Goal: Task Accomplishment & Management: Manage account settings

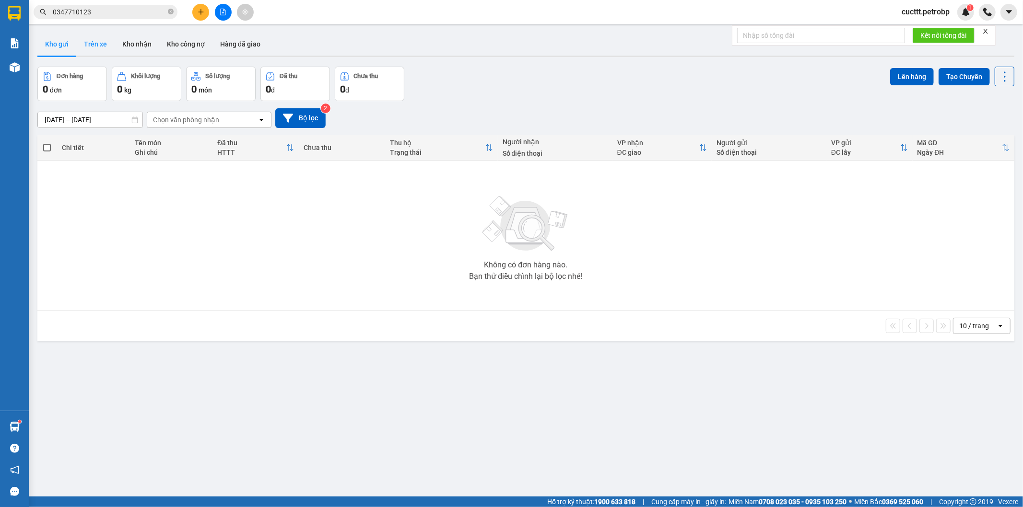
click at [87, 38] on button "Trên xe" at bounding box center [95, 44] width 38 height 23
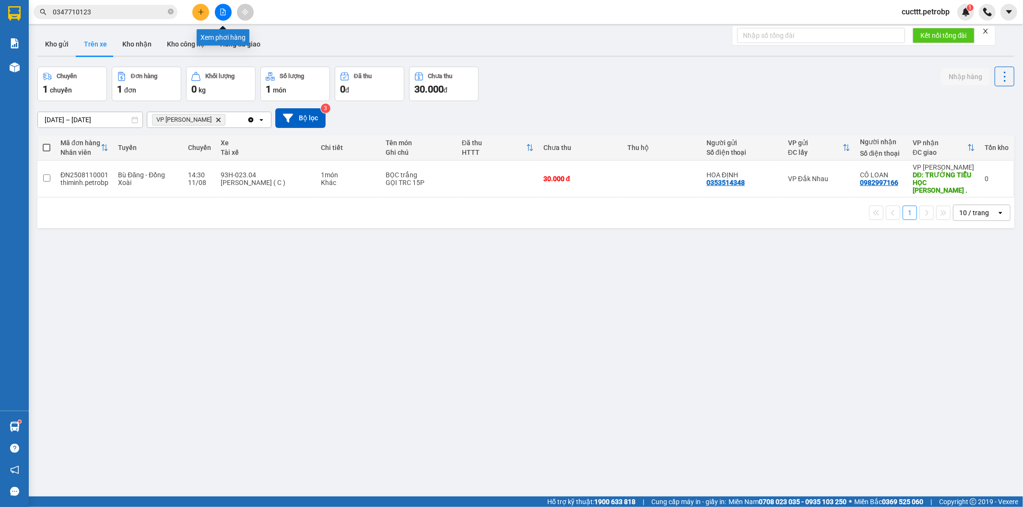
click at [218, 15] on button at bounding box center [223, 12] width 17 height 17
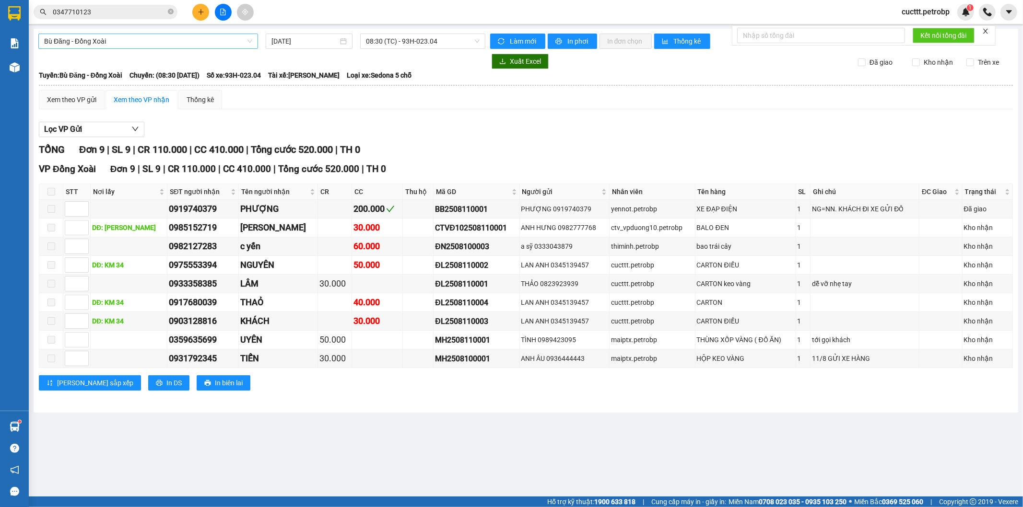
click at [142, 40] on span "Bù Đăng - Đồng Xoài" at bounding box center [148, 41] width 208 height 14
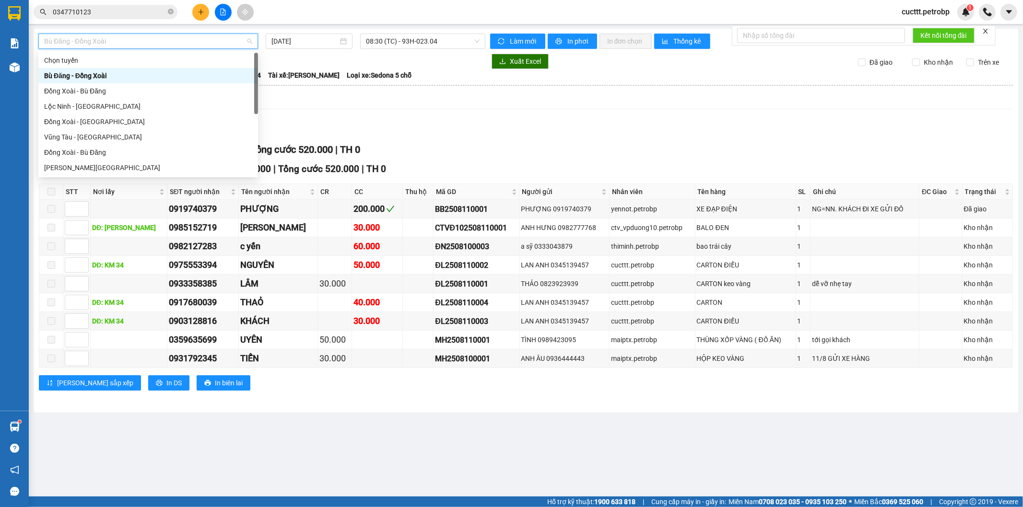
type input "b"
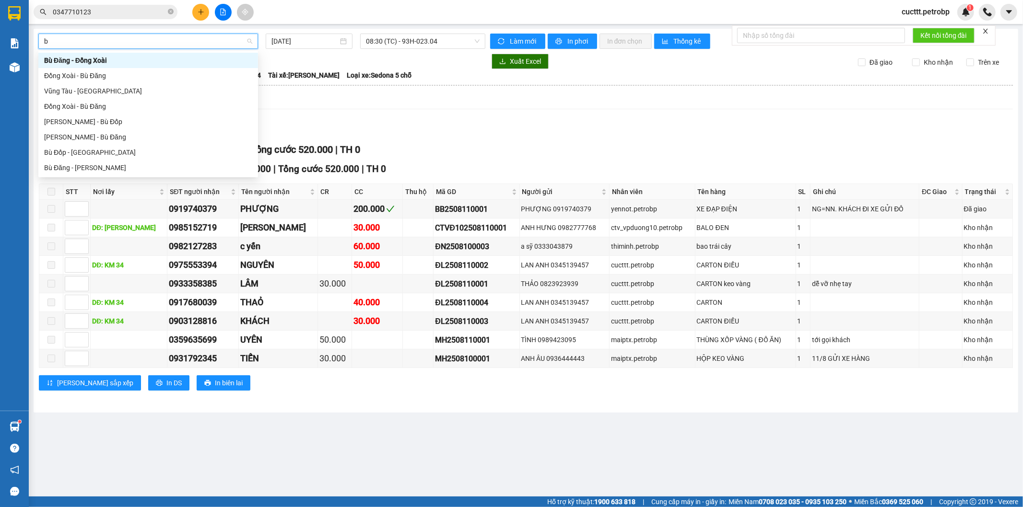
click at [115, 61] on div "Bù Đăng - Đồng Xoài" at bounding box center [148, 60] width 208 height 11
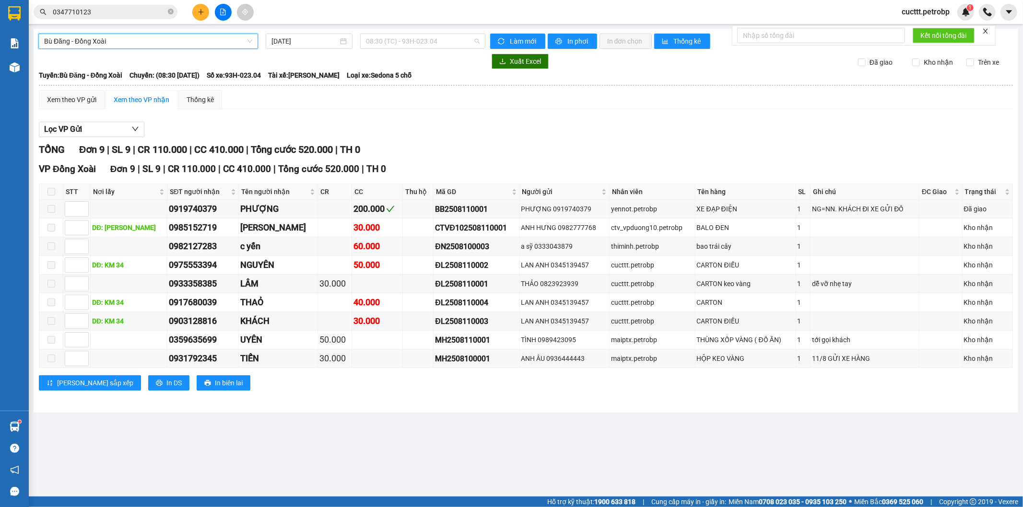
drag, startPoint x: 428, startPoint y: 40, endPoint x: 405, endPoint y: 67, distance: 35.7
click at [427, 43] on span "08:30 (TC) - 93H-023.04" at bounding box center [422, 41] width 113 height 14
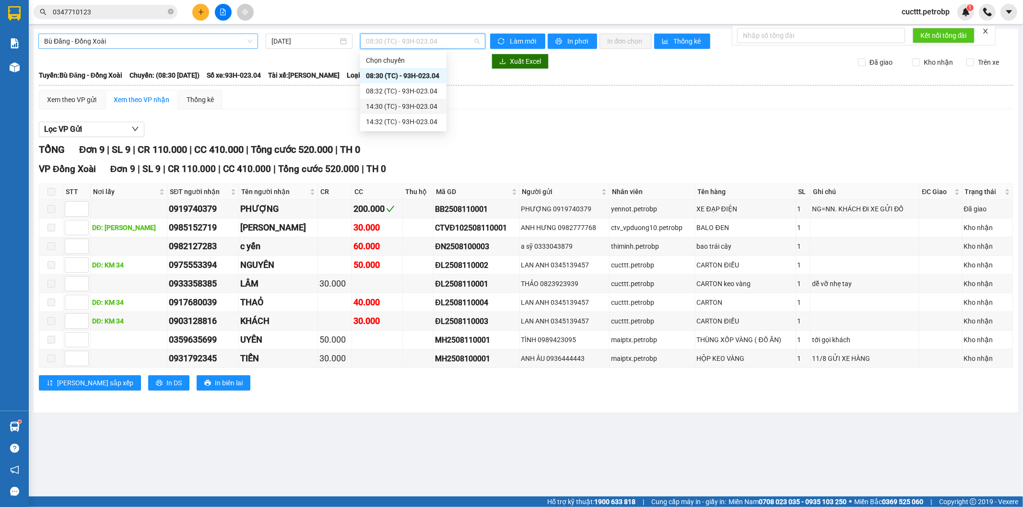
click at [405, 106] on div "14:30 (TC) - 93H-023.04" at bounding box center [403, 106] width 75 height 11
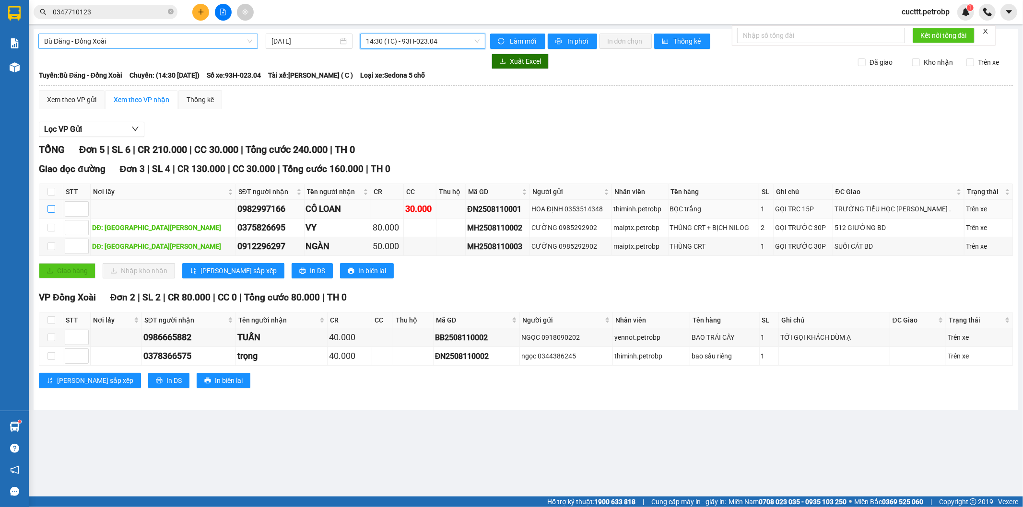
click at [51, 209] on input "checkbox" at bounding box center [51, 209] width 8 height 8
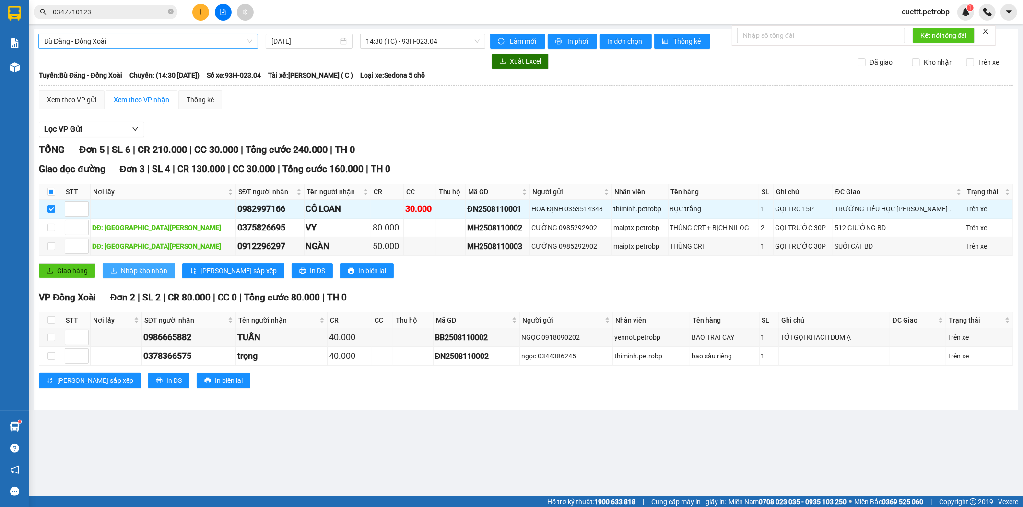
click at [137, 272] on span "Nhập kho nhận" at bounding box center [144, 271] width 47 height 11
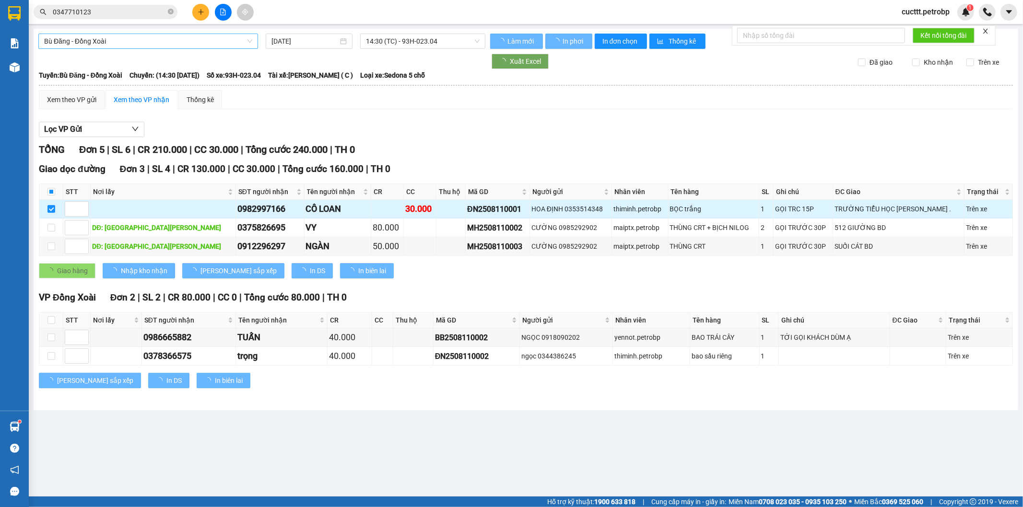
checkbox input "false"
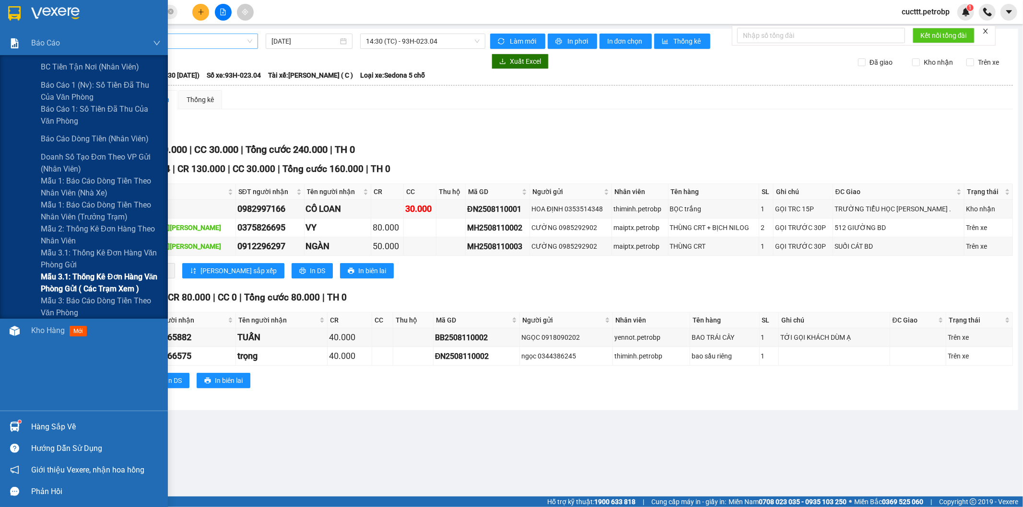
click at [99, 284] on span "Mẫu 3.1: Thống kê đơn hàng văn phòng gửi ( các trạm xem )" at bounding box center [101, 283] width 120 height 24
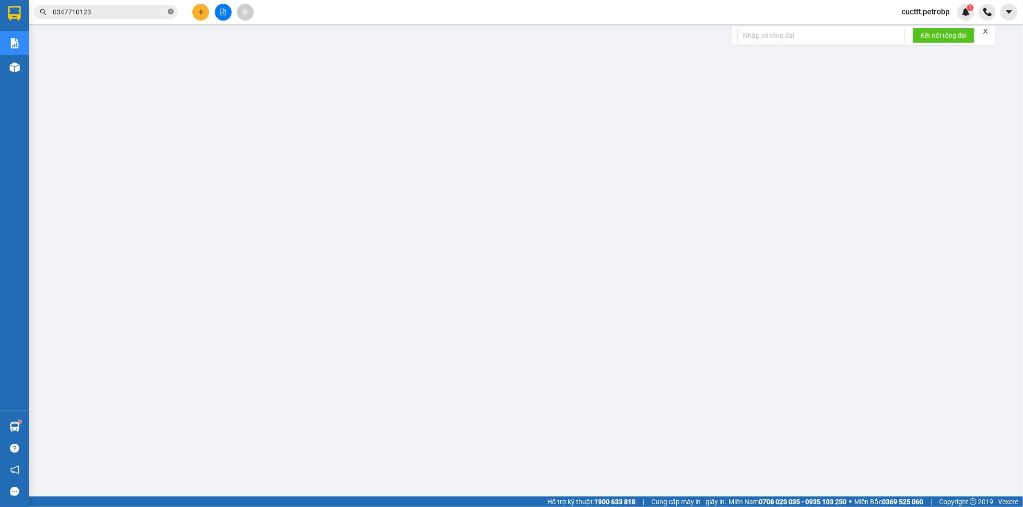
click at [170, 12] on icon "close-circle" at bounding box center [171, 12] width 6 height 6
click at [146, 12] on input "text" at bounding box center [109, 12] width 113 height 11
paste input "ĐX2508110028"
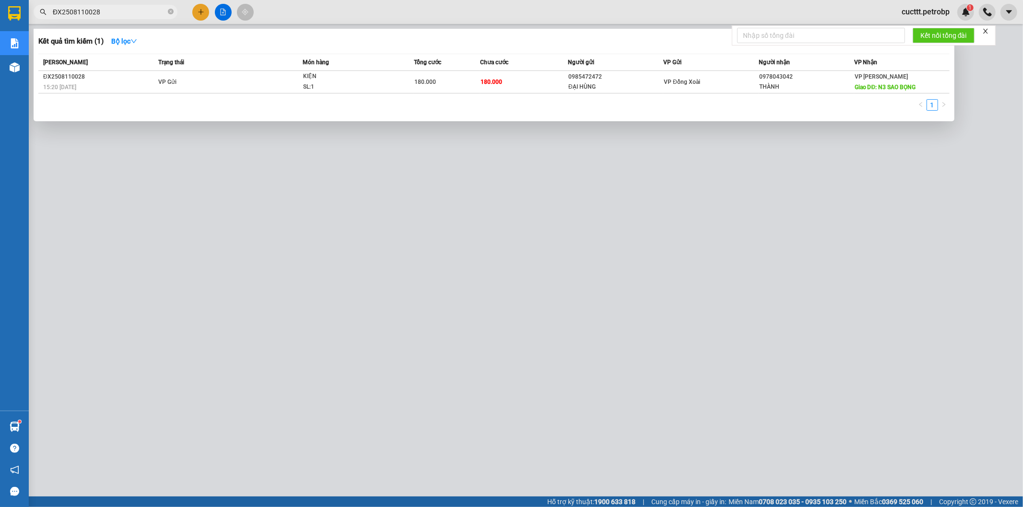
type input "ĐX2508110028"
click at [768, 277] on div at bounding box center [511, 253] width 1023 height 507
click at [167, 12] on span "ĐX2508110028" at bounding box center [106, 12] width 144 height 14
click at [168, 10] on icon "close-circle" at bounding box center [171, 12] width 6 height 6
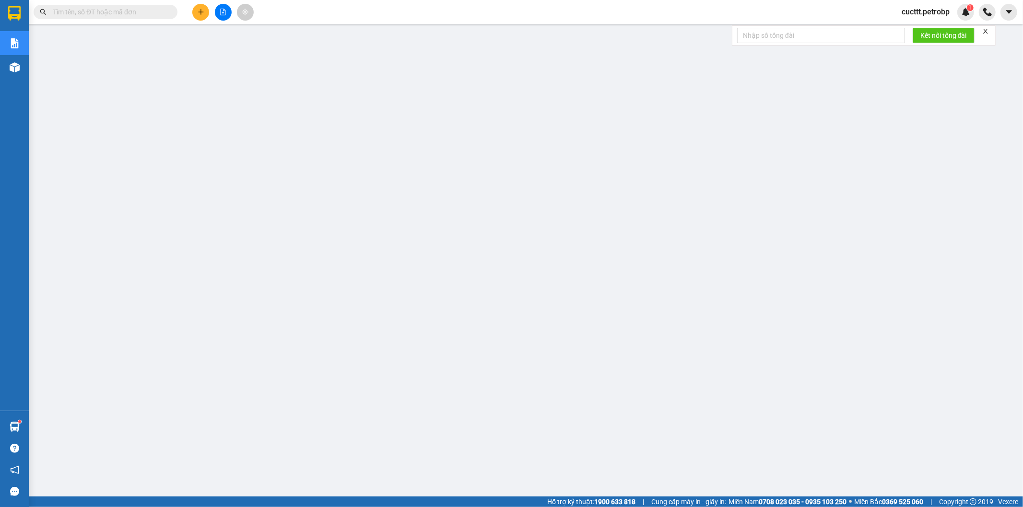
click at [160, 11] on input "text" at bounding box center [109, 12] width 113 height 11
paste input "BB2508110003"
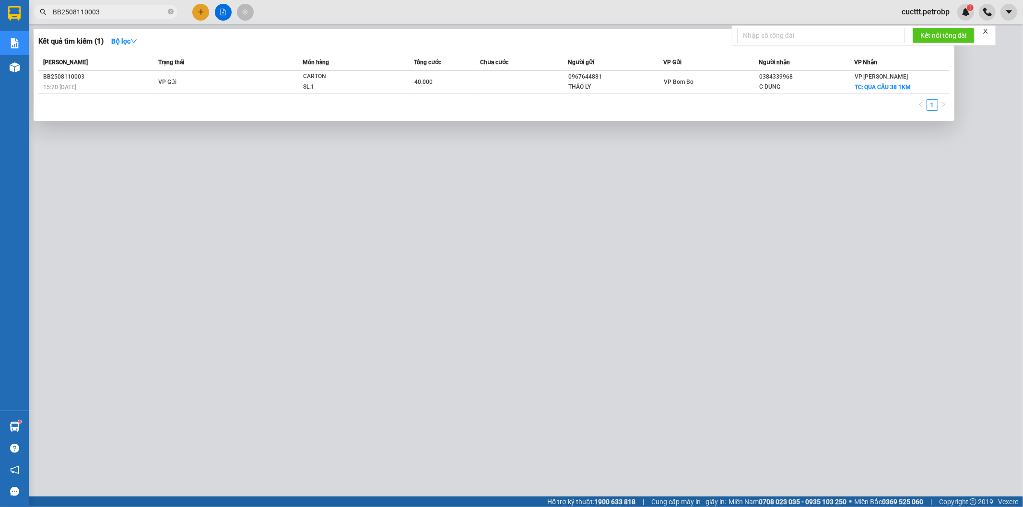
type input "BB2508110003"
click at [571, 200] on div at bounding box center [511, 253] width 1023 height 507
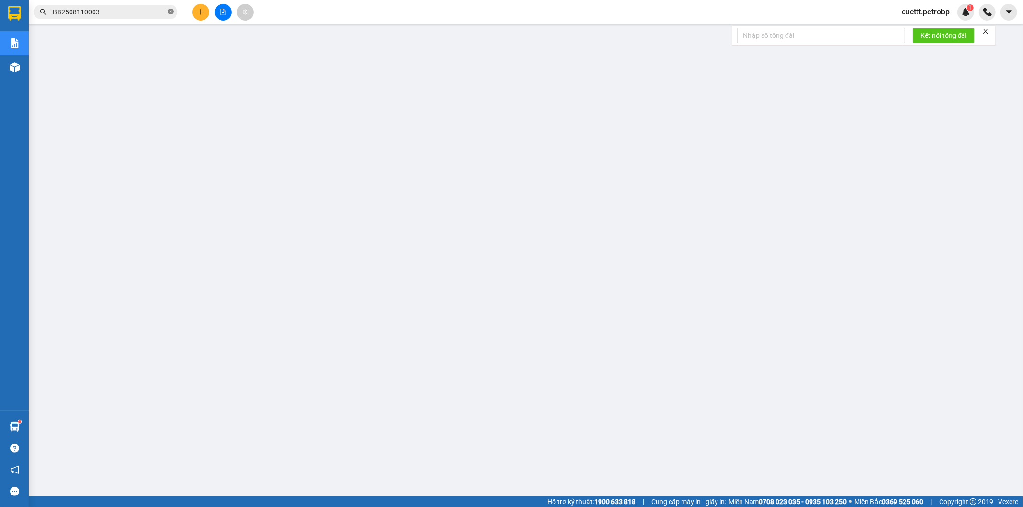
click at [172, 12] on icon "close-circle" at bounding box center [171, 12] width 6 height 6
click at [159, 12] on input "text" at bounding box center [109, 12] width 113 height 11
paste input "BB2508110004"
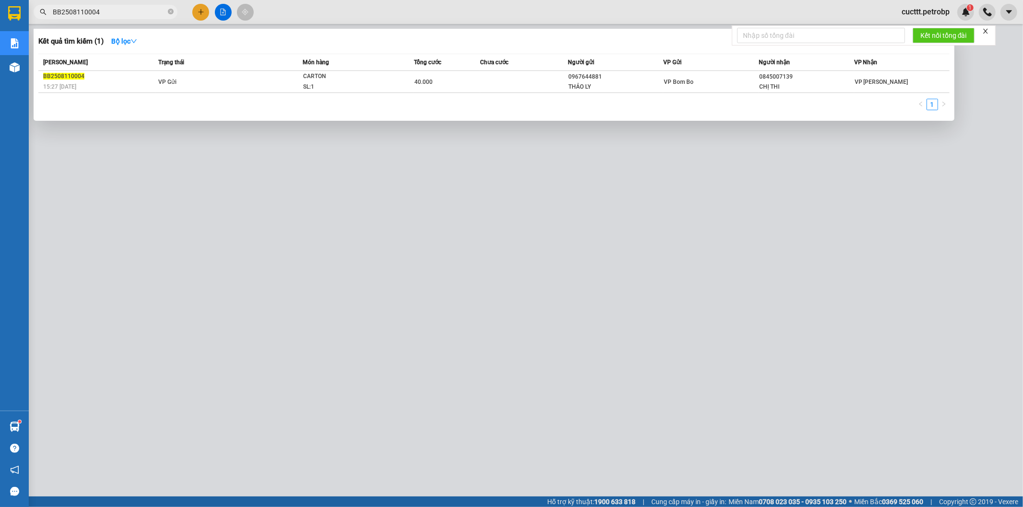
type input "BB2508110004"
click at [588, 261] on div at bounding box center [511, 253] width 1023 height 507
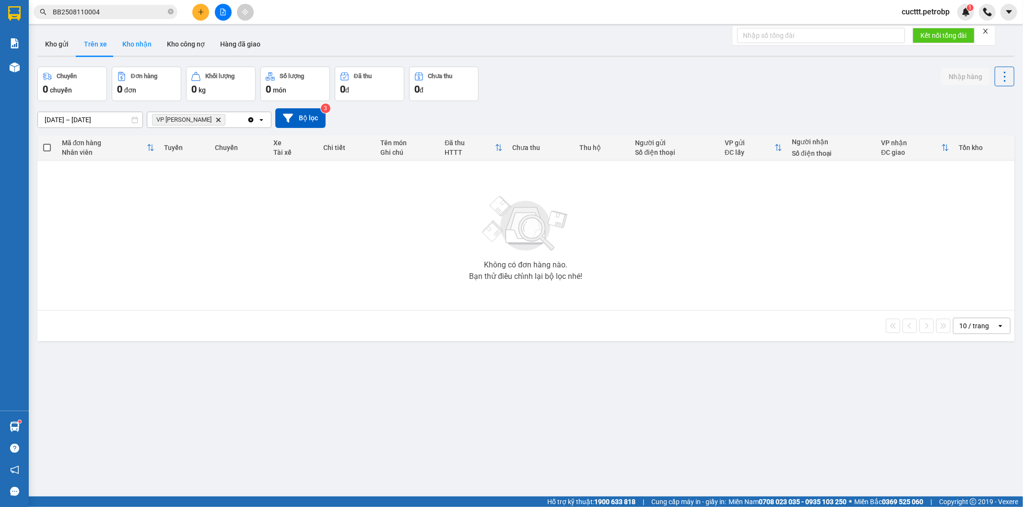
click at [133, 41] on button "Kho nhận" at bounding box center [137, 44] width 45 height 23
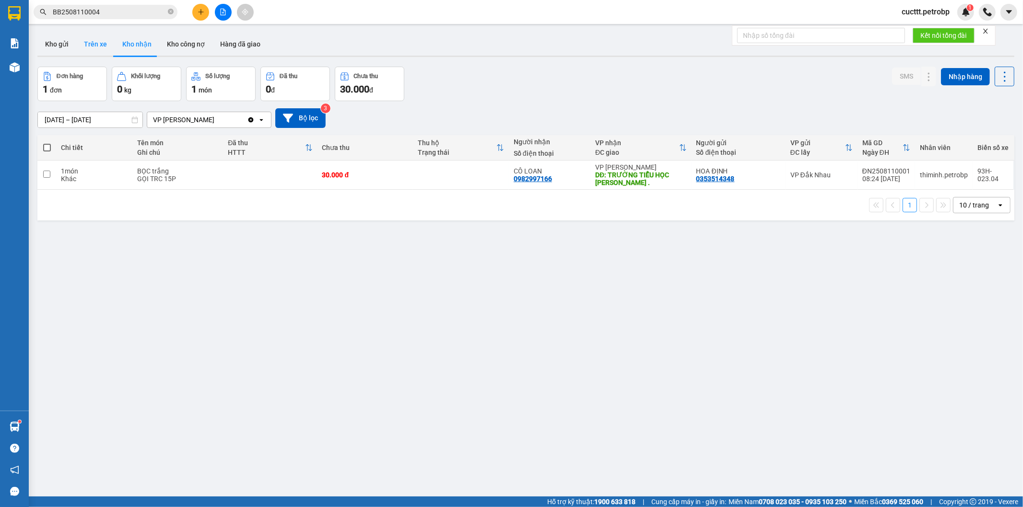
click at [90, 47] on button "Trên xe" at bounding box center [95, 44] width 38 height 23
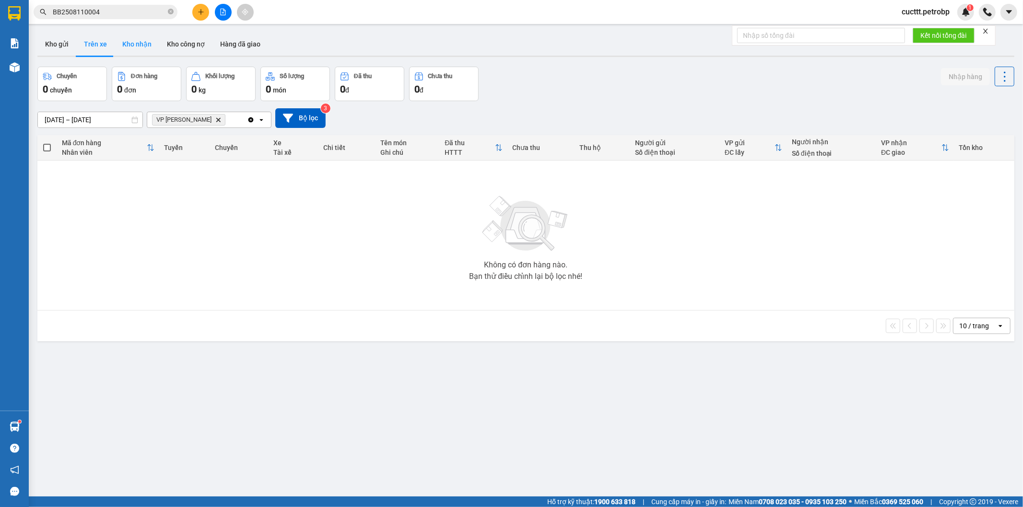
click at [141, 48] on button "Kho nhận" at bounding box center [137, 44] width 45 height 23
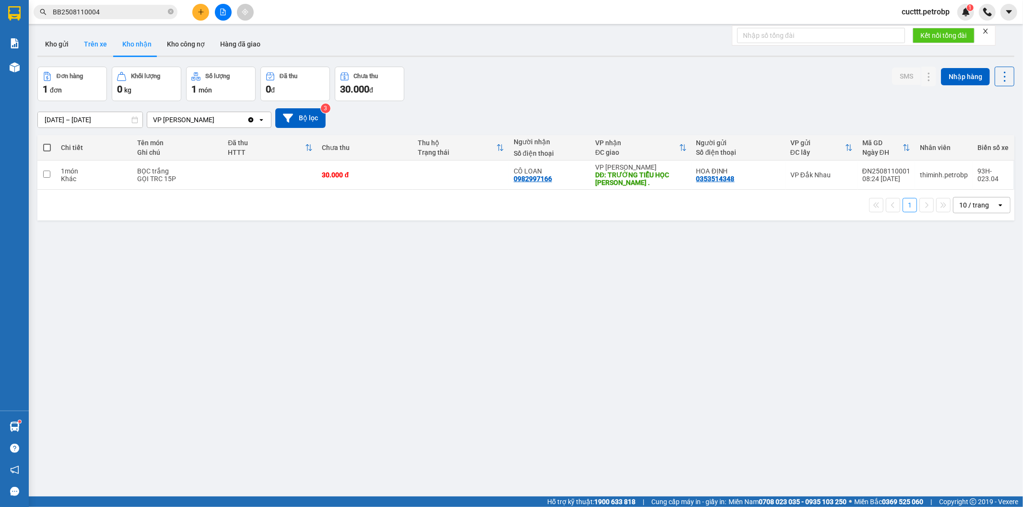
click at [85, 45] on button "Trên xe" at bounding box center [95, 44] width 38 height 23
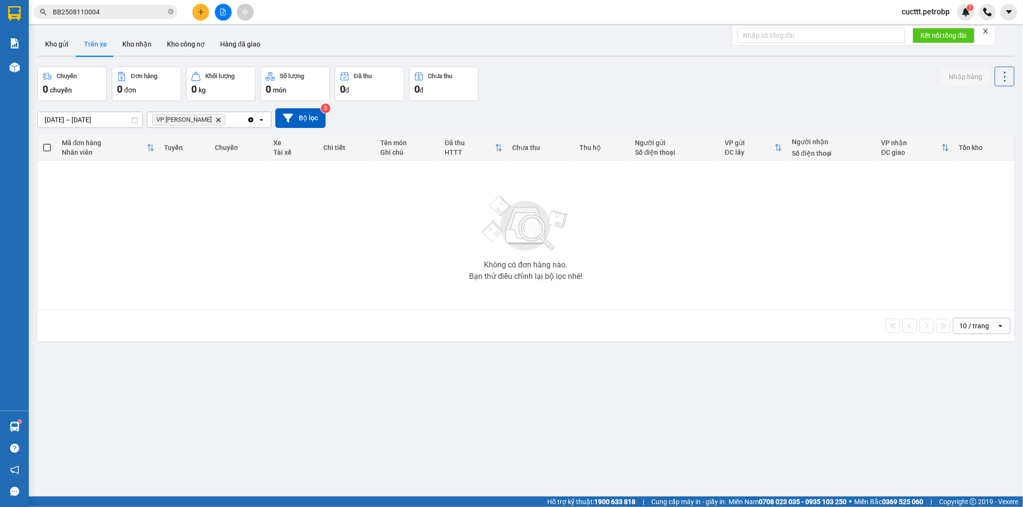
click at [123, 226] on div "Không có đơn hàng nào. Bạn thử điều chỉnh lại bộ lọc nhé!" at bounding box center [526, 236] width 968 height 144
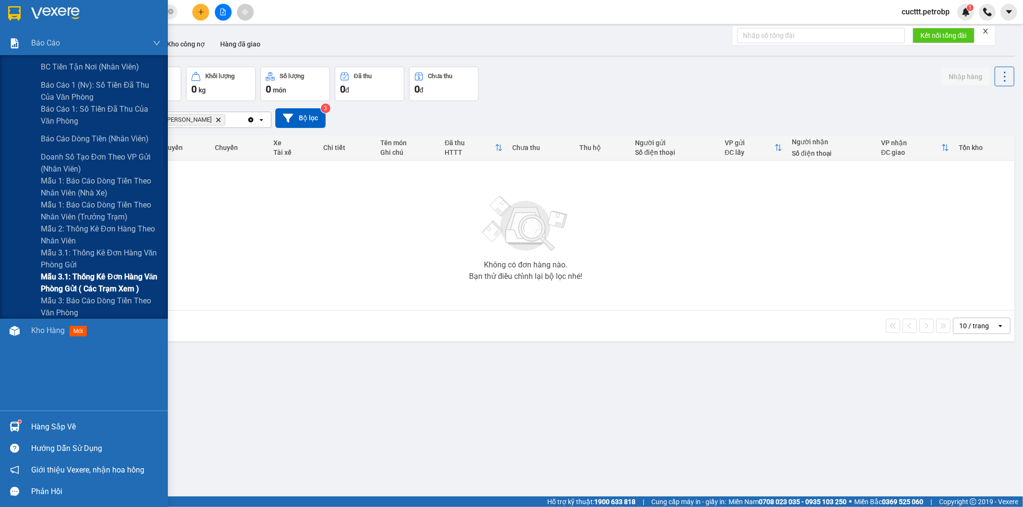
click at [119, 279] on span "Mẫu 3.1: Thống kê đơn hàng văn phòng gửi ( các trạm xem )" at bounding box center [101, 283] width 120 height 24
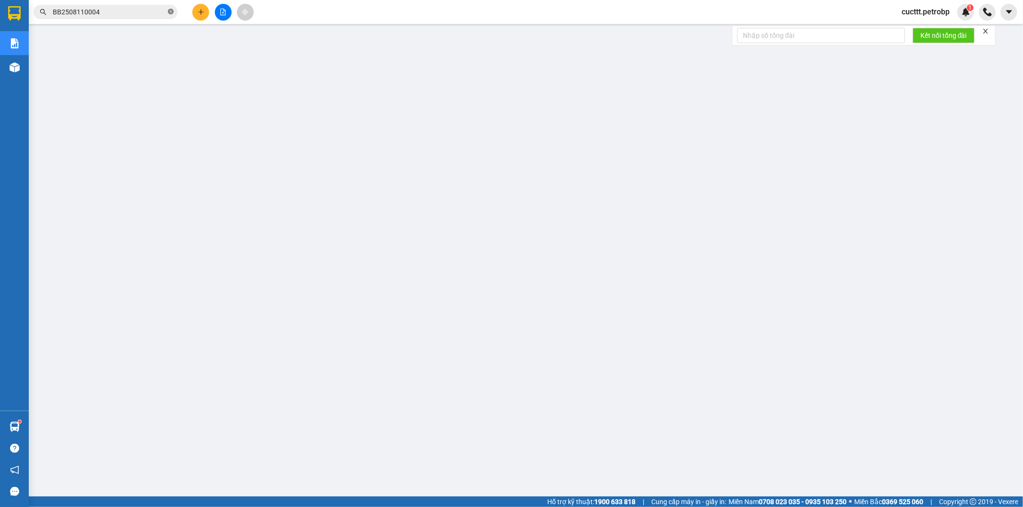
click at [170, 11] on icon "close-circle" at bounding box center [171, 12] width 6 height 6
click at [156, 12] on input "text" at bounding box center [109, 12] width 113 height 11
paste input "ĐX2508110028"
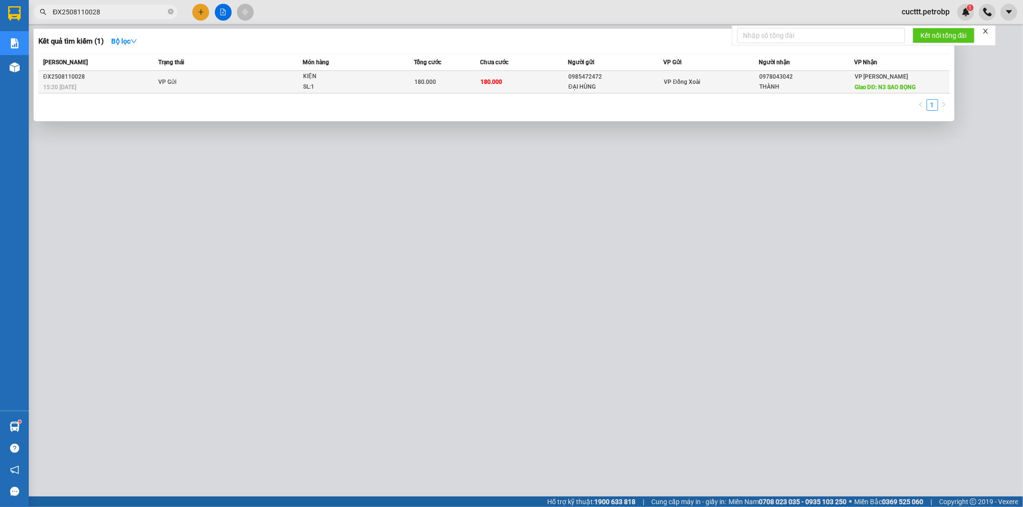
type input "ĐX2508110028"
click at [656, 83] on div "ĐẠI HÙNG" at bounding box center [615, 87] width 94 height 10
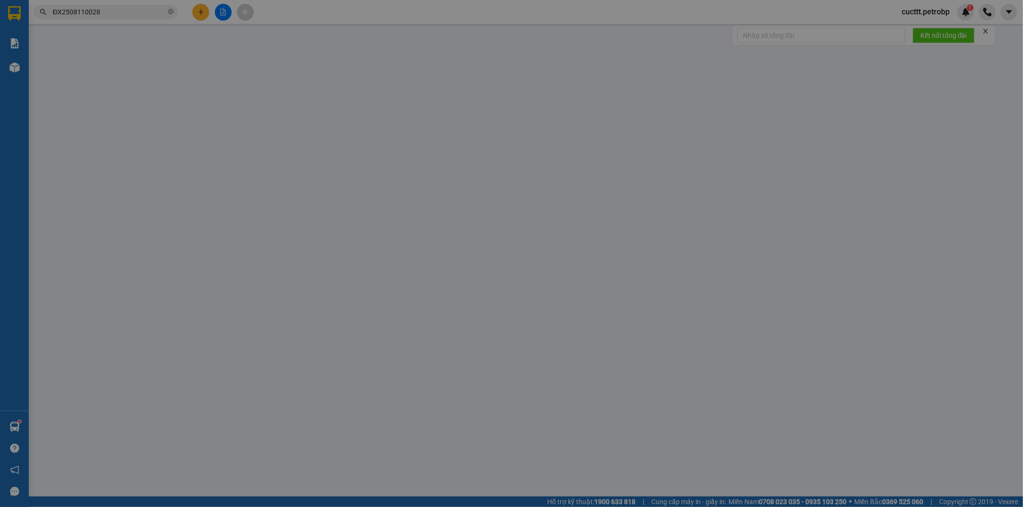
type input "0985472472"
type input "ĐẠI HÙNG"
type input "0978043042"
type input "THÀNH"
type input "N3 SAO BỌNG"
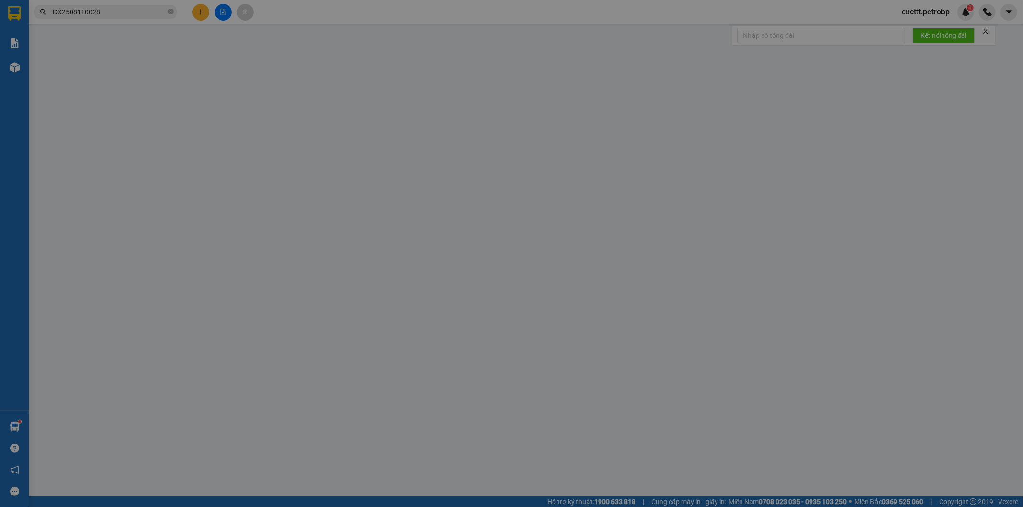
type input "180.000"
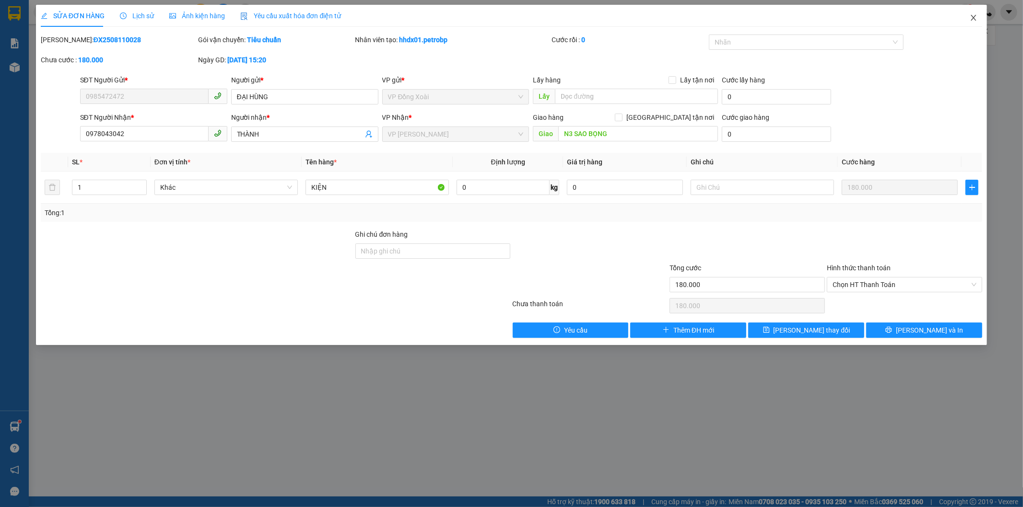
click at [975, 18] on icon "close" at bounding box center [974, 18] width 8 height 8
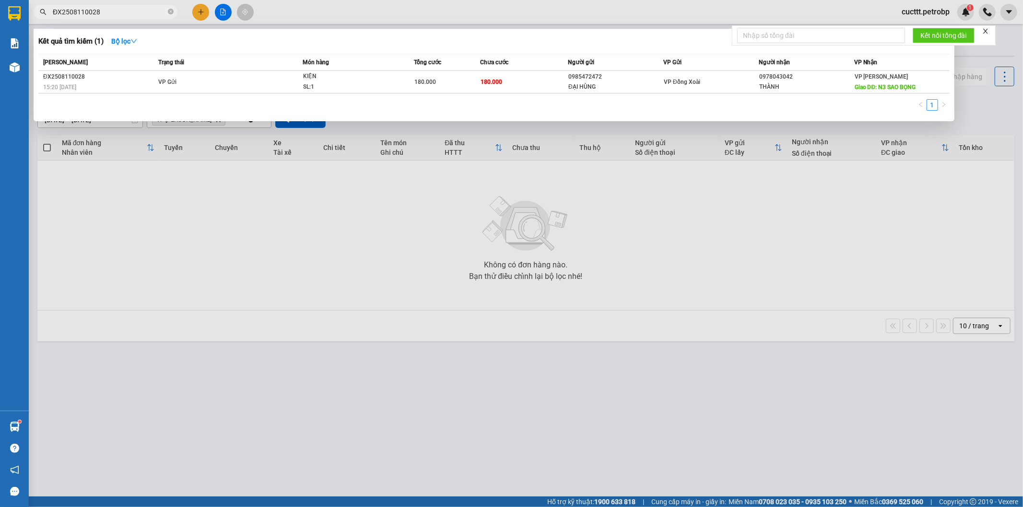
drag, startPoint x: 55, startPoint y: 11, endPoint x: 108, endPoint y: 18, distance: 53.8
click at [108, 18] on span "ĐX2508110028" at bounding box center [106, 12] width 144 height 14
click at [716, 211] on div at bounding box center [511, 253] width 1023 height 507
click at [129, 12] on input "ĐX2508110028" at bounding box center [109, 12] width 113 height 11
click at [734, 85] on div "VP Đồng Xoài" at bounding box center [711, 82] width 94 height 11
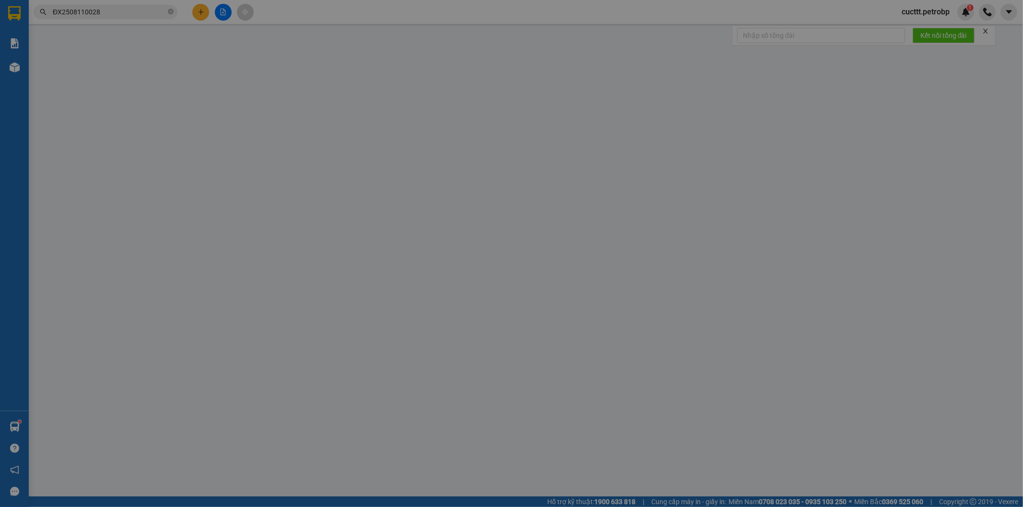
type input "0985472472"
type input "ĐẠI HÙNG"
type input "0978043042"
type input "THÀNH"
type input "N3 SAO BỌNG"
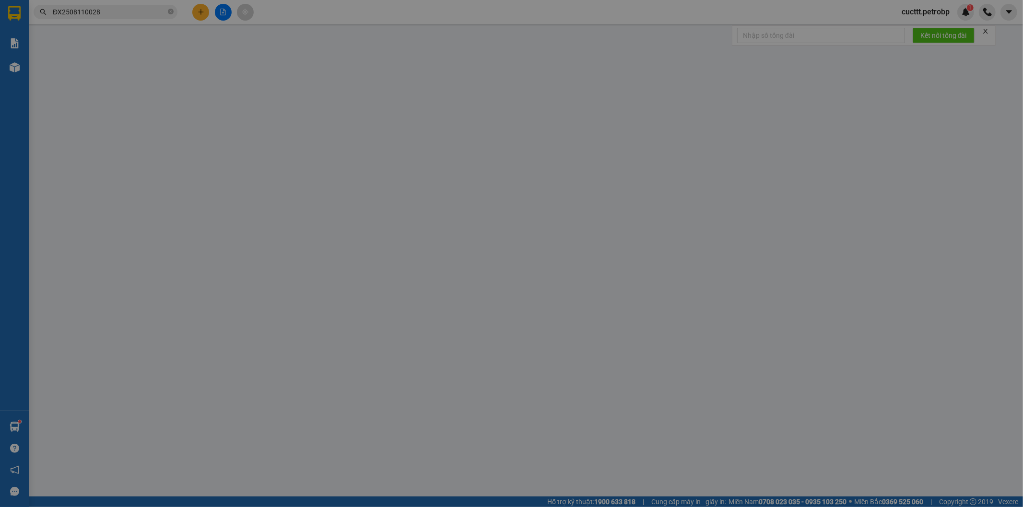
type input "180.000"
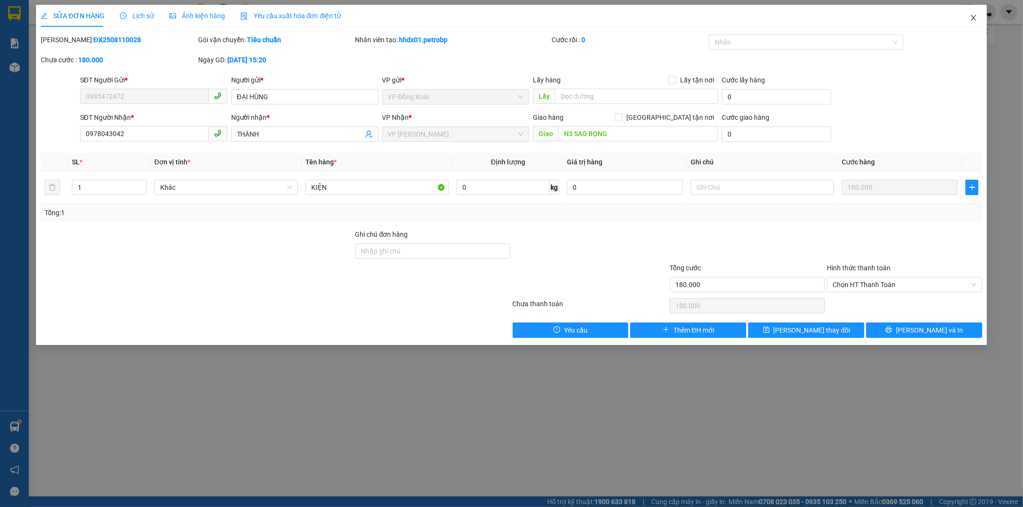
click at [974, 20] on icon "close" at bounding box center [974, 18] width 8 height 8
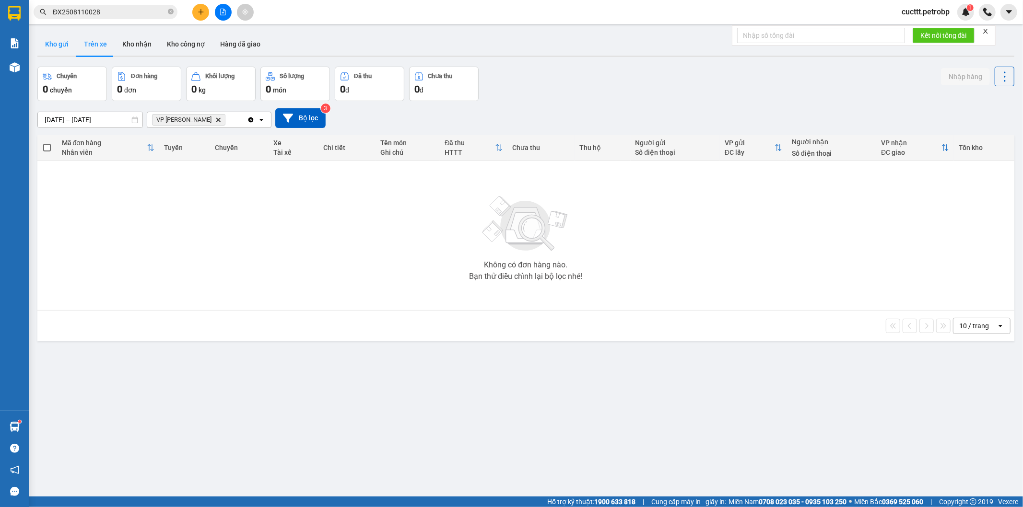
click at [65, 47] on button "Kho gửi" at bounding box center [56, 44] width 39 height 23
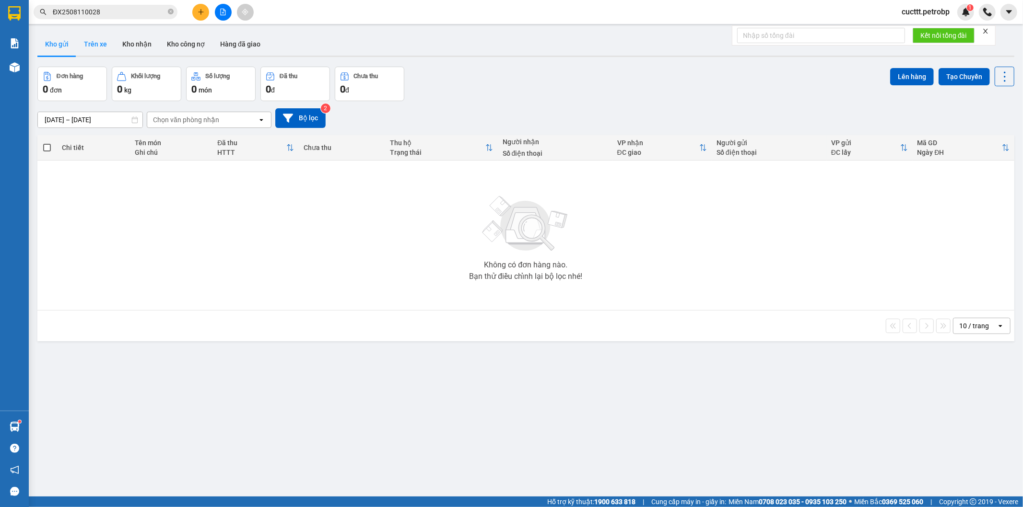
click at [93, 48] on button "Trên xe" at bounding box center [95, 44] width 38 height 23
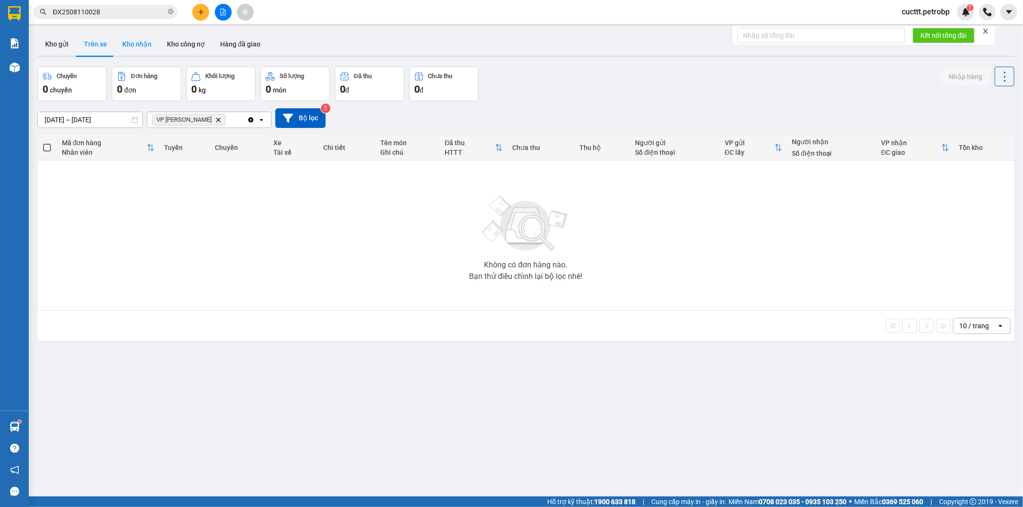
click at [130, 50] on button "Kho nhận" at bounding box center [137, 44] width 45 height 23
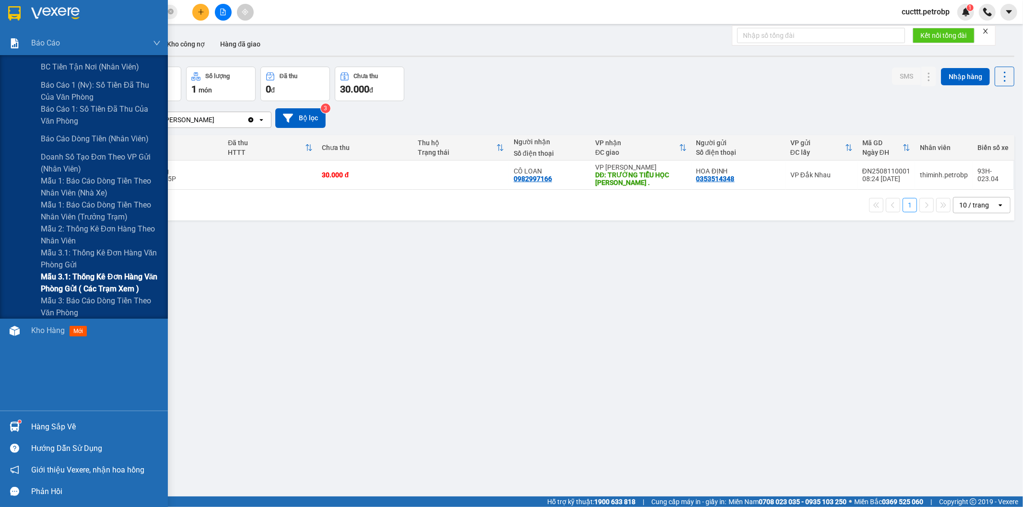
click at [125, 280] on span "Mẫu 3.1: Thống kê đơn hàng văn phòng gửi ( các trạm xem )" at bounding box center [101, 283] width 120 height 24
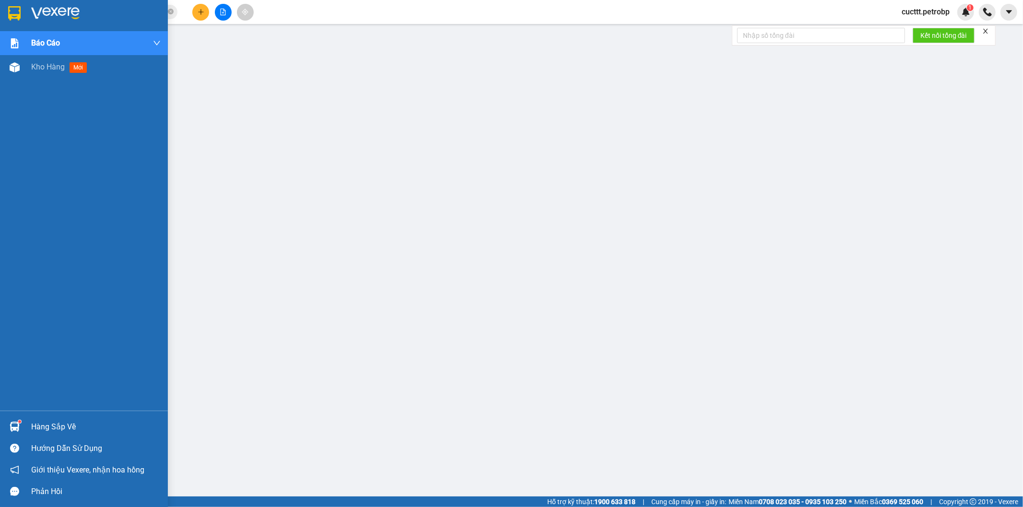
click at [35, 420] on div "Hàng sắp về" at bounding box center [96, 427] width 130 height 14
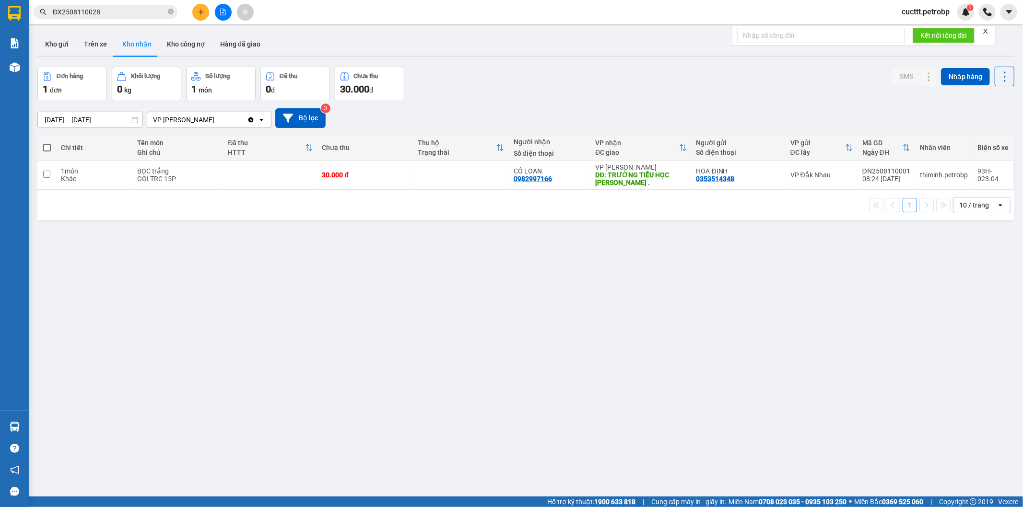
click at [860, 67] on div "Đơn hàng 1 đơn Khối lượng 0 kg Số lượng 1 món Đã thu 0 đ Chưa thu 30.000 đ SMS …" at bounding box center [525, 84] width 977 height 35
click at [755, 240] on div "ver 1.8.137 Kho gửi Trên xe Kho nhận Kho công nợ Hàng đã giao Đơn hàng 1 đơn Kh…" at bounding box center [526, 282] width 985 height 507
click at [105, 43] on button "Trên xe" at bounding box center [95, 44] width 38 height 23
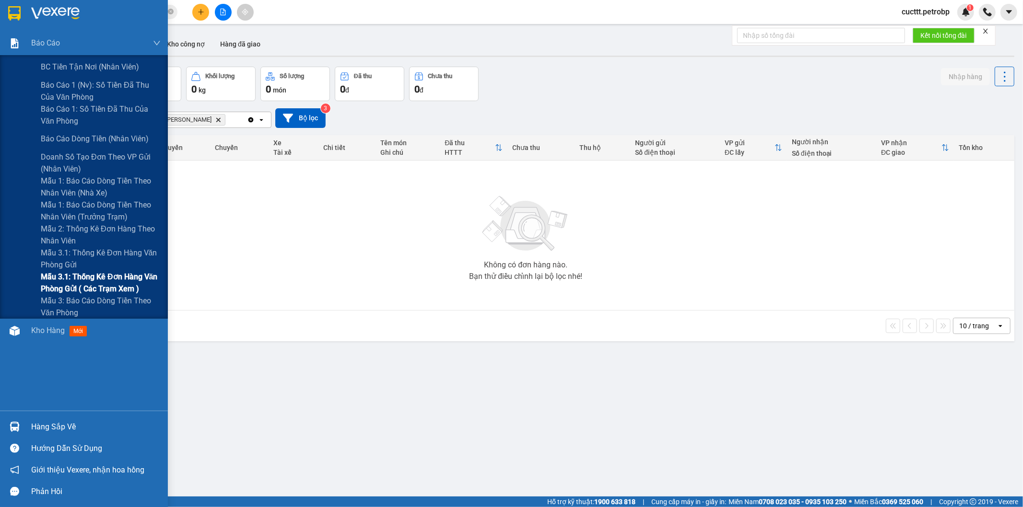
drag, startPoint x: 97, startPoint y: 277, endPoint x: 155, endPoint y: 227, distance: 76.5
click at [98, 278] on span "Mẫu 3.1: Thống kê đơn hàng văn phòng gửi ( các trạm xem )" at bounding box center [101, 283] width 120 height 24
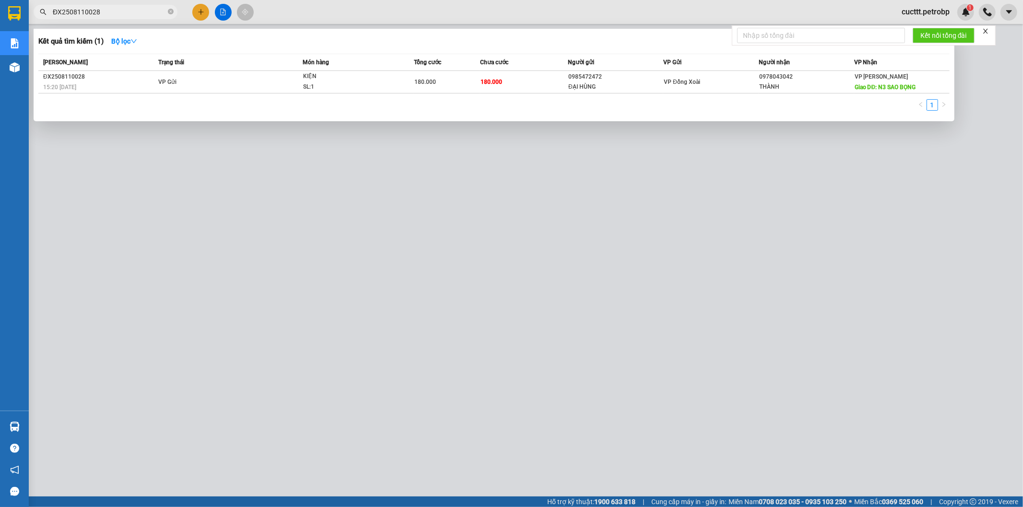
click at [104, 9] on input "ĐX2508110028" at bounding box center [109, 12] width 113 height 11
click at [530, 89] on td "180.000" at bounding box center [524, 82] width 88 height 23
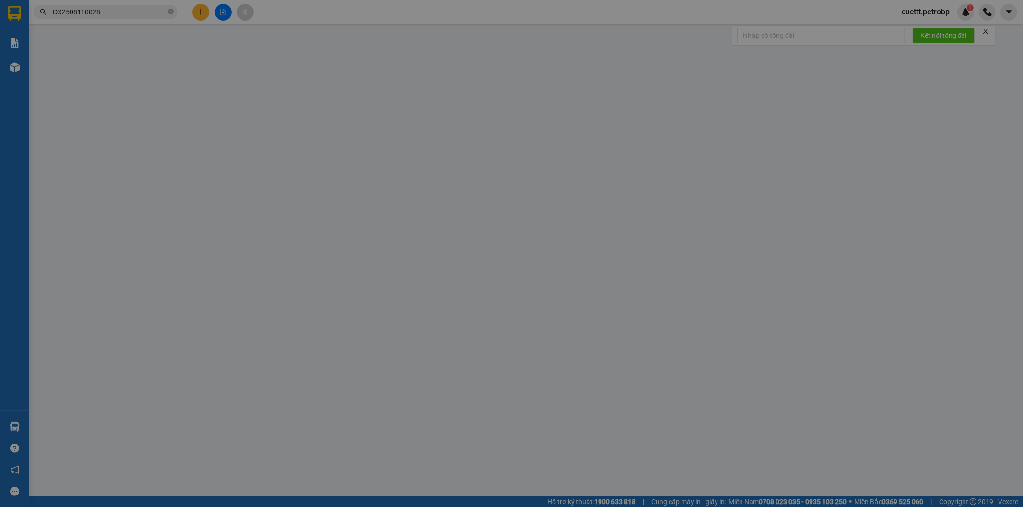
type input "0985472472"
type input "ĐẠI HÙNG"
type input "0978043042"
type input "THÀNH"
type input "KM 33"
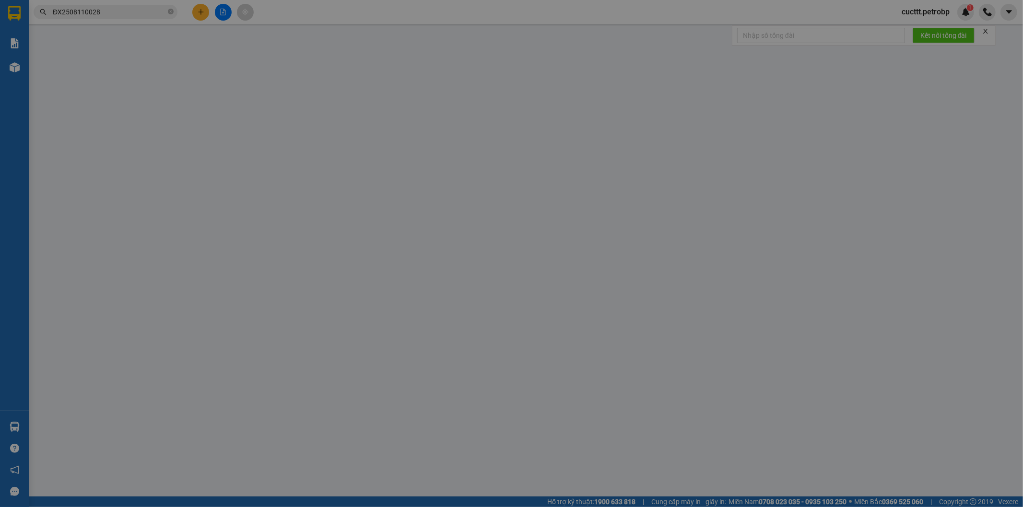
type input "180.000"
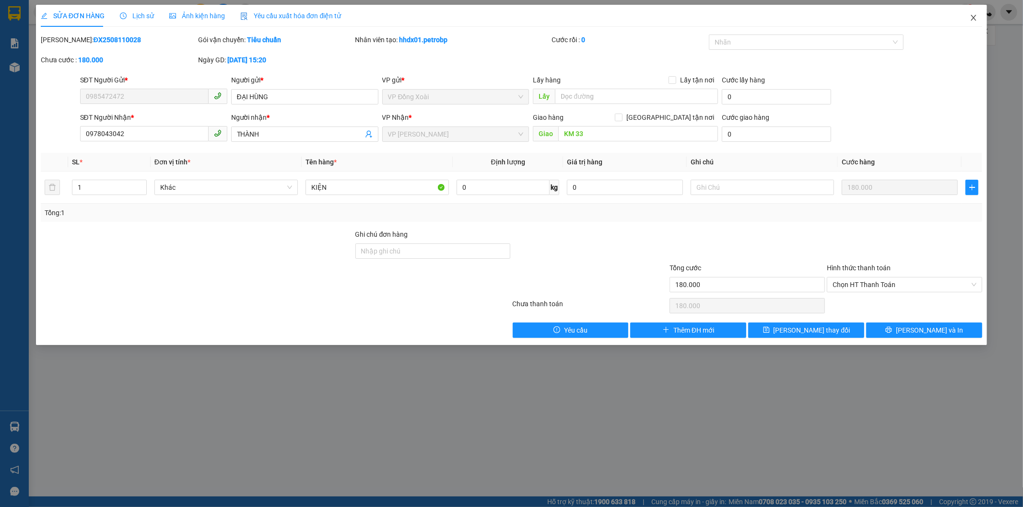
click at [972, 20] on icon "close" at bounding box center [973, 18] width 5 height 6
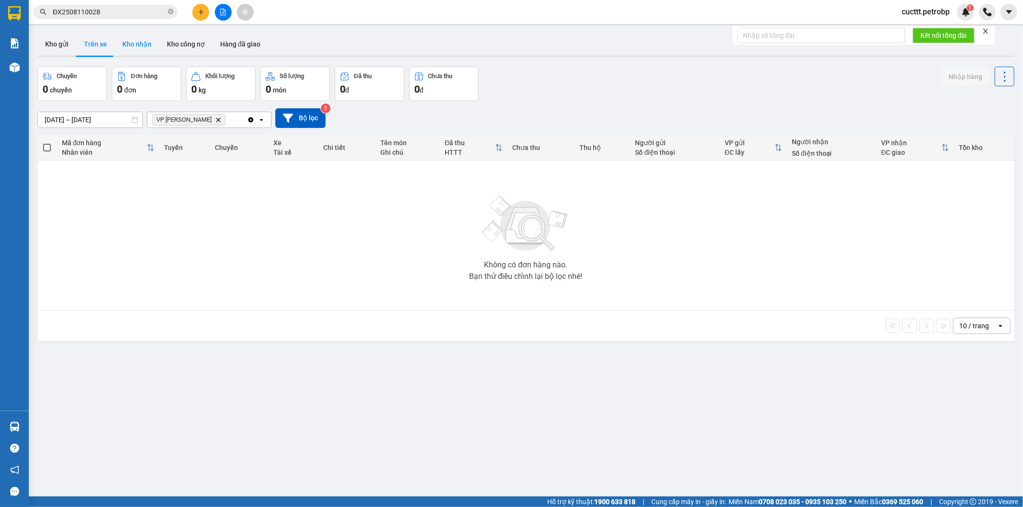
click at [141, 45] on button "Kho nhận" at bounding box center [137, 44] width 45 height 23
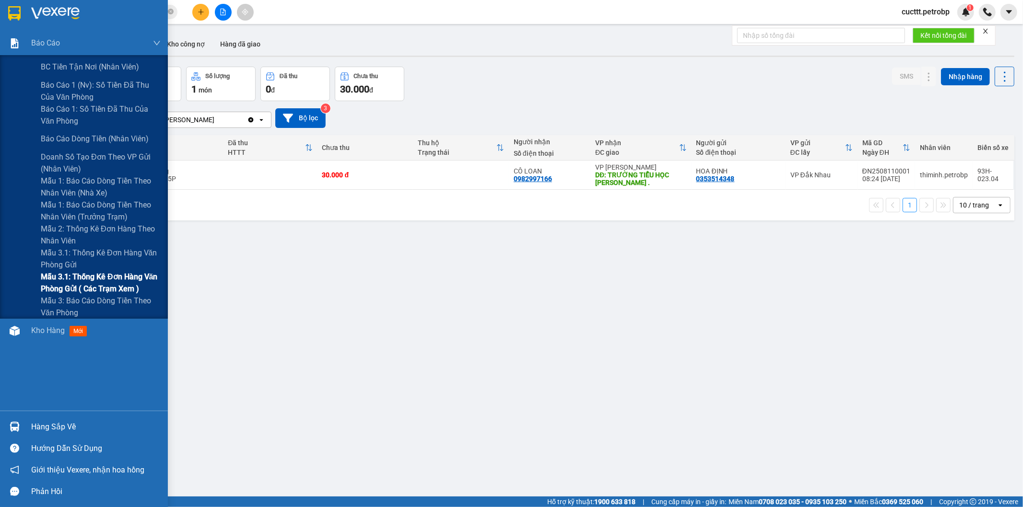
click at [133, 279] on span "Mẫu 3.1: Thống kê đơn hàng văn phòng gửi ( các trạm xem )" at bounding box center [101, 283] width 120 height 24
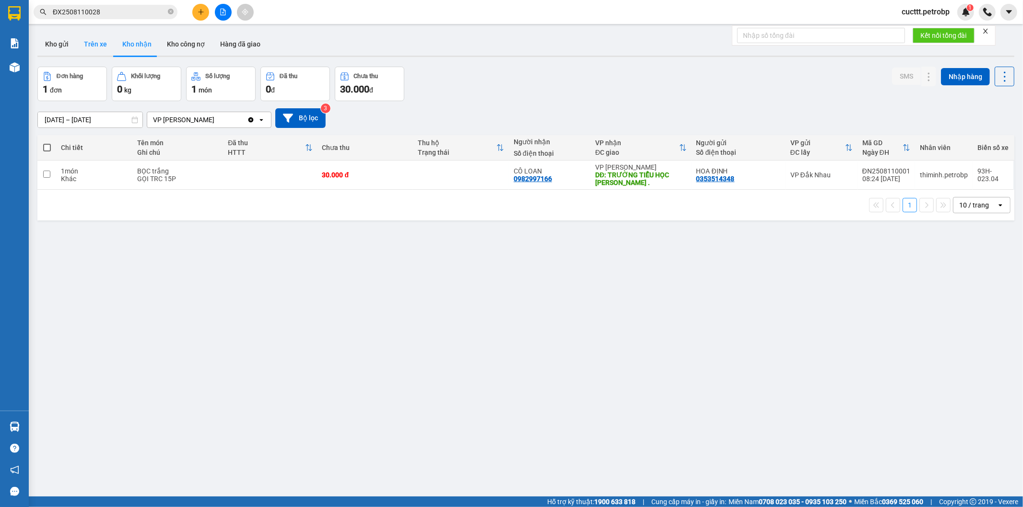
click at [96, 42] on button "Trên xe" at bounding box center [95, 44] width 38 height 23
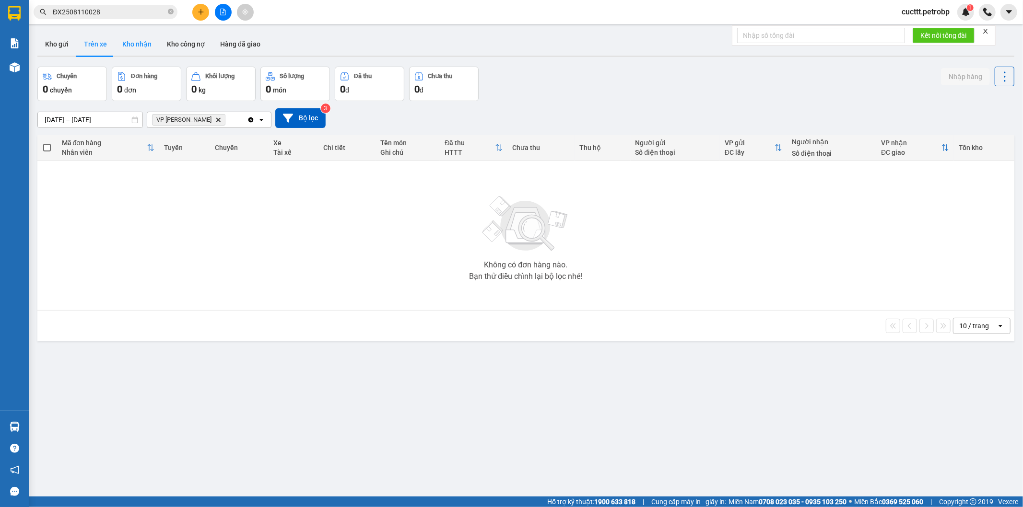
click at [144, 45] on button "Kho nhận" at bounding box center [137, 44] width 45 height 23
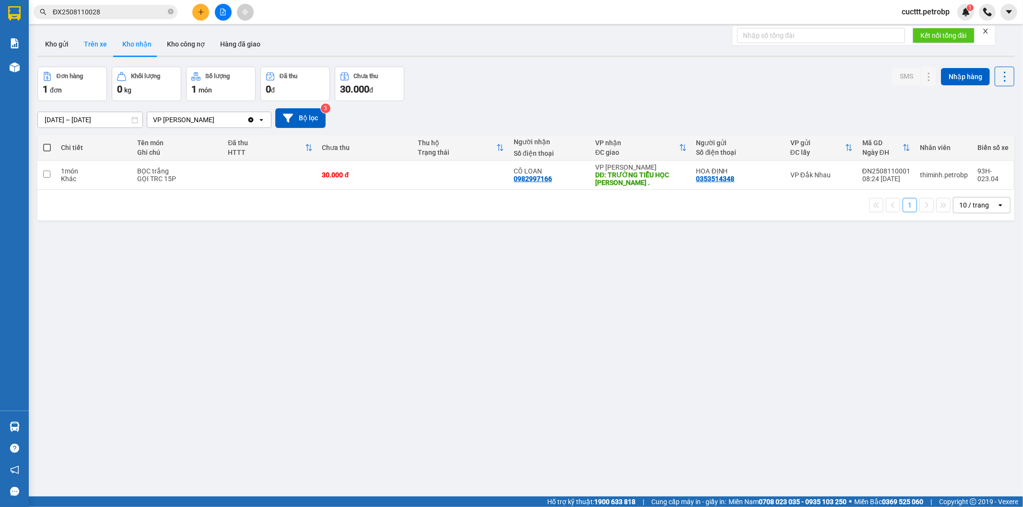
click at [102, 45] on button "Trên xe" at bounding box center [95, 44] width 38 height 23
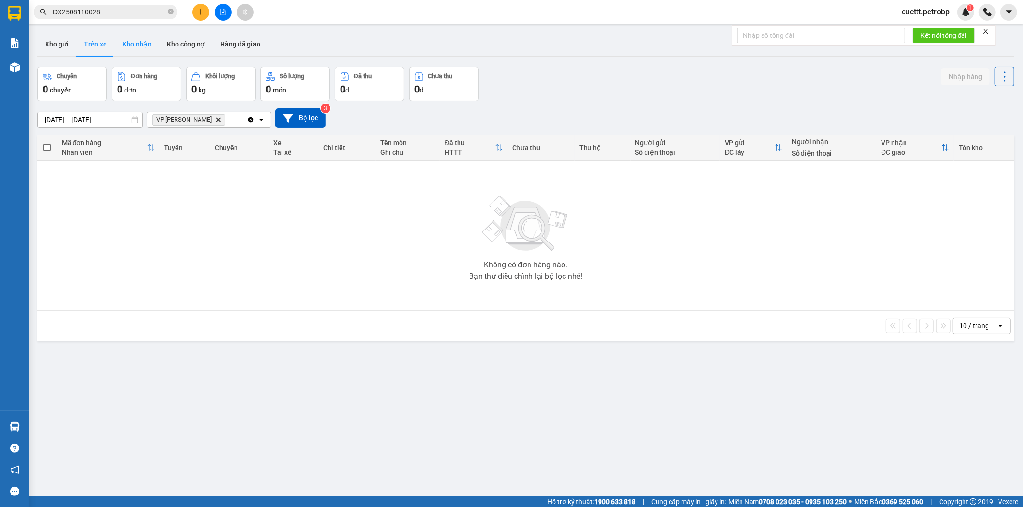
click at [120, 46] on button "Kho nhận" at bounding box center [137, 44] width 45 height 23
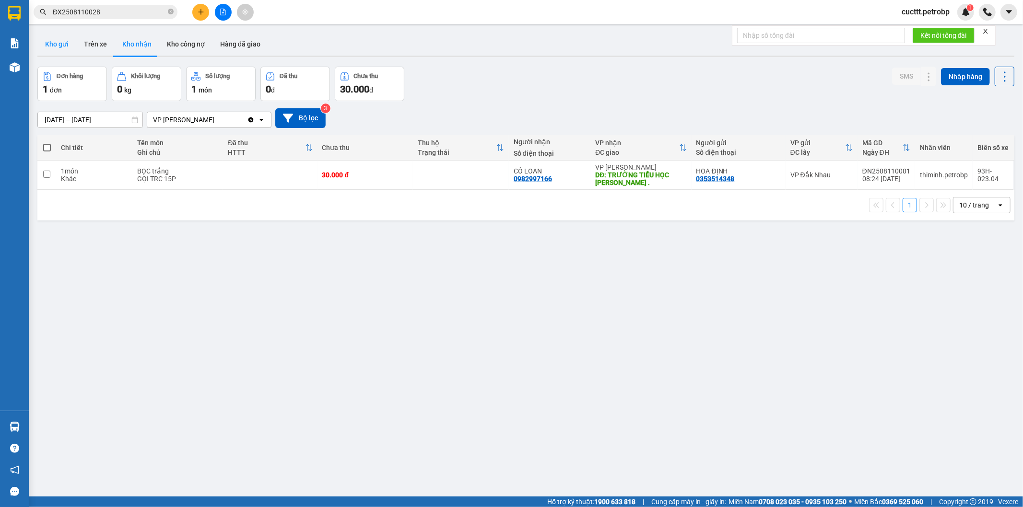
click at [59, 48] on button "Kho gửi" at bounding box center [56, 44] width 39 height 23
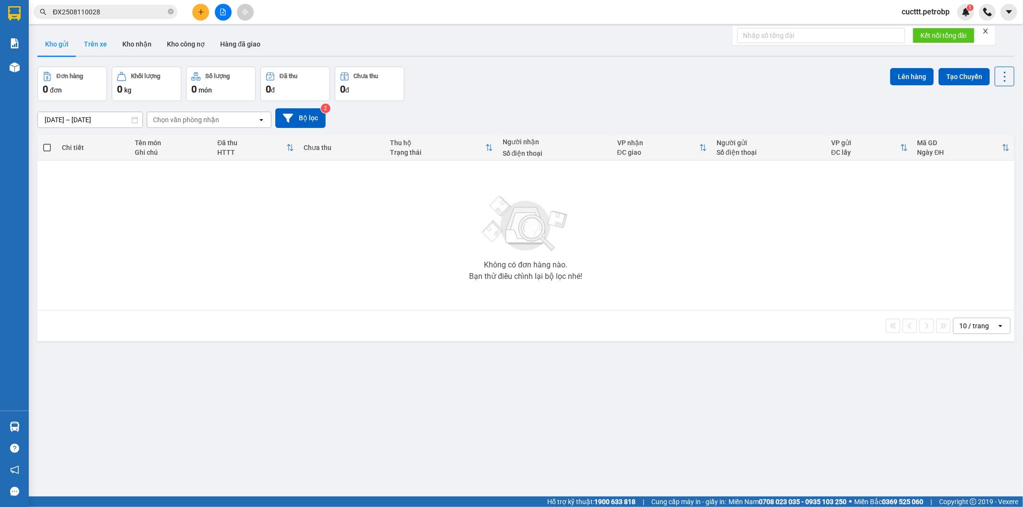
click at [99, 51] on button "Trên xe" at bounding box center [95, 44] width 38 height 23
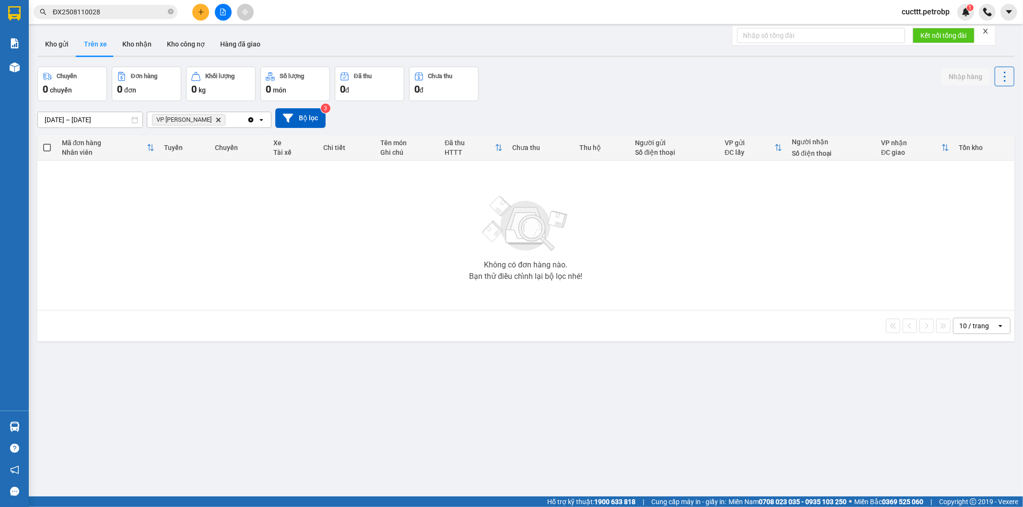
click at [216, 121] on icon "VP Đức Liễu, close by backspace" at bounding box center [218, 120] width 4 height 4
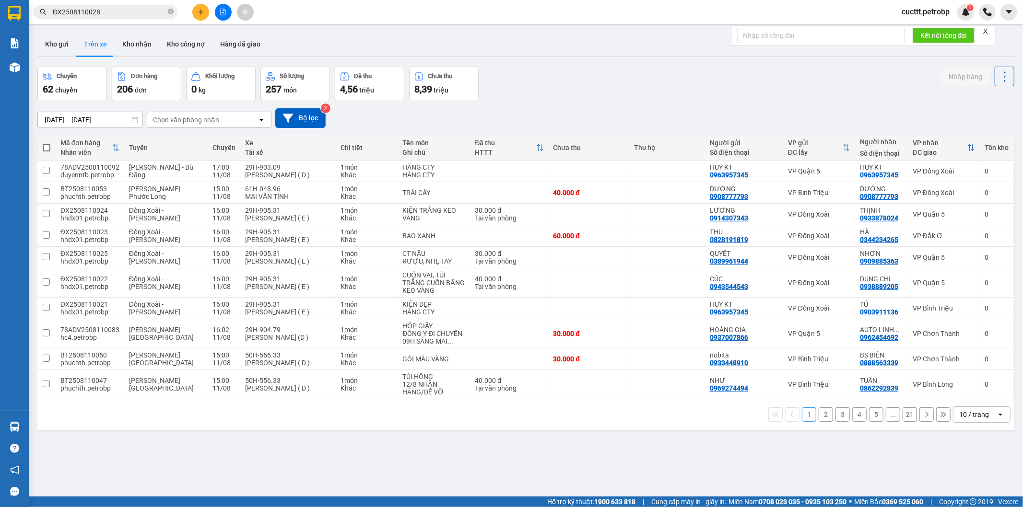
click at [819, 412] on button "2" at bounding box center [826, 415] width 14 height 14
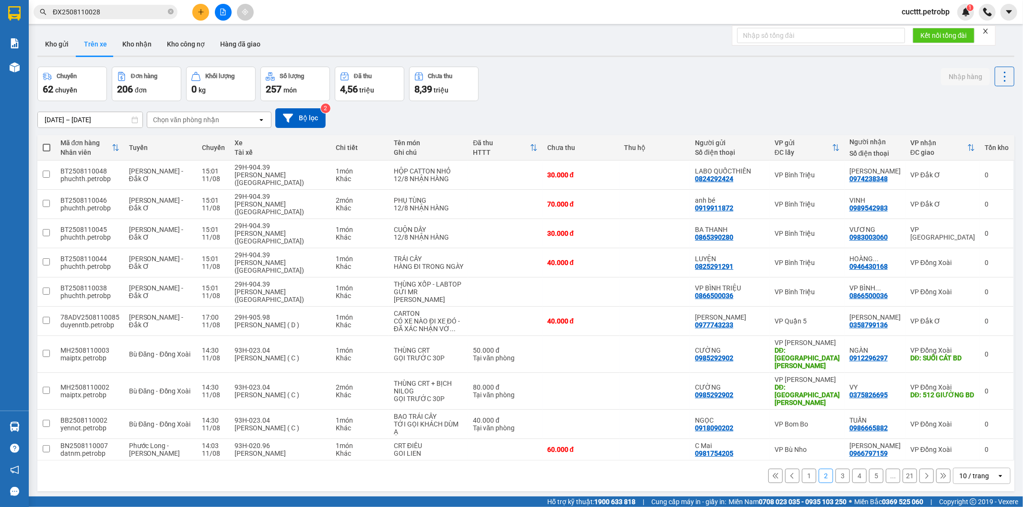
click at [836, 469] on button "3" at bounding box center [843, 476] width 14 height 14
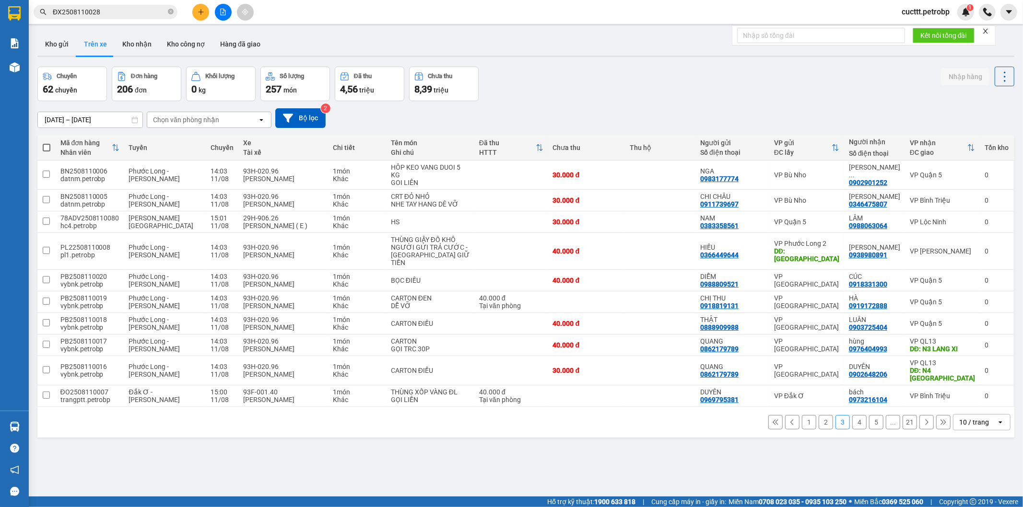
click at [852, 430] on button "4" at bounding box center [859, 422] width 14 height 14
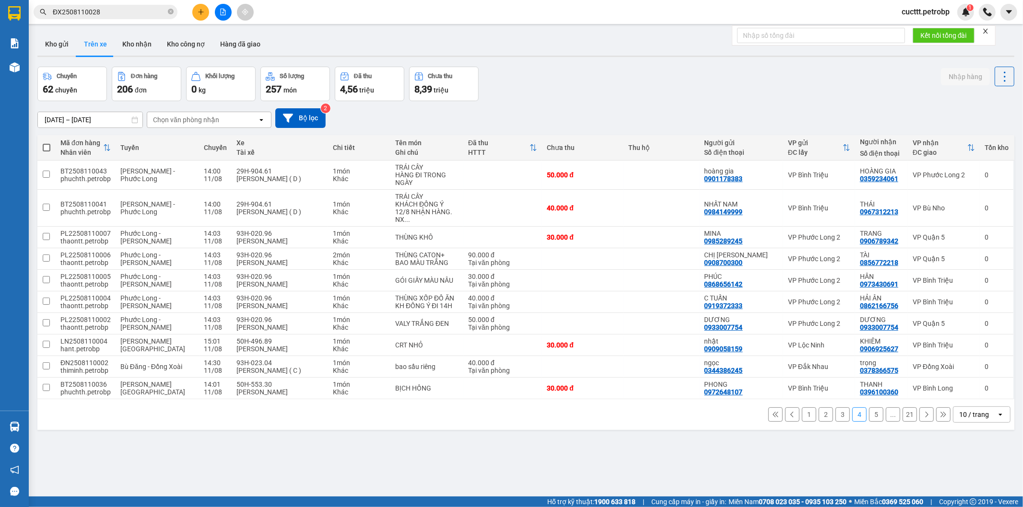
click at [802, 415] on button "1" at bounding box center [809, 415] width 14 height 14
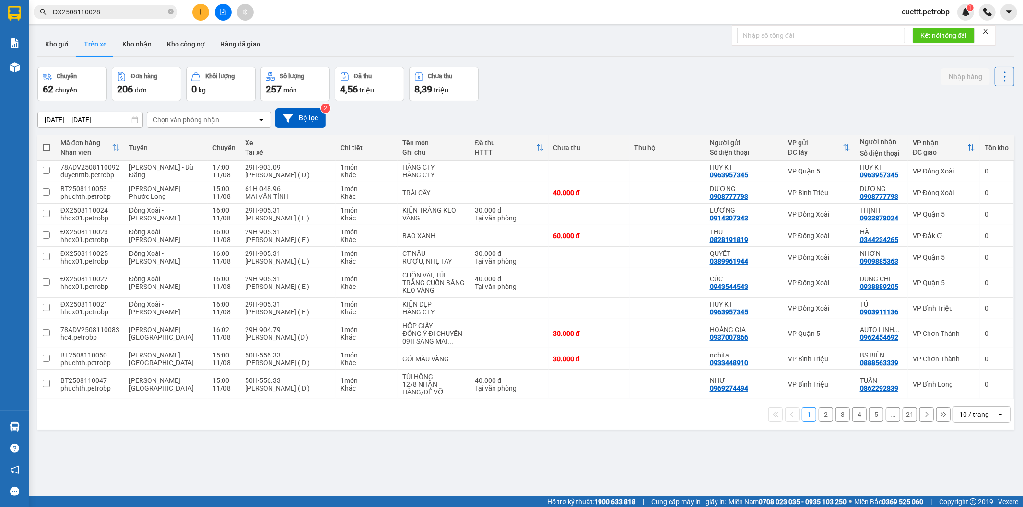
click at [191, 118] on div "Chọn văn phòng nhận" at bounding box center [186, 120] width 66 height 10
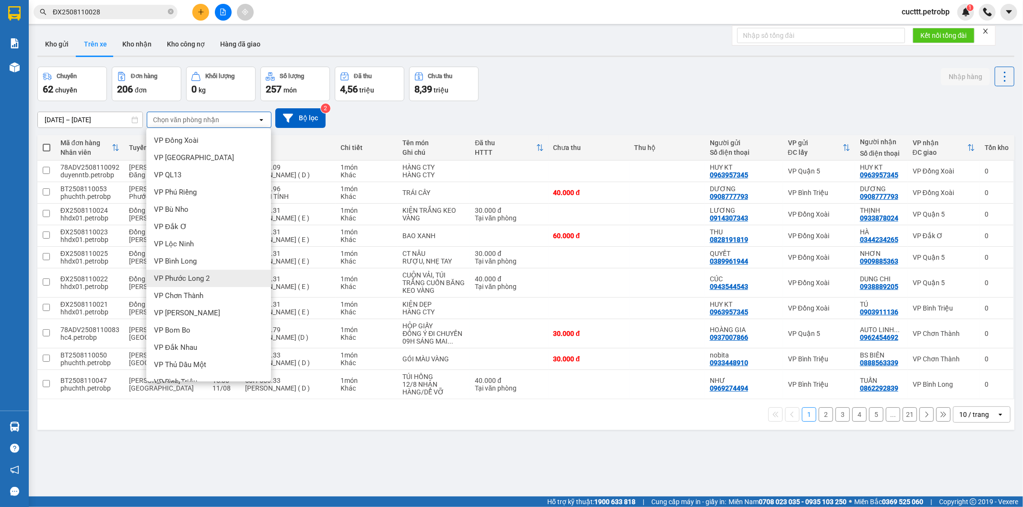
scroll to position [53, 0]
click at [189, 376] on span "VP [PERSON_NAME]" at bounding box center [187, 381] width 66 height 10
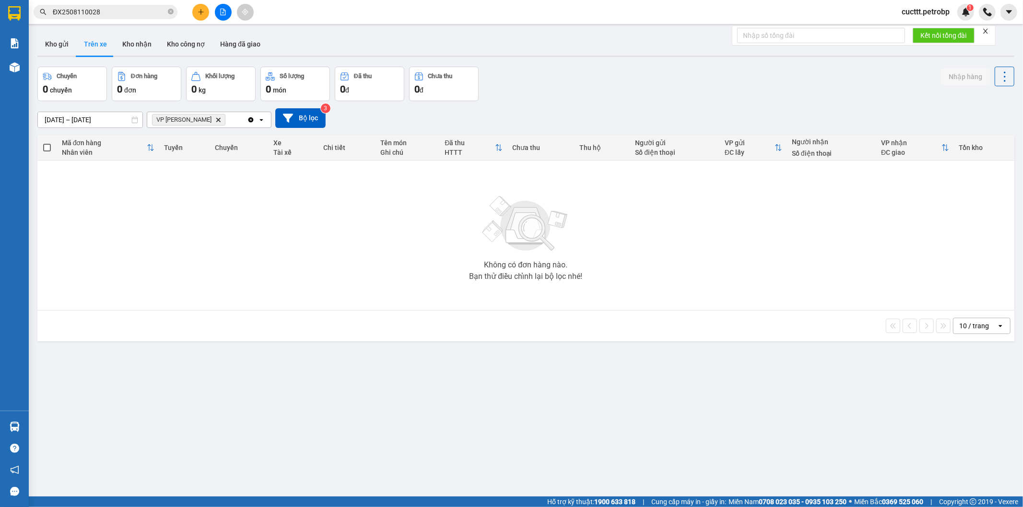
click at [215, 121] on icon "Delete" at bounding box center [218, 120] width 6 height 6
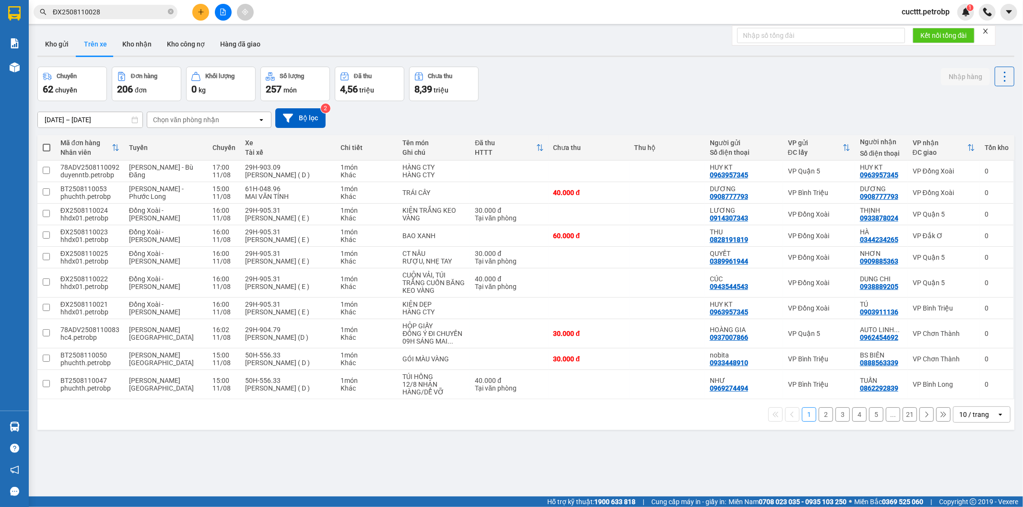
click at [156, 114] on div "Chọn văn phòng nhận" at bounding box center [202, 119] width 110 height 15
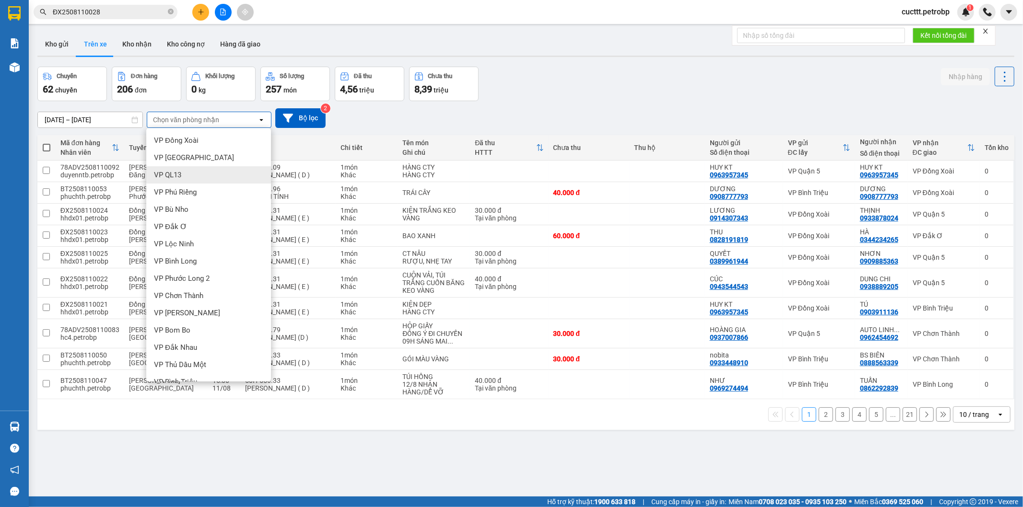
scroll to position [106, 0]
click at [186, 320] on div "VP [PERSON_NAME]" at bounding box center [208, 327] width 125 height 17
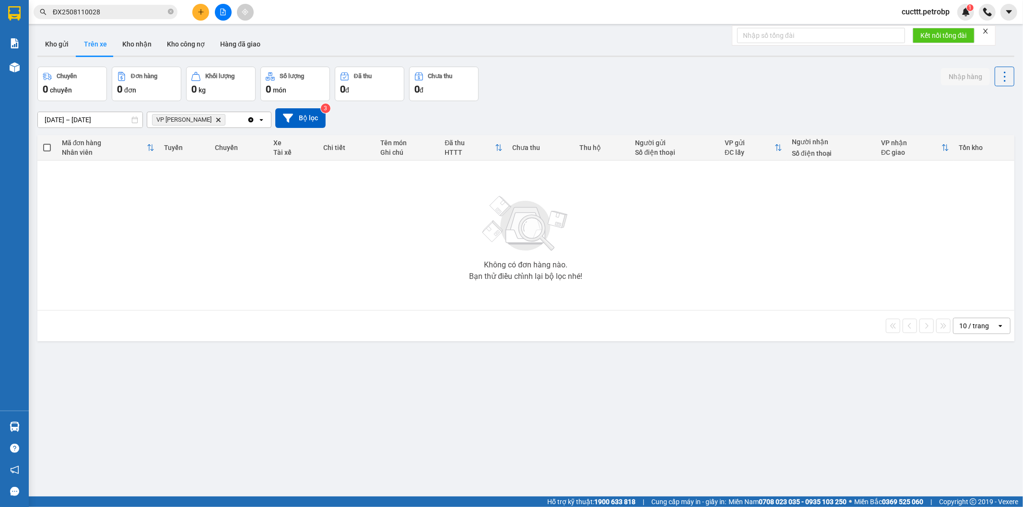
click at [115, 118] on input "[DATE] – [DATE]" at bounding box center [90, 119] width 105 height 15
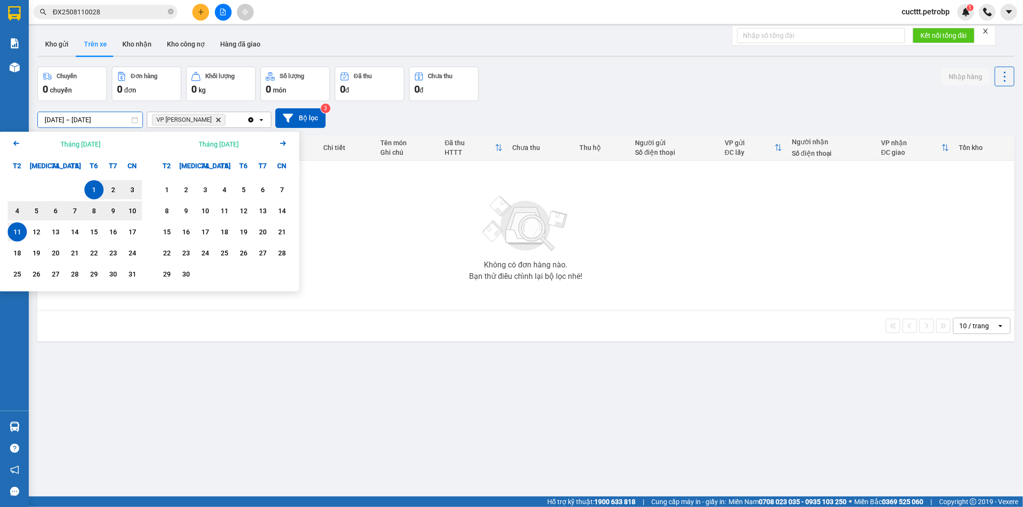
click at [17, 228] on div "11" at bounding box center [17, 232] width 13 height 12
type input "[DATE] – [DATE]"
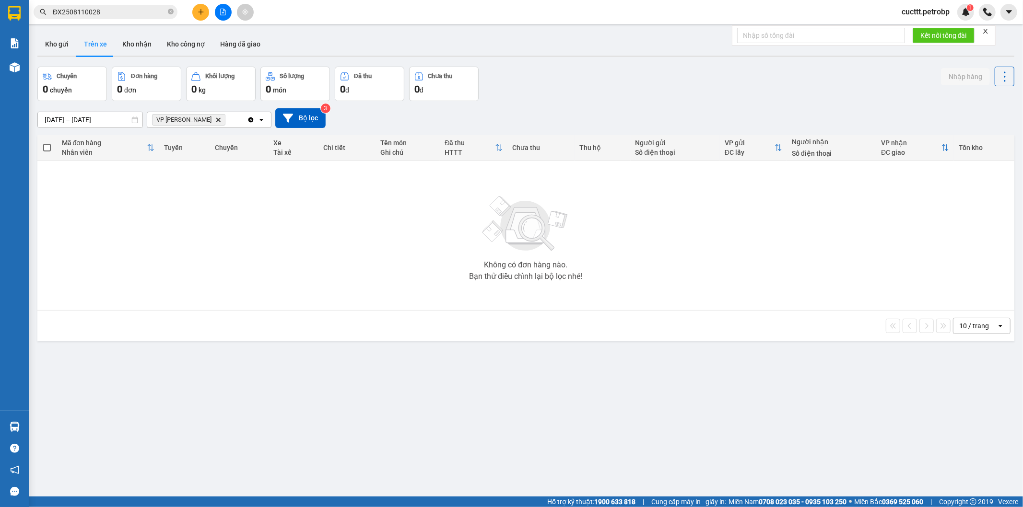
click at [215, 120] on icon "Delete" at bounding box center [218, 120] width 6 height 6
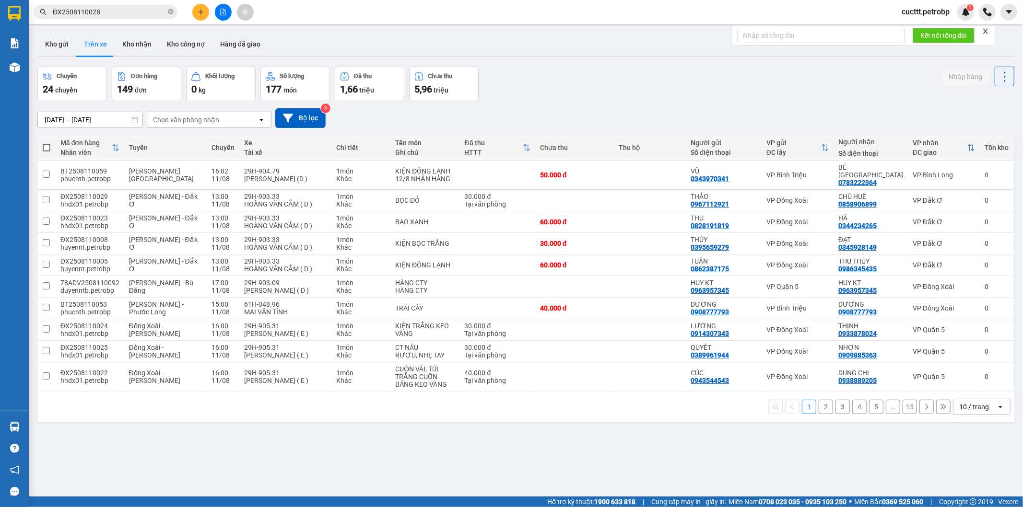
click at [819, 403] on button "2" at bounding box center [826, 407] width 14 height 14
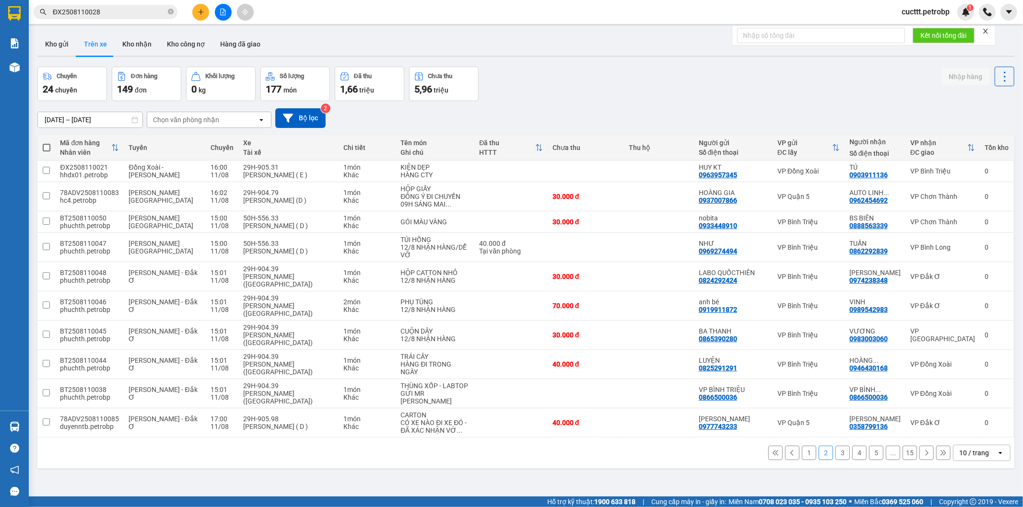
click at [836, 446] on button "3" at bounding box center [843, 453] width 14 height 14
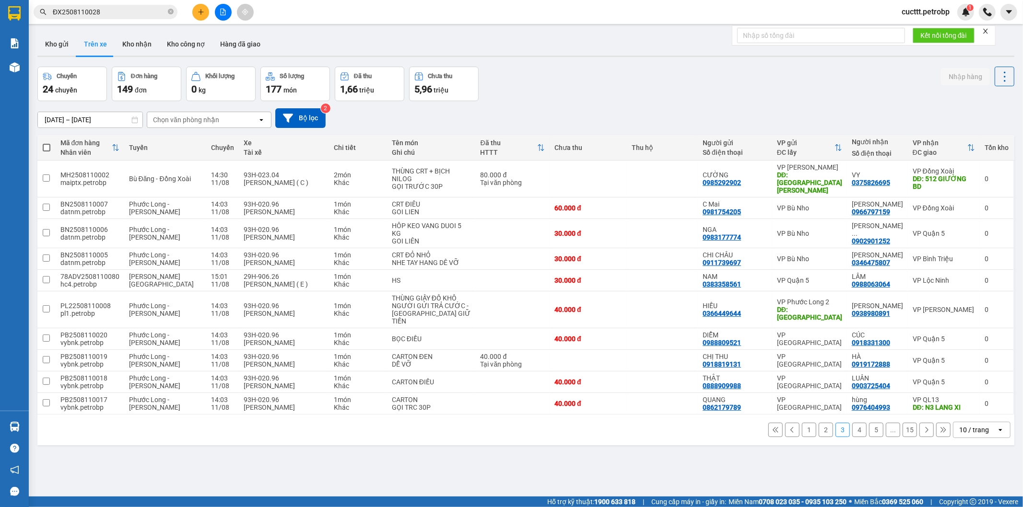
click at [819, 430] on button "2" at bounding box center [826, 430] width 14 height 14
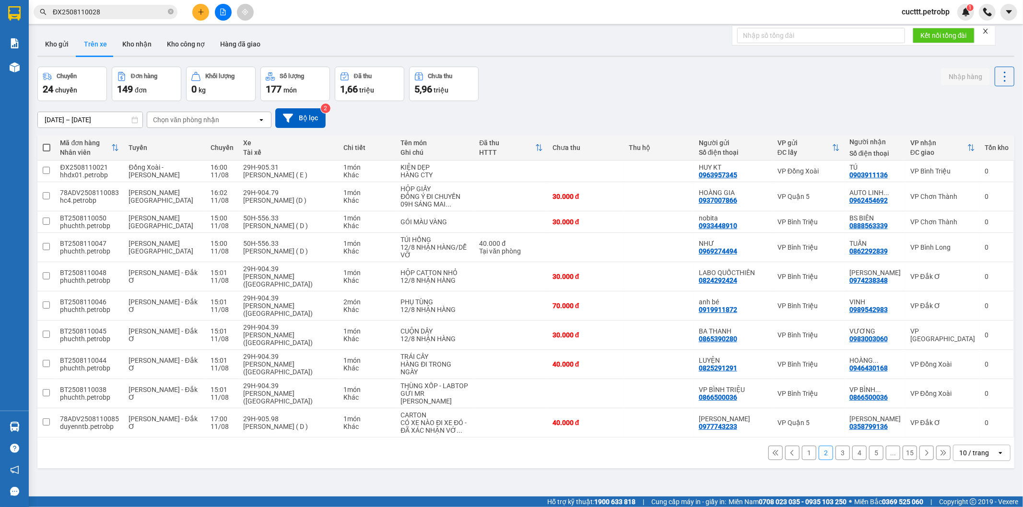
click at [837, 446] on button "3" at bounding box center [843, 453] width 14 height 14
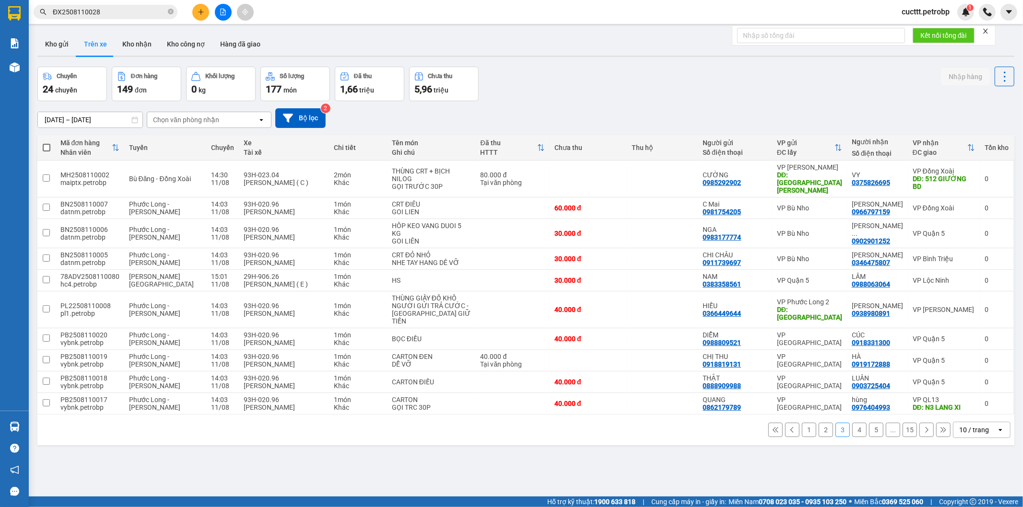
click at [852, 432] on button "4" at bounding box center [859, 430] width 14 height 14
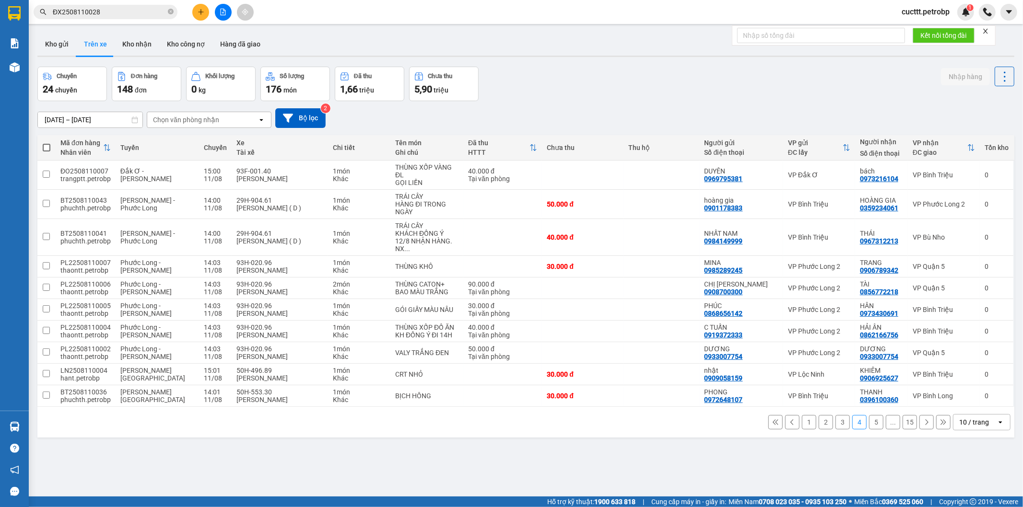
click at [802, 416] on button "1" at bounding box center [809, 422] width 14 height 14
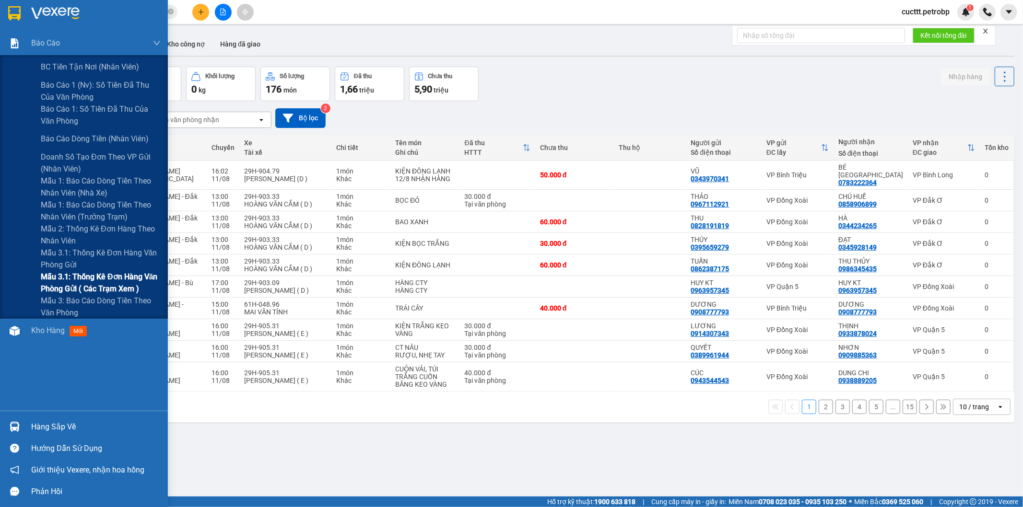
click at [118, 285] on span "Mẫu 3.1: Thống kê đơn hàng văn phòng gửi ( các trạm xem )" at bounding box center [101, 283] width 120 height 24
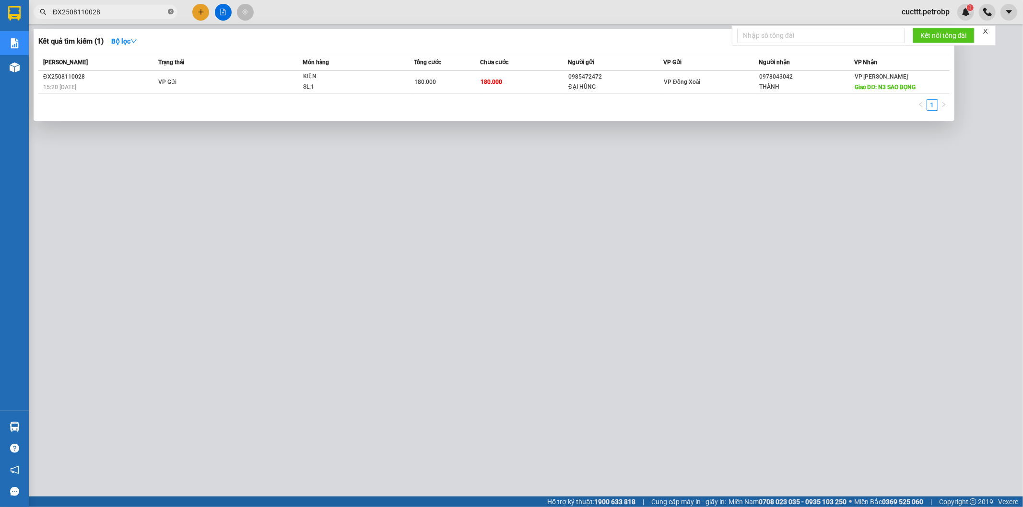
click at [171, 11] on icon "close-circle" at bounding box center [171, 12] width 6 height 6
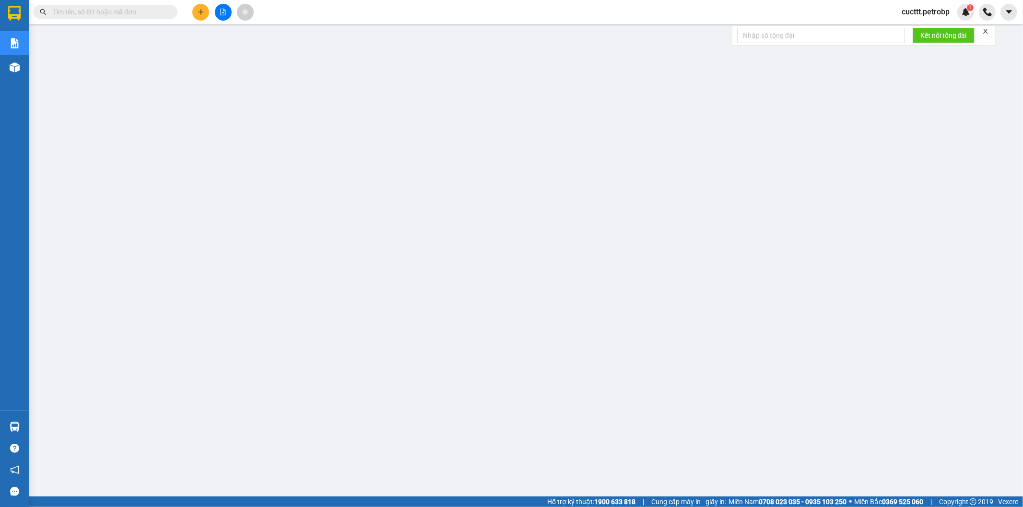
click at [164, 12] on input "text" at bounding box center [109, 12] width 113 height 11
paste input "MH2508110002"
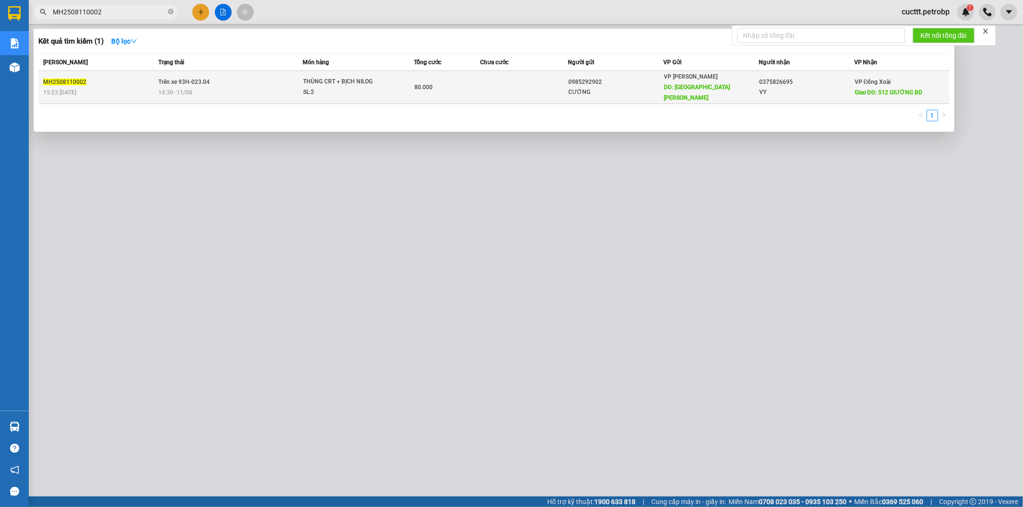
type input "MH2508110002"
click at [614, 87] on div "CƯỜNG" at bounding box center [615, 92] width 94 height 10
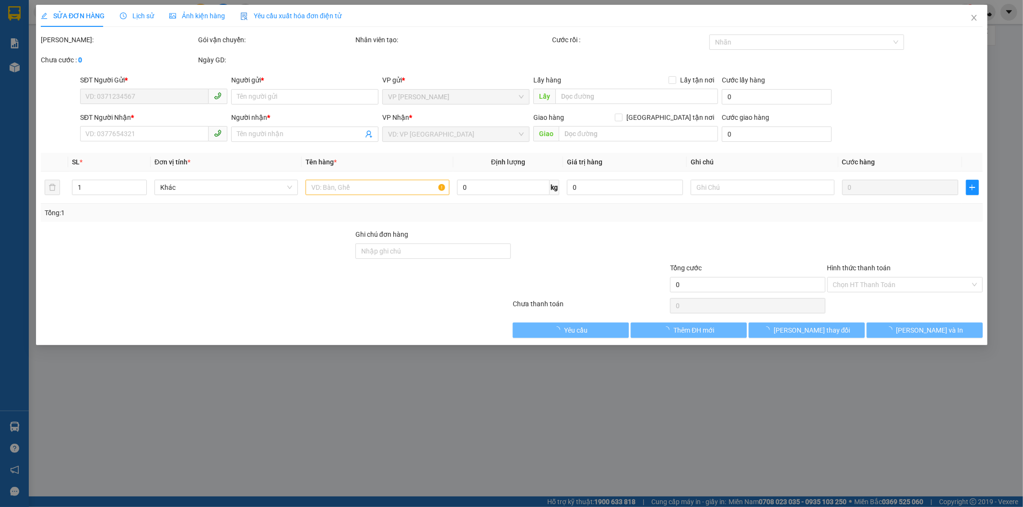
type input "0985292902"
type input "CƯỜNG"
type input "[GEOGRAPHIC_DATA][PERSON_NAME]"
type input "0375826695"
type input "VY"
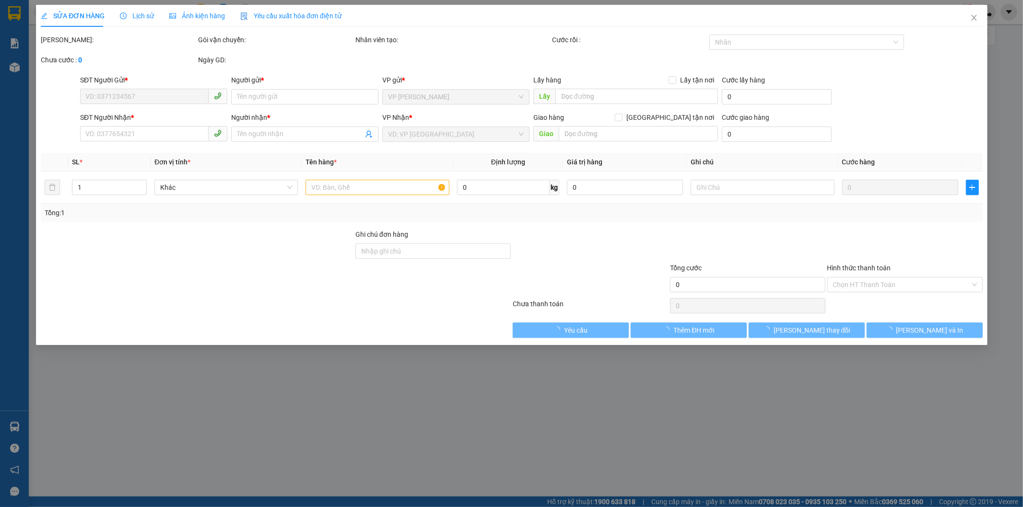
type input "512 GIƯỜNG BD"
type input "80.000"
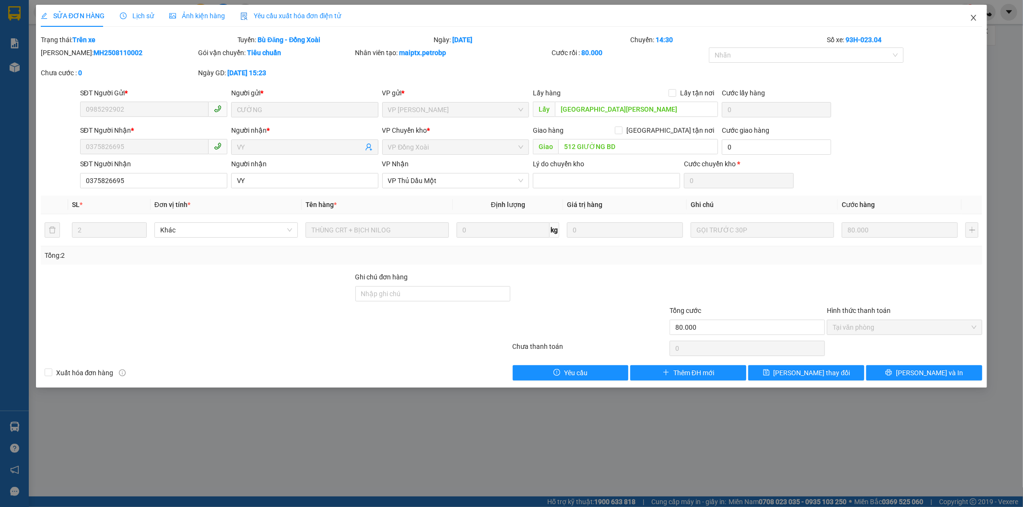
click at [975, 15] on icon "close" at bounding box center [974, 18] width 8 height 8
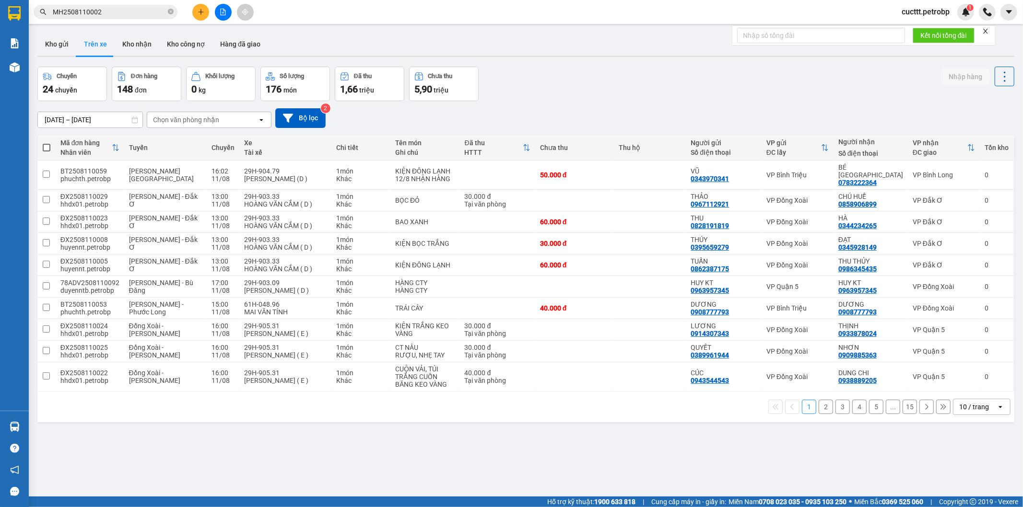
click at [802, 82] on div "Chuyến 24 chuyến Đơn hàng 148 đơn Khối lượng 0 kg Số lượng 176 món Đã thu 1,66 …" at bounding box center [525, 84] width 977 height 35
click at [49, 46] on button "Kho gửi" at bounding box center [56, 44] width 39 height 23
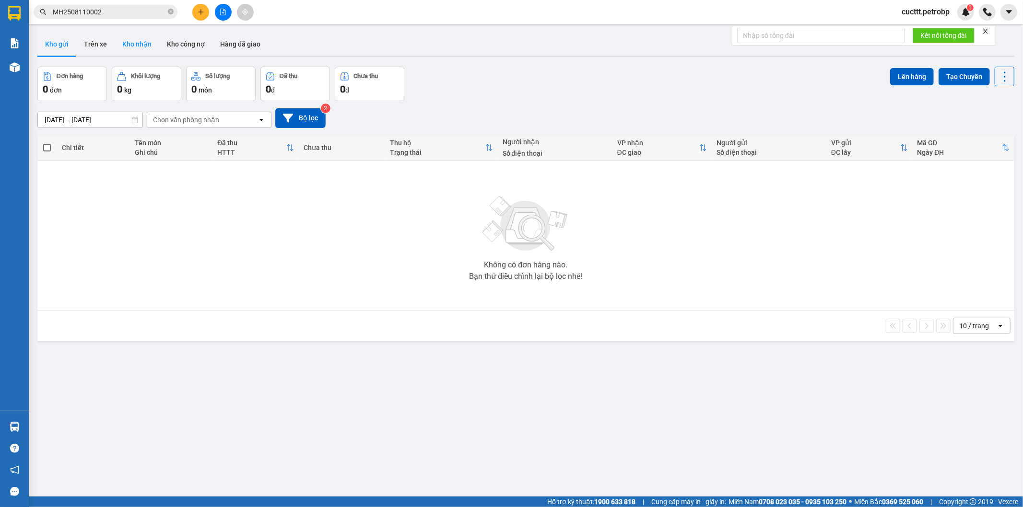
click at [130, 51] on button "Kho nhận" at bounding box center [137, 44] width 45 height 23
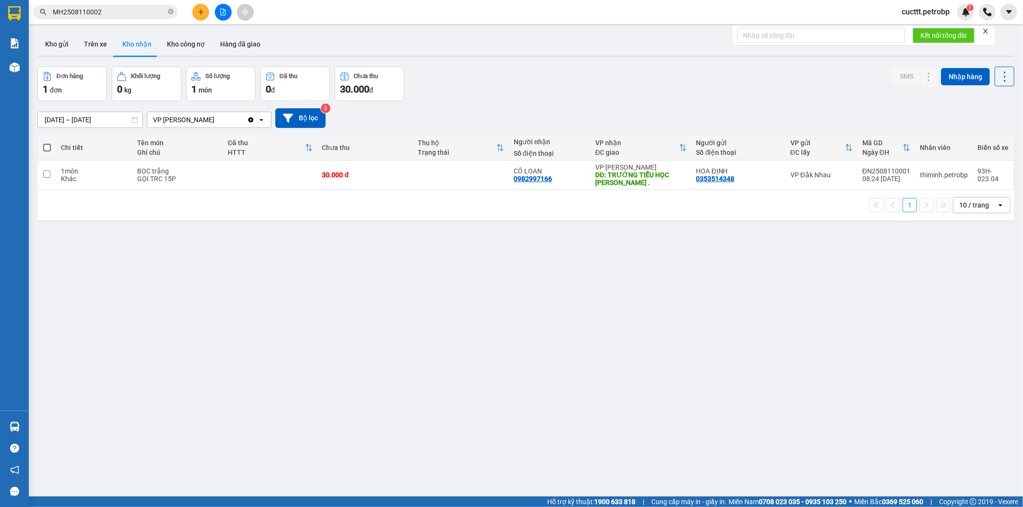
click at [97, 56] on div at bounding box center [525, 56] width 977 height 1
click at [92, 49] on button "Trên xe" at bounding box center [95, 44] width 38 height 23
type input "[DATE] – [DATE]"
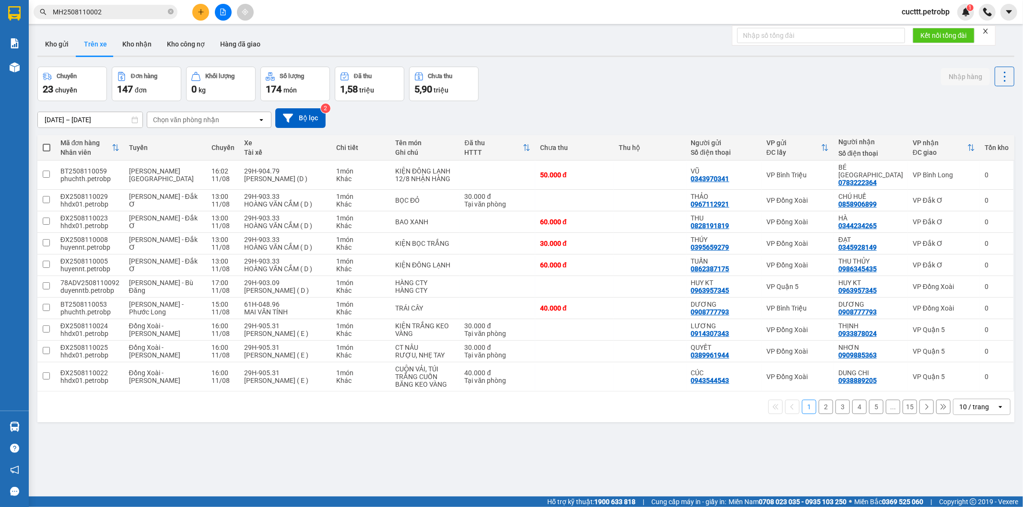
click at [737, 59] on div "ver 1.8.137 Kho gửi Trên xe Kho nhận Kho công nợ Hàng đã giao Chuyến 23 chuyến …" at bounding box center [526, 282] width 985 height 507
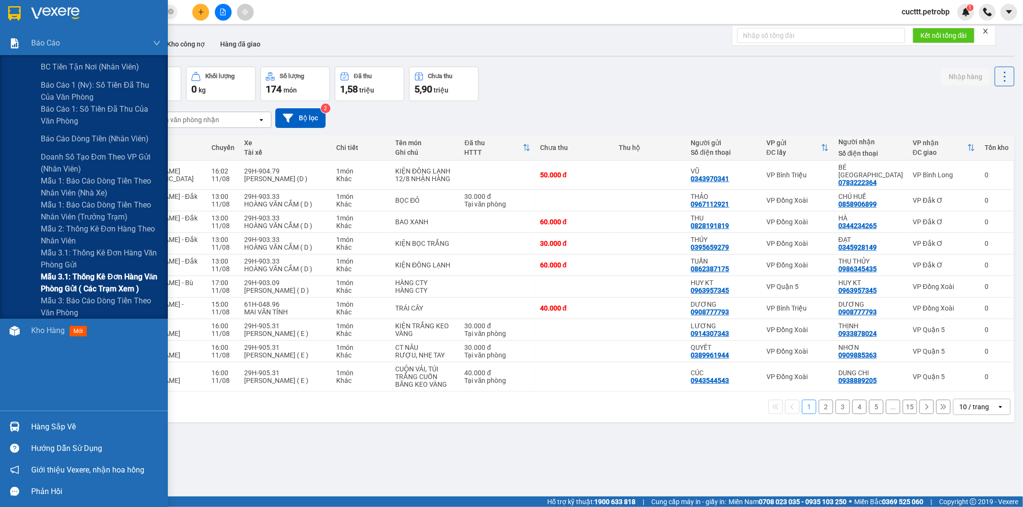
click at [107, 280] on span "Mẫu 3.1: Thống kê đơn hàng văn phòng gửi ( các trạm xem )" at bounding box center [101, 283] width 120 height 24
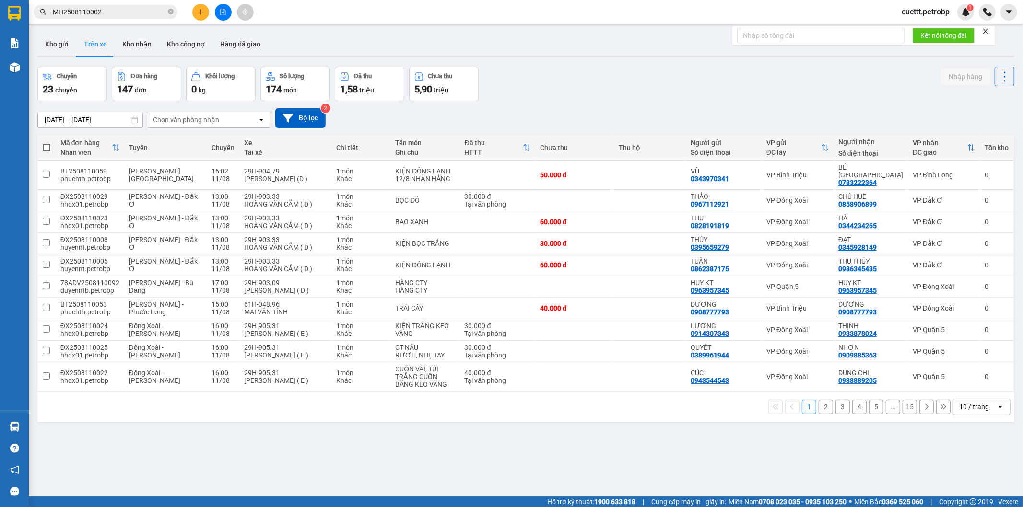
click at [317, 431] on div "ver 1.8.137 Kho gửi Trên xe Kho nhận Kho công nợ Hàng đã giao Chuyến 23 chuyến …" at bounding box center [526, 282] width 985 height 507
click at [122, 44] on button "Kho nhận" at bounding box center [137, 44] width 45 height 23
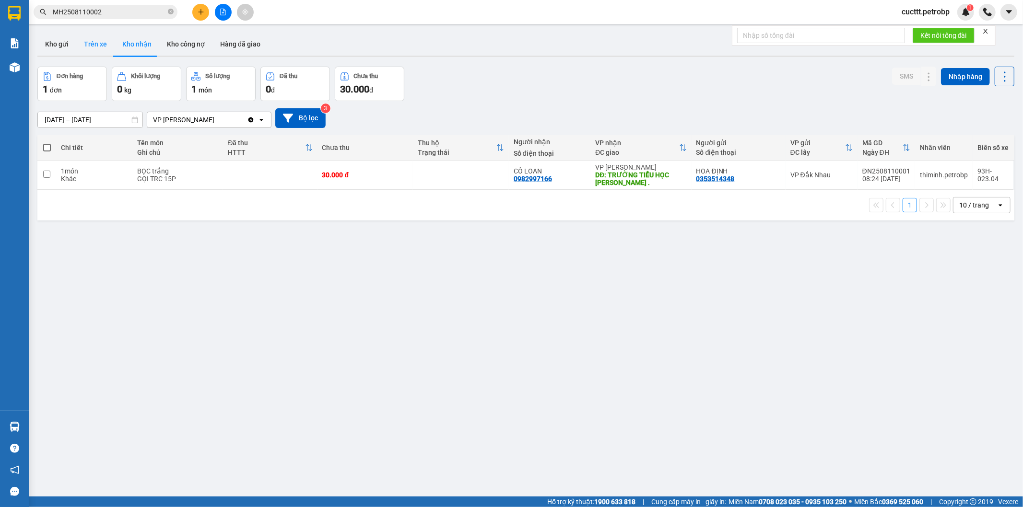
click at [100, 47] on button "Trên xe" at bounding box center [95, 44] width 38 height 23
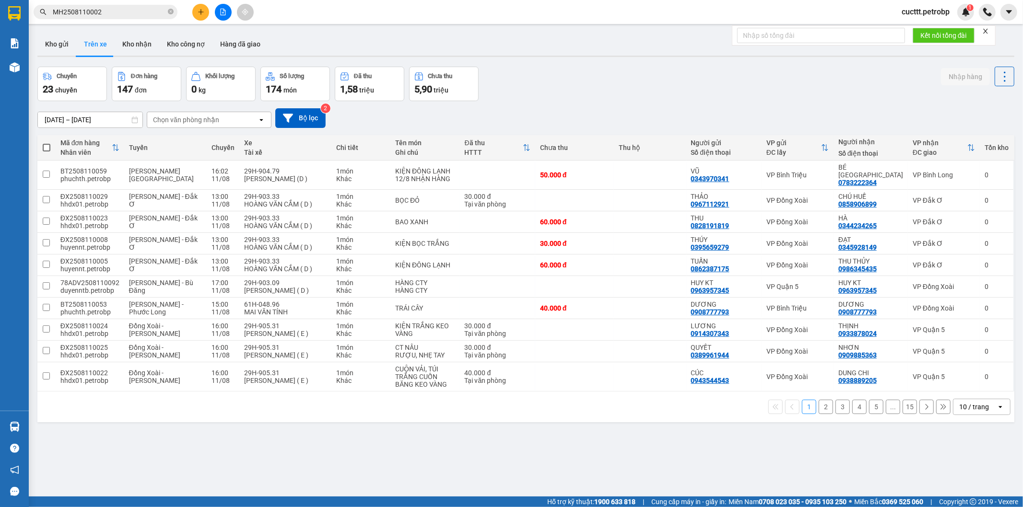
click at [381, 433] on div "ver 1.8.137 Kho gửi Trên xe Kho nhận Kho công nợ Hàng đã giao Chuyến 23 chuyến …" at bounding box center [526, 282] width 985 height 507
click at [135, 37] on button "Kho nhận" at bounding box center [137, 44] width 45 height 23
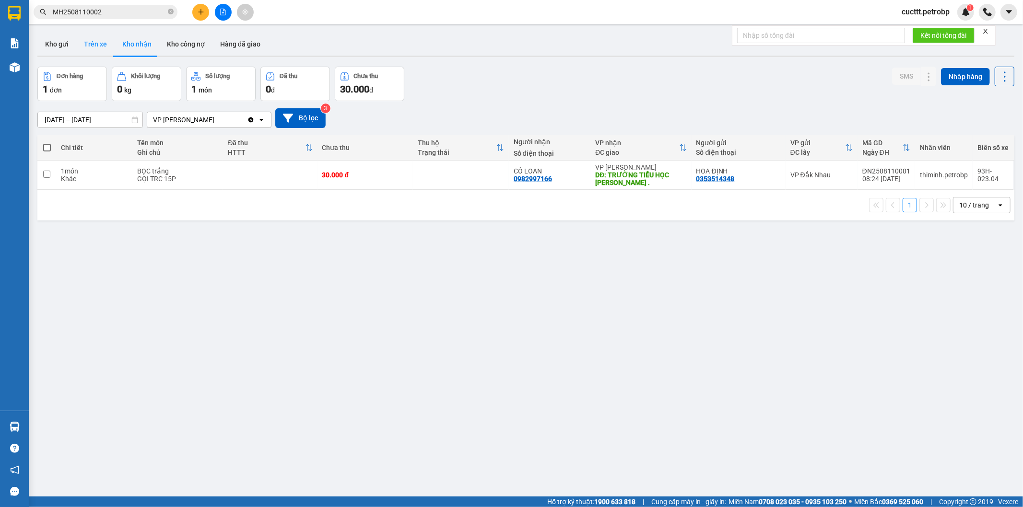
click at [94, 46] on button "Trên xe" at bounding box center [95, 44] width 38 height 23
type input "[DATE] – [DATE]"
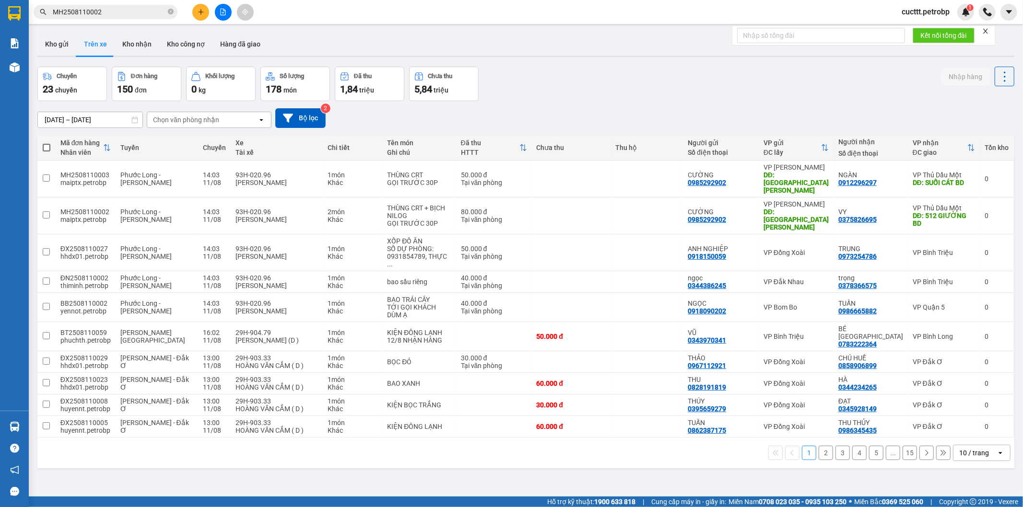
click at [170, 112] on div "Chọn văn phòng nhận" at bounding box center [202, 119] width 110 height 15
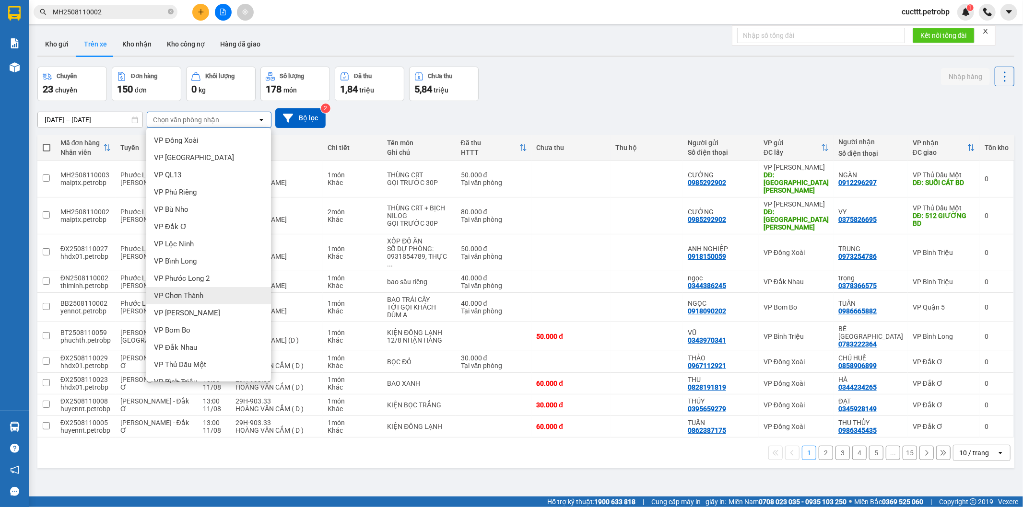
scroll to position [53, 0]
click at [192, 379] on span "VP [PERSON_NAME]" at bounding box center [187, 381] width 66 height 10
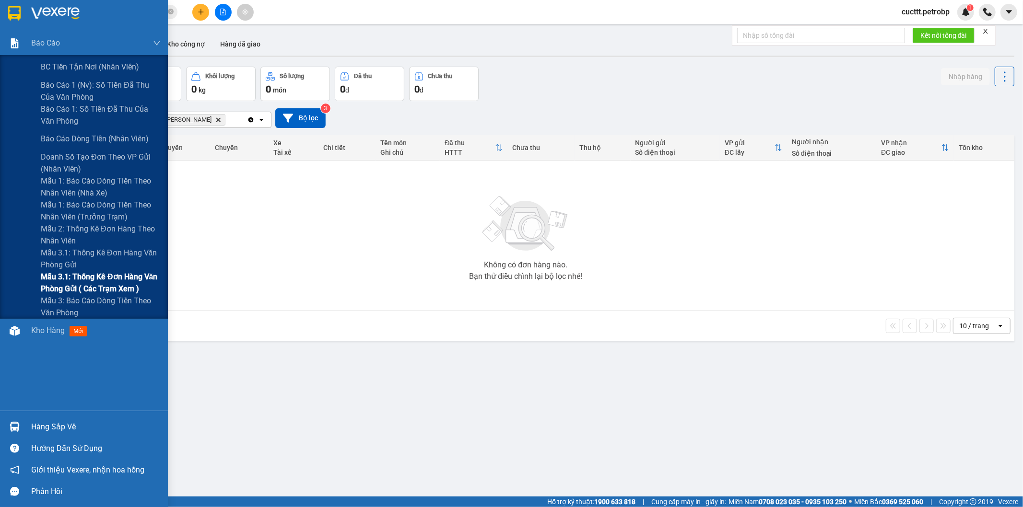
drag, startPoint x: 101, startPoint y: 281, endPoint x: 159, endPoint y: 214, distance: 88.4
click at [104, 276] on span "Mẫu 3.1: Thống kê đơn hàng văn phòng gửi ( các trạm xem )" at bounding box center [101, 283] width 120 height 24
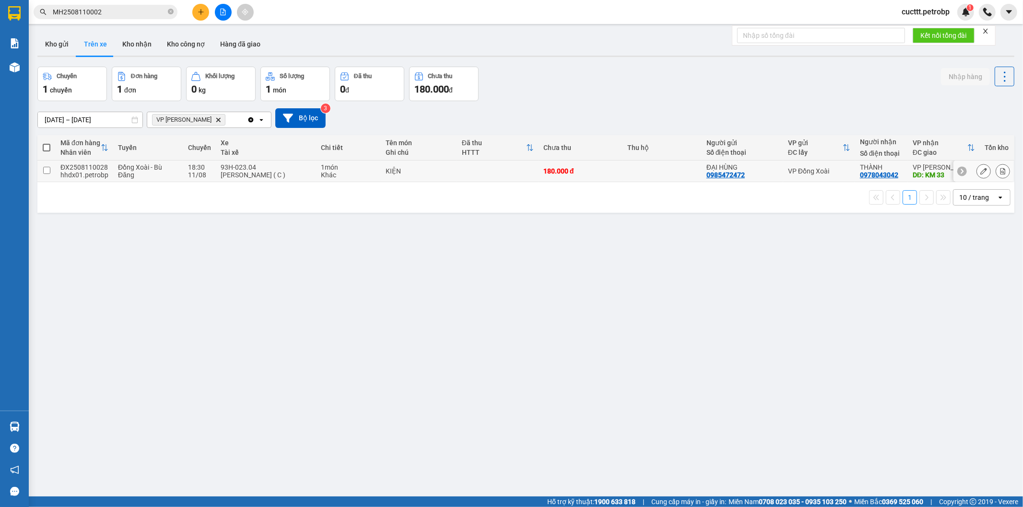
drag, startPoint x: 454, startPoint y: 175, endPoint x: 467, endPoint y: 176, distance: 13.0
click at [457, 176] on td at bounding box center [498, 172] width 82 height 22
checkbox input "true"
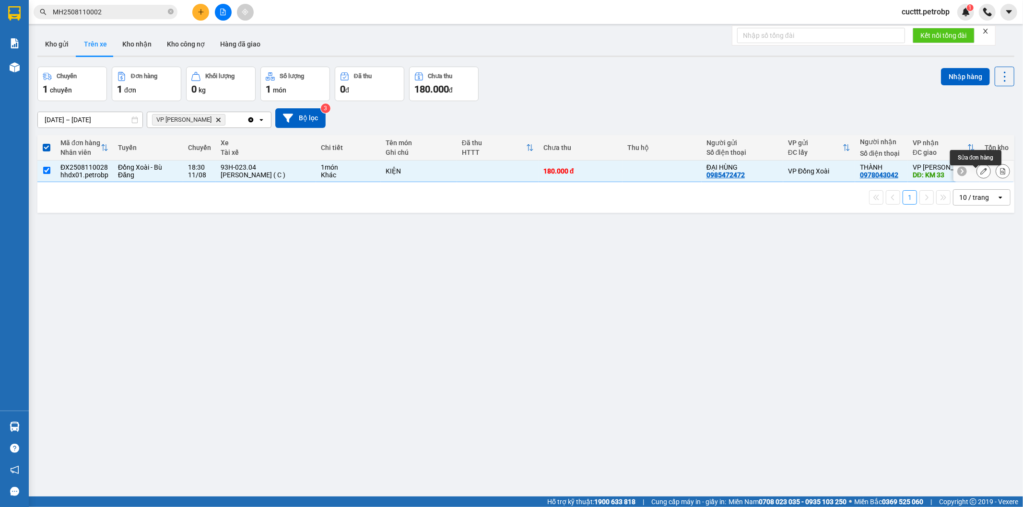
click at [980, 175] on icon at bounding box center [983, 171] width 7 height 7
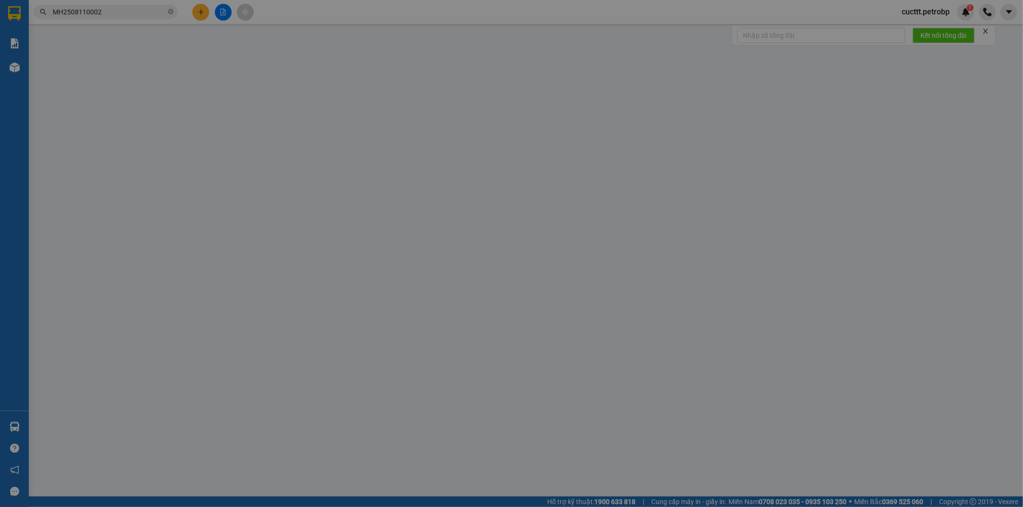
type input "0985472472"
type input "ĐẠI HÙNG"
type input "0978043042"
type input "THÀNH"
type input "KM 33"
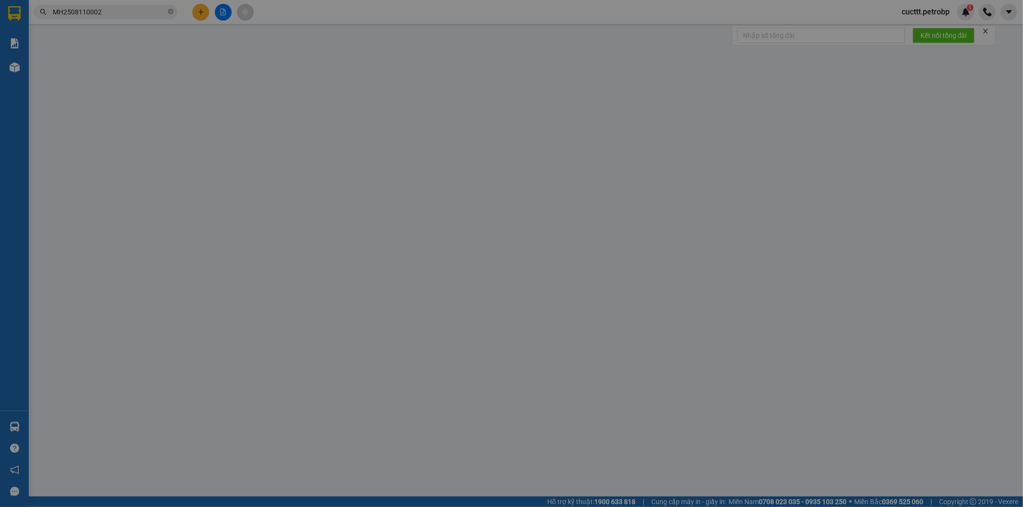
type input "180.000"
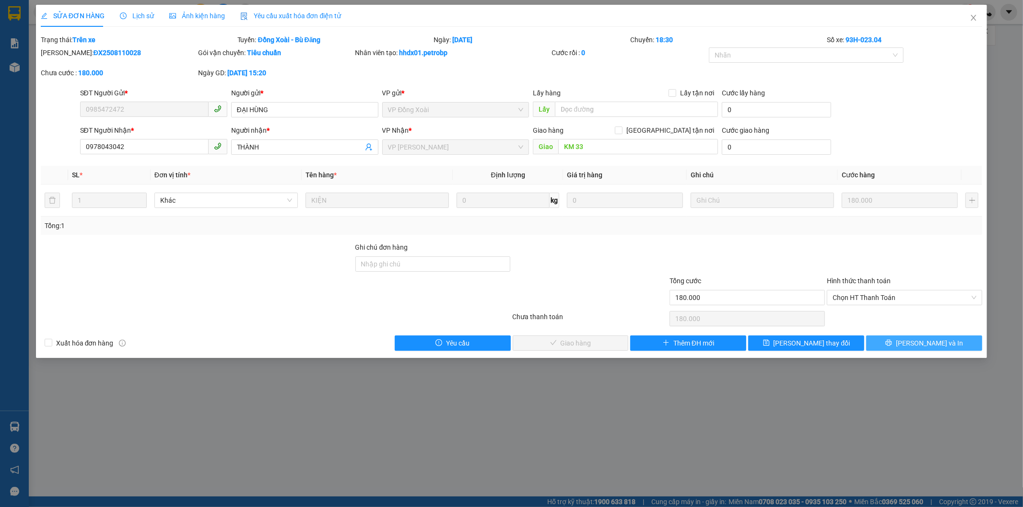
click at [912, 339] on button "[PERSON_NAME] và In" at bounding box center [924, 343] width 116 height 15
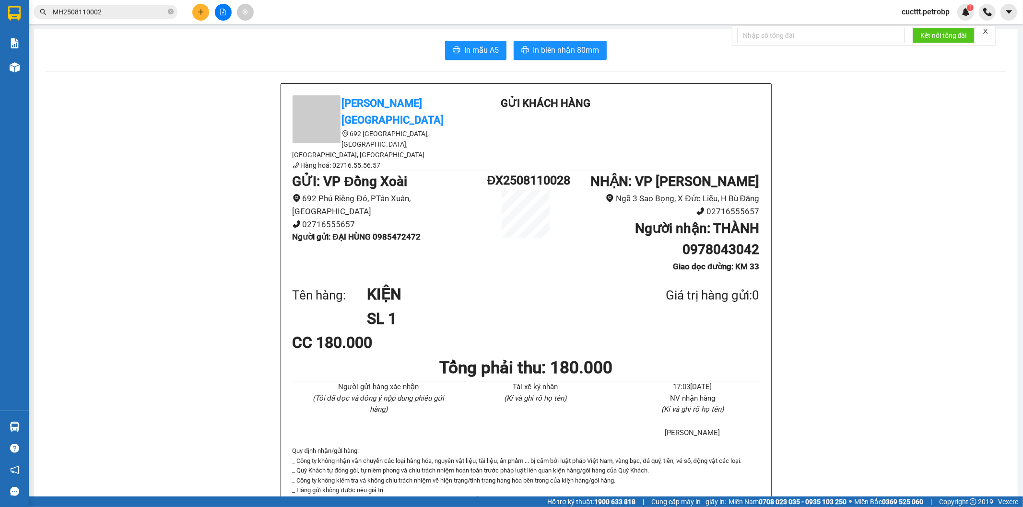
drag, startPoint x: 675, startPoint y: 222, endPoint x: 754, endPoint y: 226, distance: 78.8
click at [754, 226] on h1 "Người nhận : THÀNH 0978043042" at bounding box center [662, 239] width 195 height 42
copy b "0978043042"
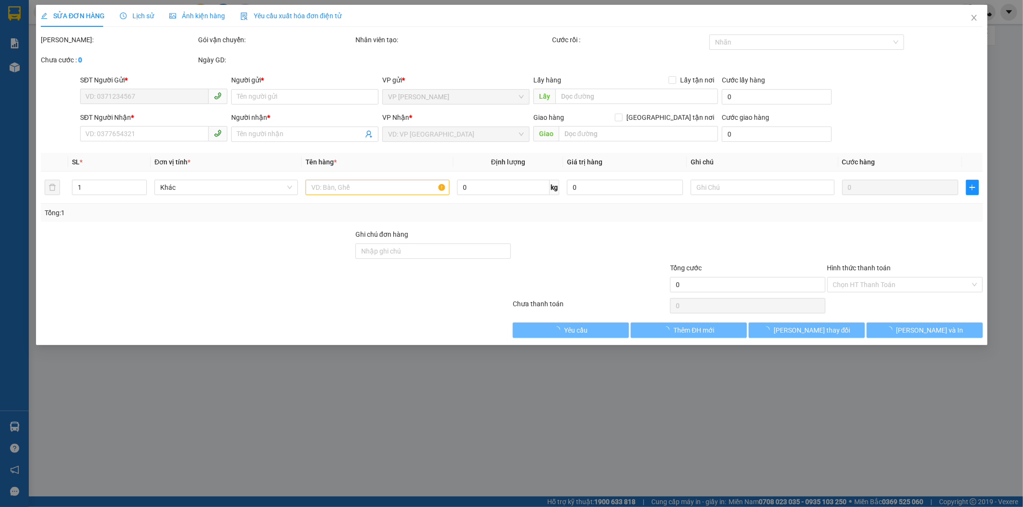
type input "0985472472"
type input "ĐẠI HÙNG"
type input "0978043042"
type input "THÀNH"
type input "KM 33"
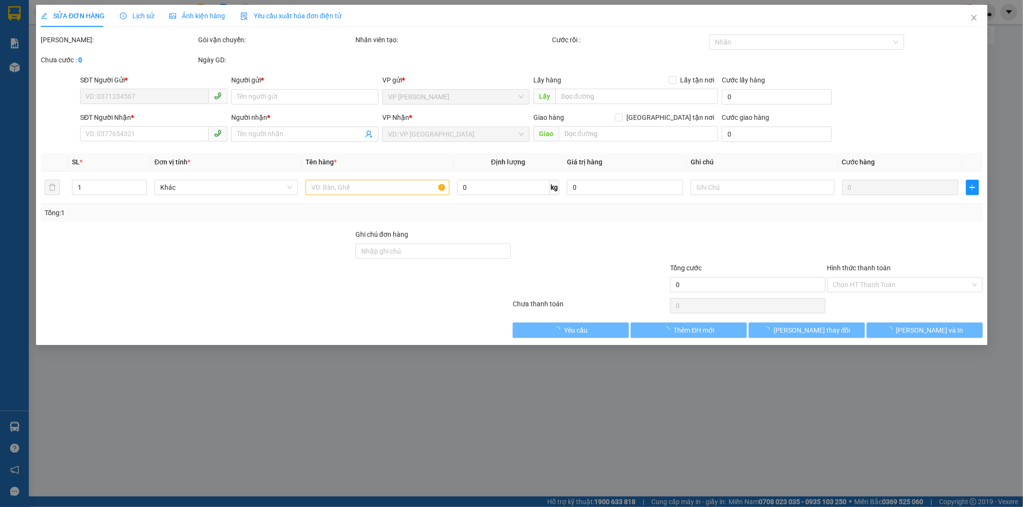
type input "180.000"
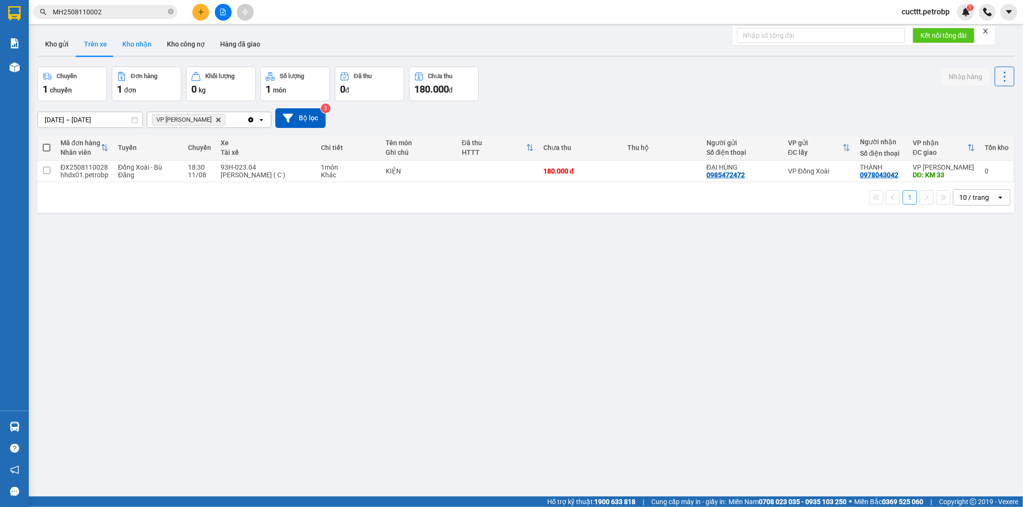
click at [142, 44] on button "Kho nhận" at bounding box center [137, 44] width 45 height 23
type input "[DATE] – [DATE]"
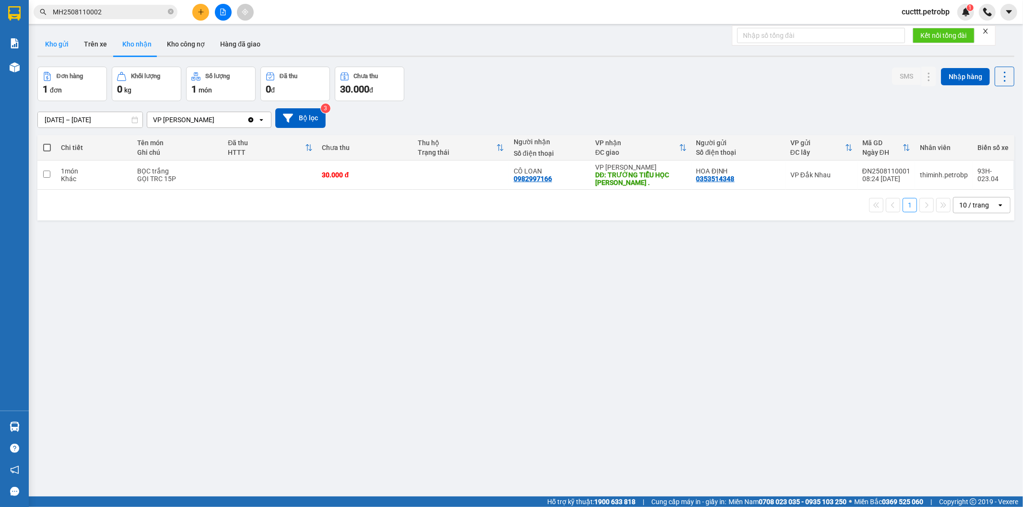
click at [57, 45] on button "Kho gửi" at bounding box center [56, 44] width 39 height 23
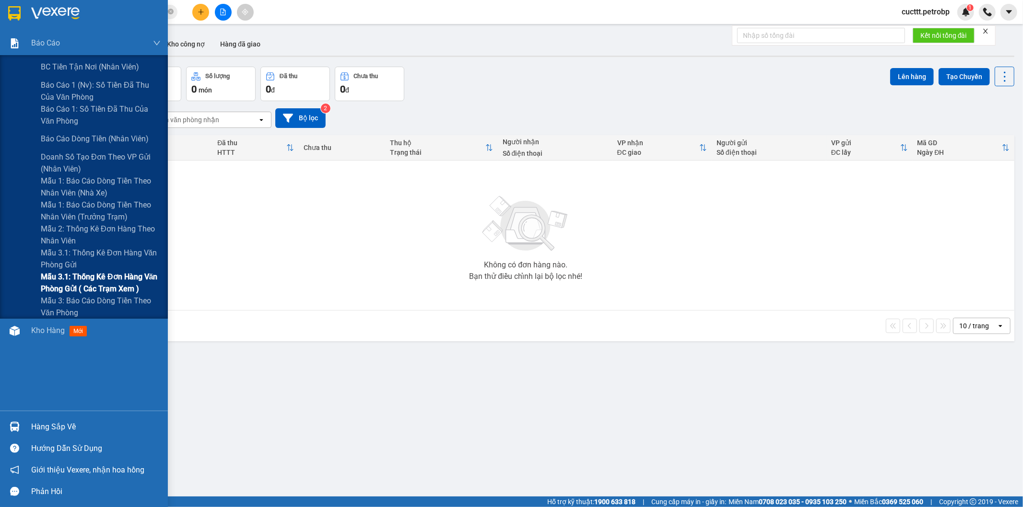
click at [116, 285] on span "Mẫu 3.1: Thống kê đơn hàng văn phòng gửi ( các trạm xem )" at bounding box center [101, 283] width 120 height 24
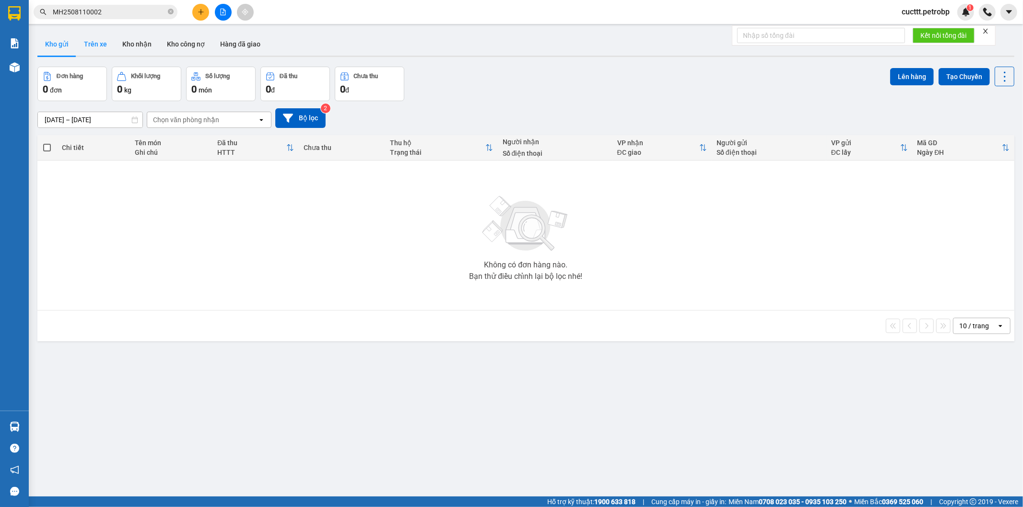
click at [97, 45] on button "Trên xe" at bounding box center [95, 44] width 38 height 23
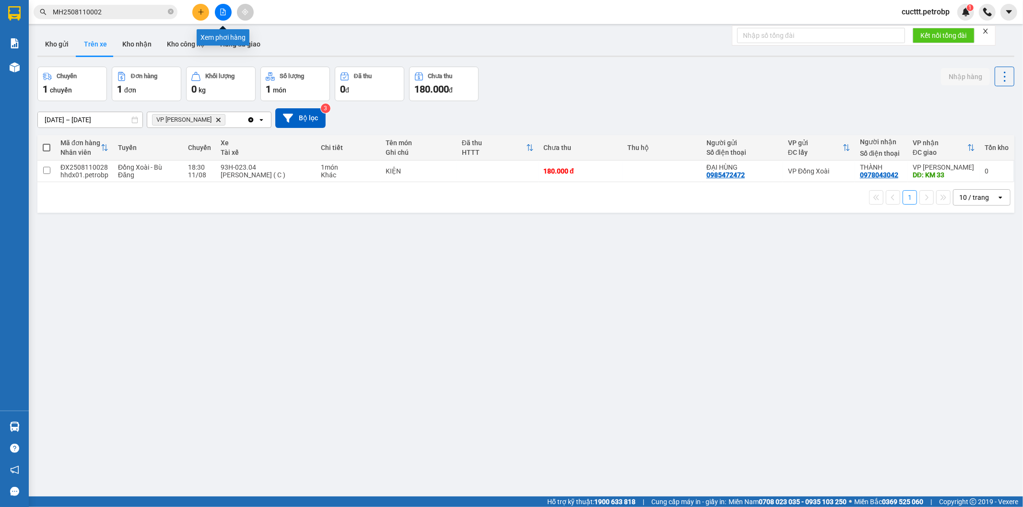
click at [223, 17] on button at bounding box center [223, 12] width 17 height 17
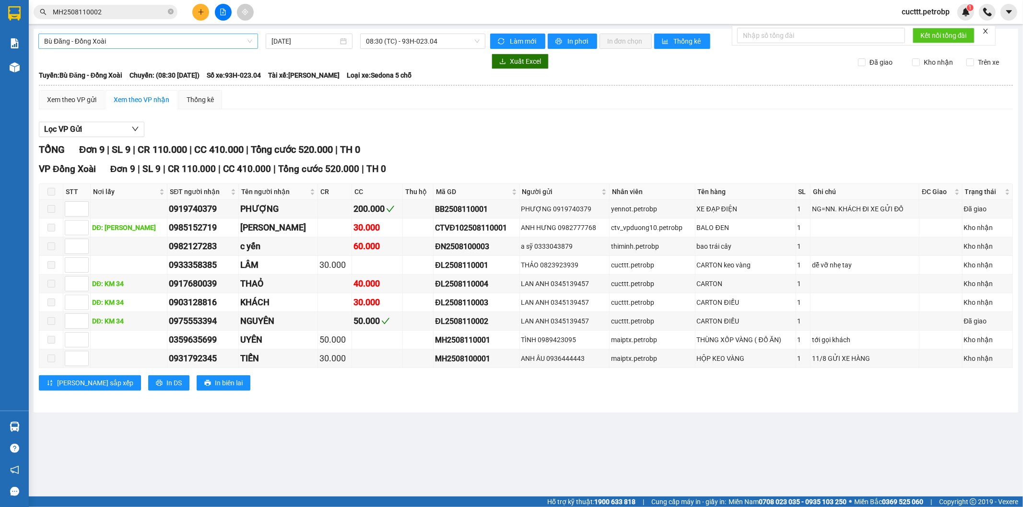
click at [146, 42] on span "Bù Đăng - Đồng Xoài" at bounding box center [148, 41] width 208 height 14
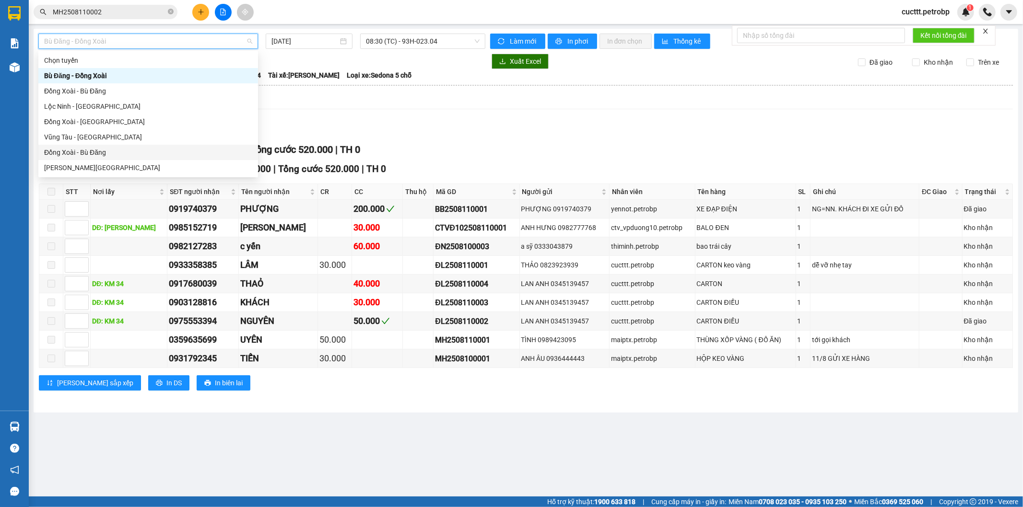
click at [113, 153] on div "Đồng Xoài - Bù Đăng" at bounding box center [148, 152] width 208 height 11
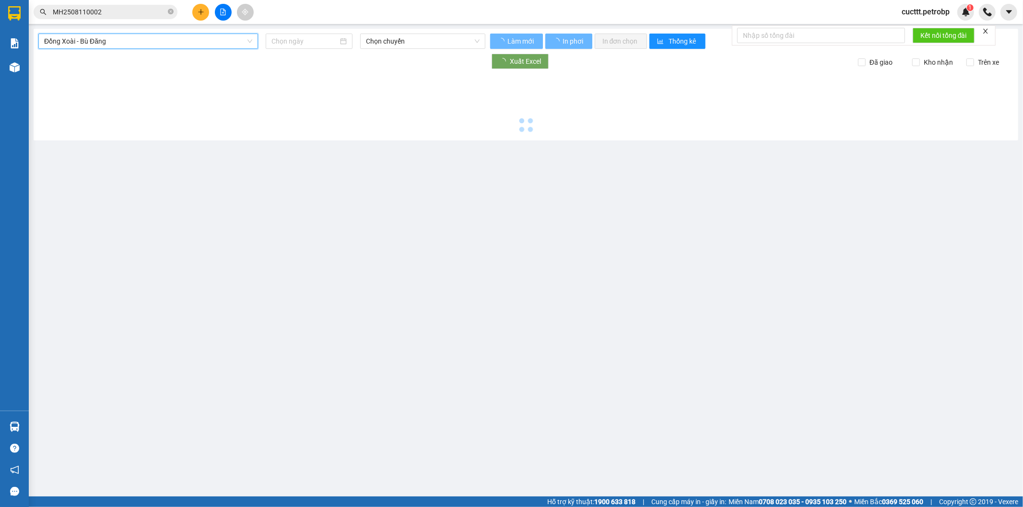
type input "[DATE]"
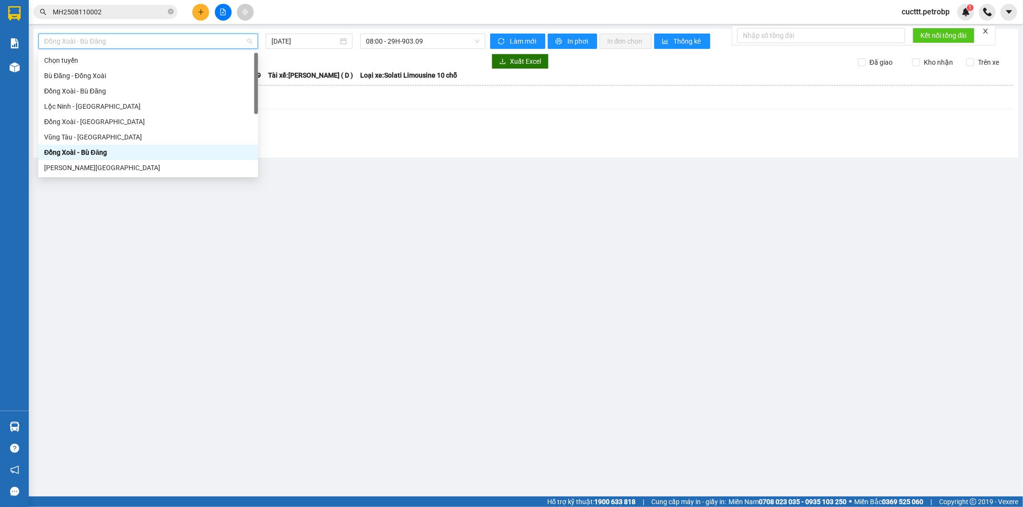
click at [124, 39] on span "Đồng Xoài - Bù Đăng" at bounding box center [148, 41] width 208 height 14
click at [118, 90] on div "Đồng Xoài - Bù Đăng" at bounding box center [148, 91] width 208 height 11
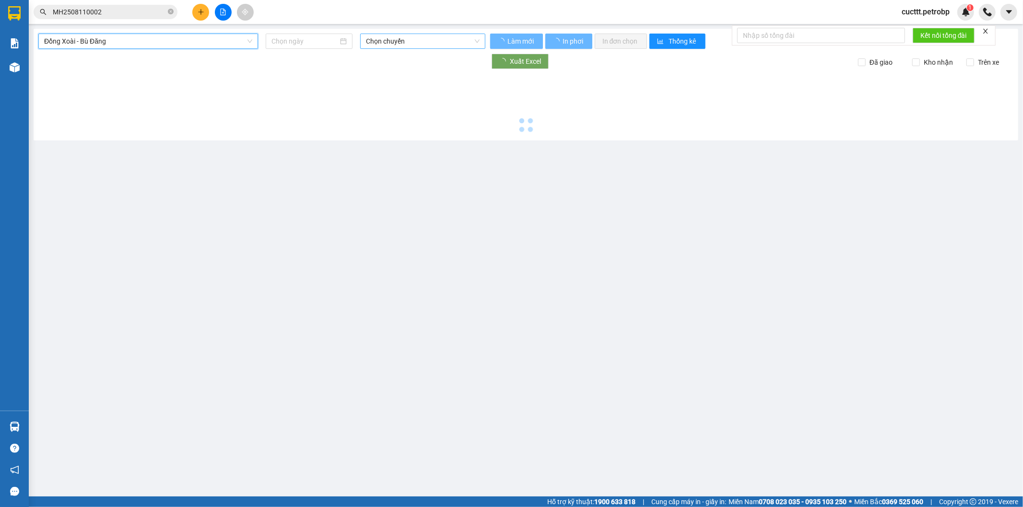
type input "[DATE]"
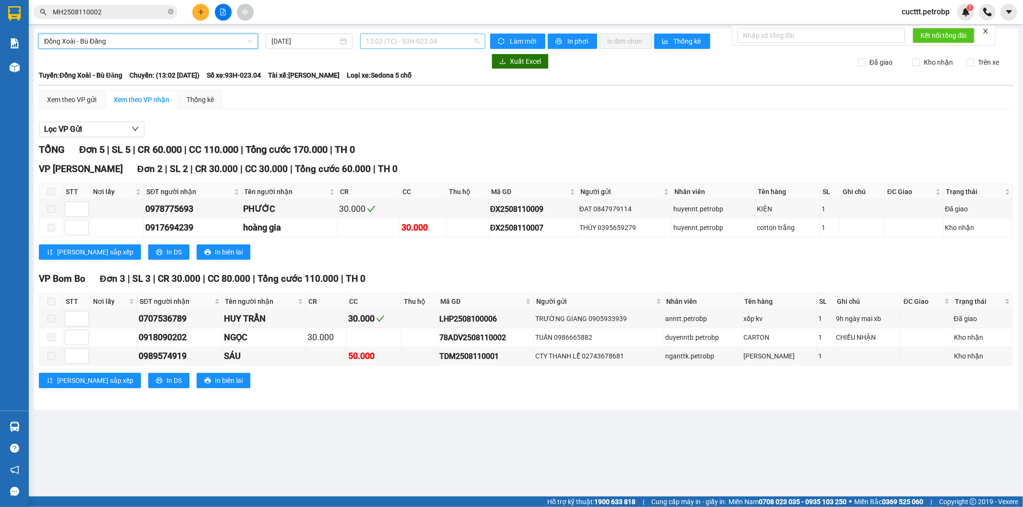
click at [391, 38] on span "13:02 (TC) - 93H-023.04" at bounding box center [422, 41] width 113 height 14
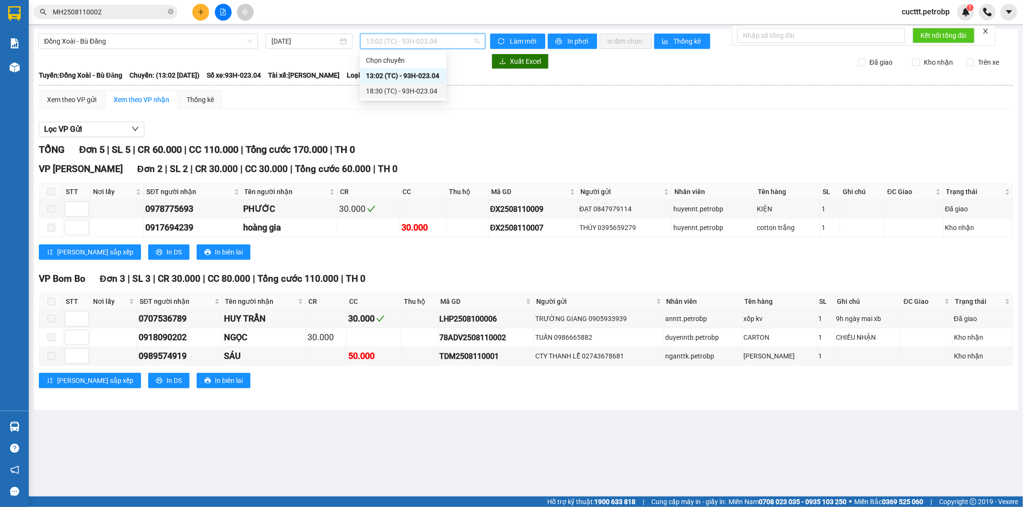
click at [394, 90] on div "18:30 (TC) - 93H-023.04" at bounding box center [403, 91] width 75 height 11
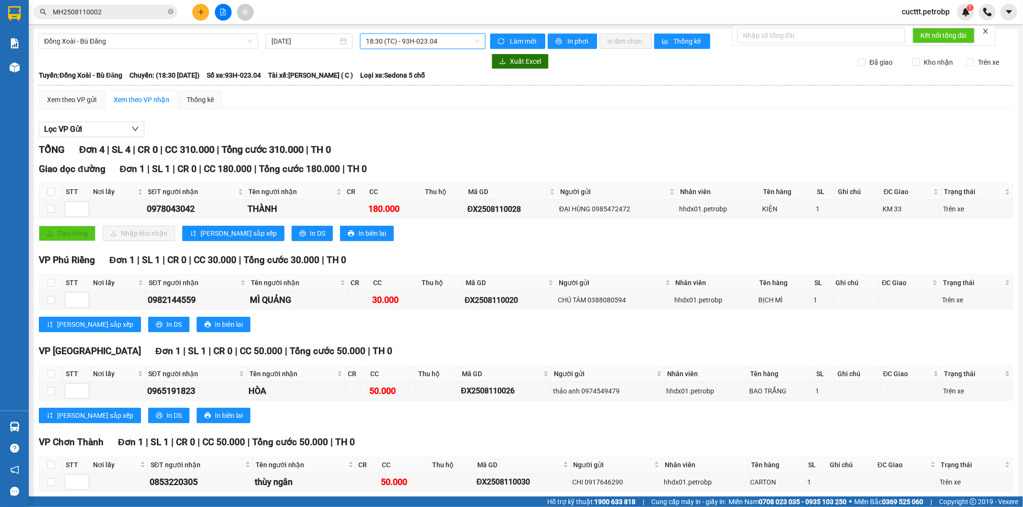
scroll to position [45, 0]
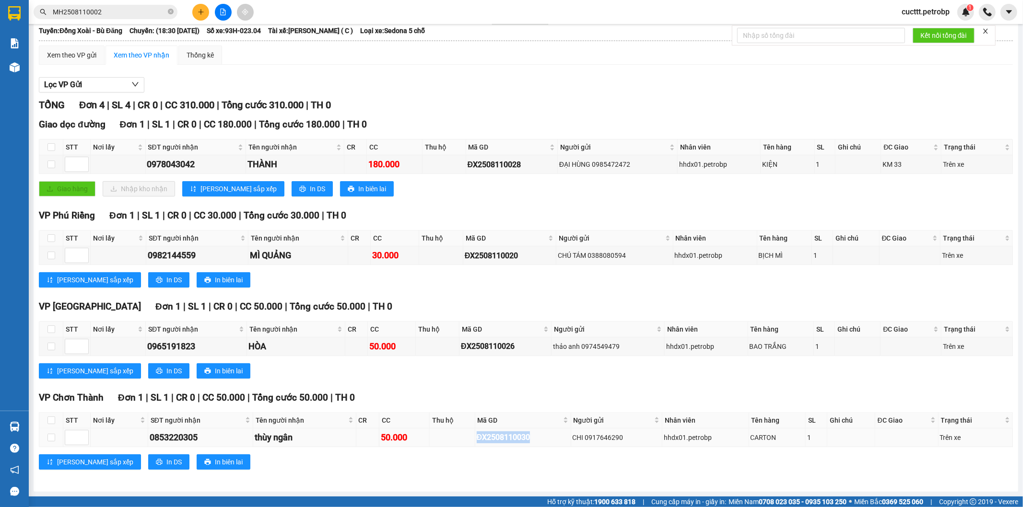
drag, startPoint x: 476, startPoint y: 438, endPoint x: 540, endPoint y: 434, distance: 63.4
click at [540, 434] on div "ĐX2508110030" at bounding box center [523, 438] width 93 height 12
copy div "ĐX2508110030"
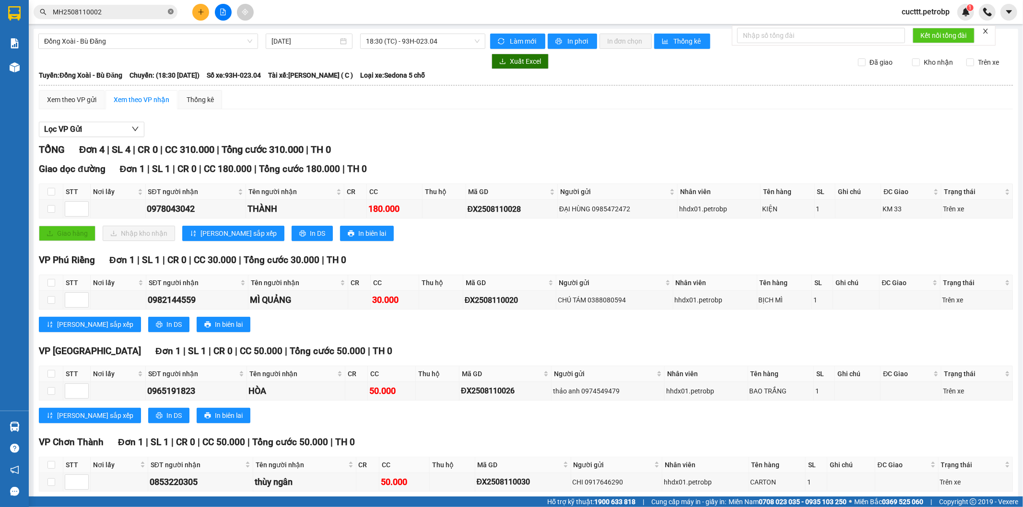
click at [173, 10] on icon "close-circle" at bounding box center [171, 12] width 6 height 6
click at [150, 8] on input "text" at bounding box center [109, 12] width 113 height 11
paste input "ĐX2508110030"
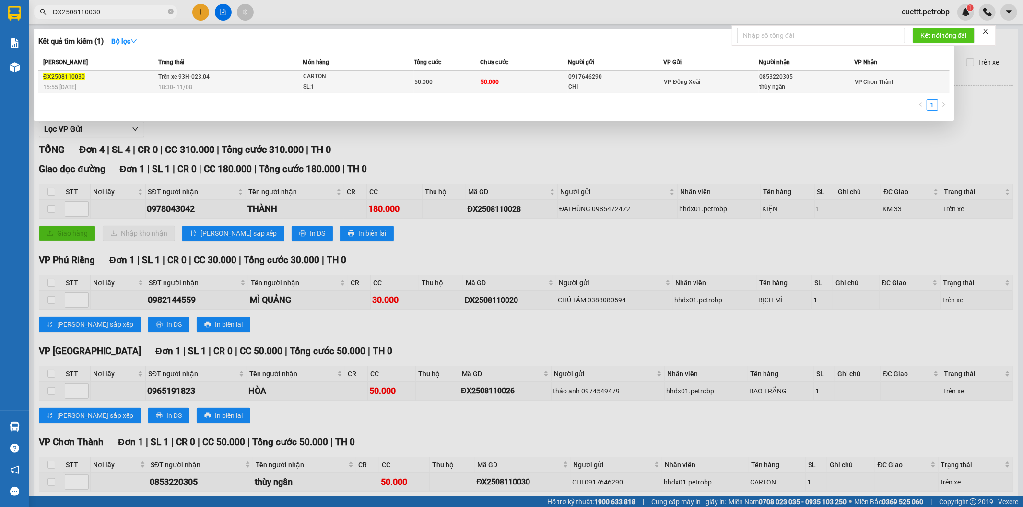
type input "ĐX2508110030"
click at [599, 83] on div "CHI" at bounding box center [615, 87] width 94 height 10
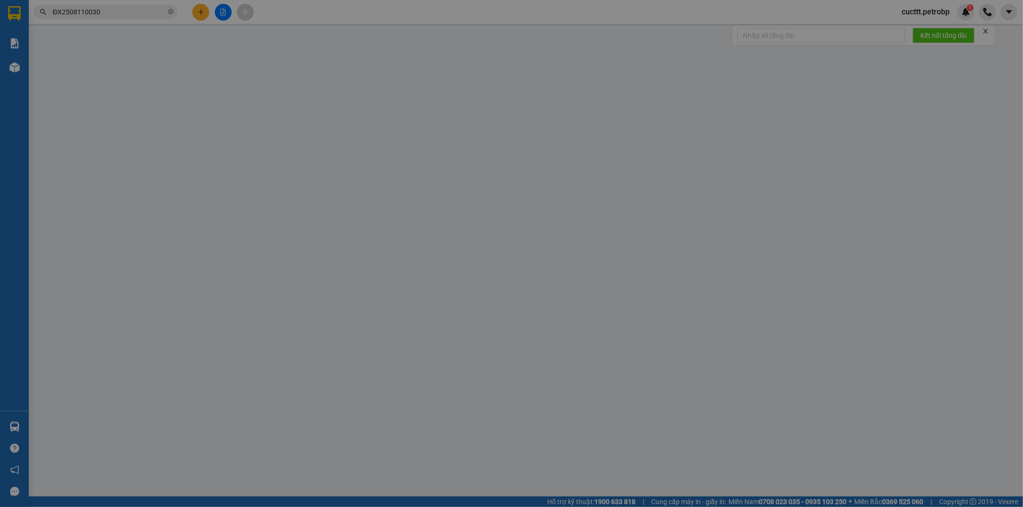
type input "0917646290"
type input "CHI"
type input "0853220305"
type input "thùy ngân"
type input "50.000"
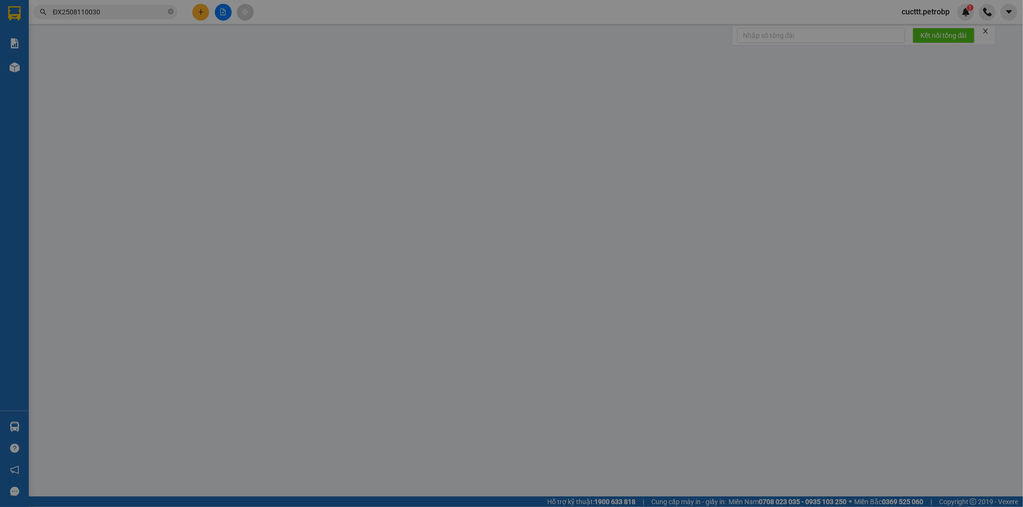
type input "50.000"
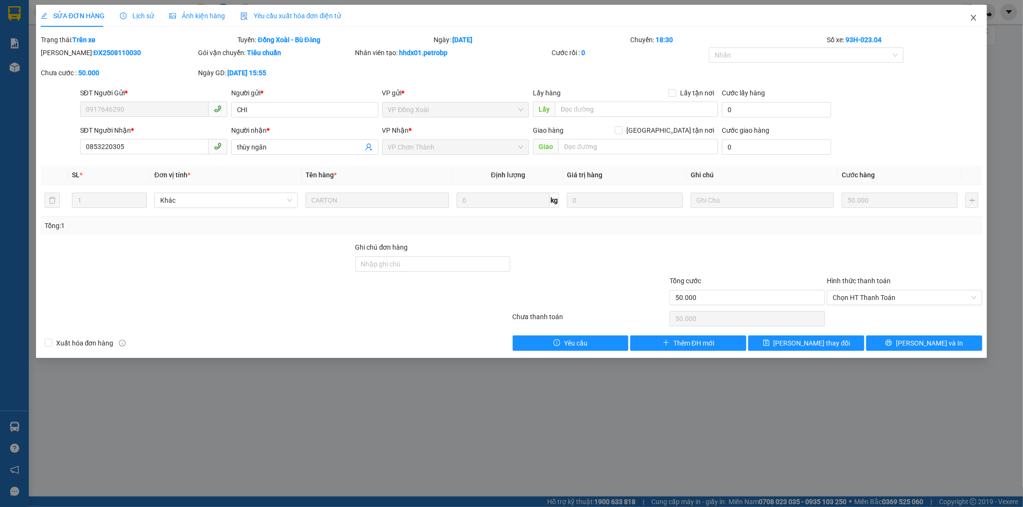
click at [975, 16] on icon "close" at bounding box center [974, 18] width 8 height 8
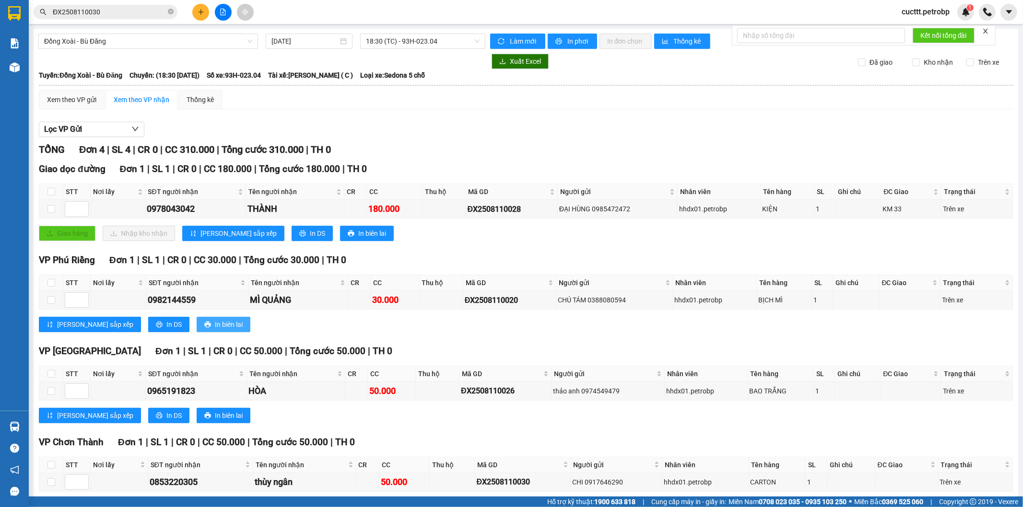
scroll to position [45, 0]
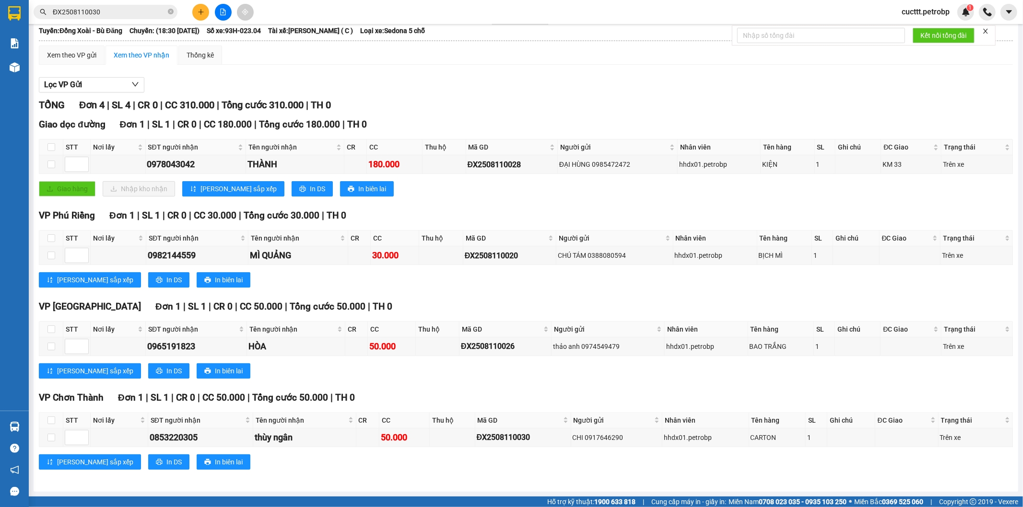
click at [721, 93] on div "Lọc VP Gửi TỔNG Đơn 4 | SL 4 | CR 0 | CC 310.000 | Tổng cước 310.000 | TH 0 Gi…" at bounding box center [526, 277] width 974 height 410
click at [733, 95] on div "Lọc VP Gửi TỔNG Đơn 4 | SL 4 | CR 0 | CC 310.000 | Tổng cước 310.000 | TH 0 Gi…" at bounding box center [526, 277] width 974 height 410
click at [740, 98] on div "TỔNG Đơn 4 | SL 4 | CR 0 | CC 310.000 | Tổng cước 310.000 | TH 0" at bounding box center [526, 105] width 974 height 15
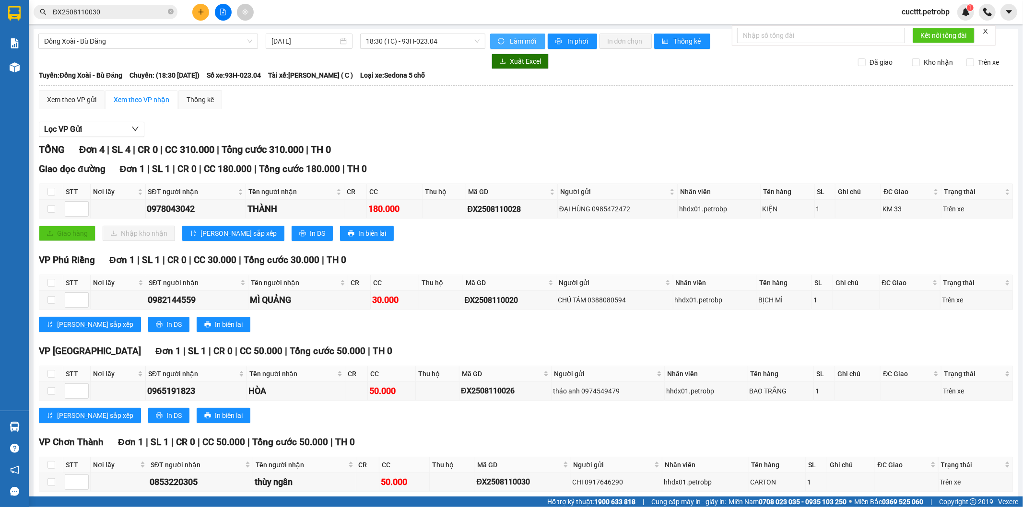
click at [519, 39] on span "Làm mới" at bounding box center [524, 41] width 28 height 11
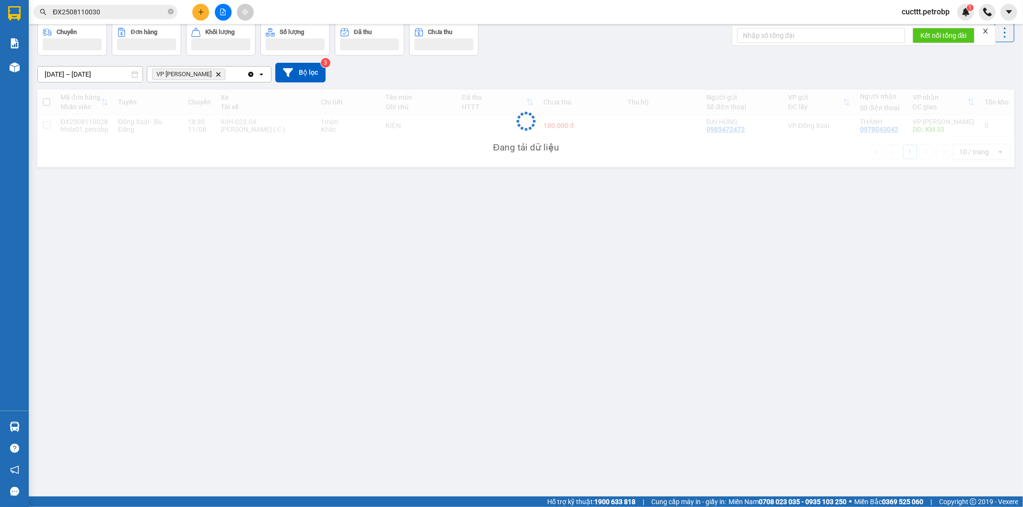
scroll to position [44, 0]
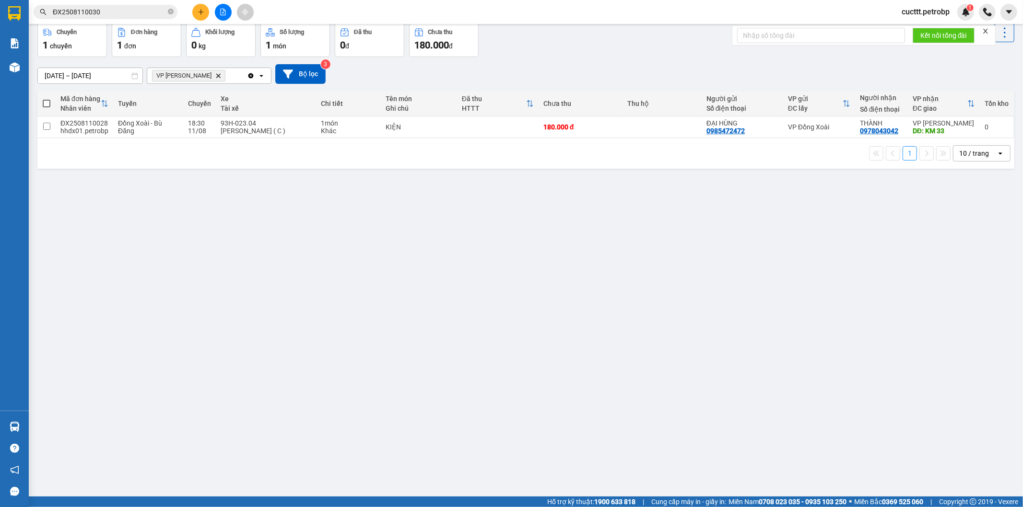
click at [71, 430] on div "ver 1.8.137 Kho gửi Trên xe Kho nhận Kho công nợ Hàng đã giao Chuyến 1 chuyến Đ…" at bounding box center [526, 238] width 985 height 507
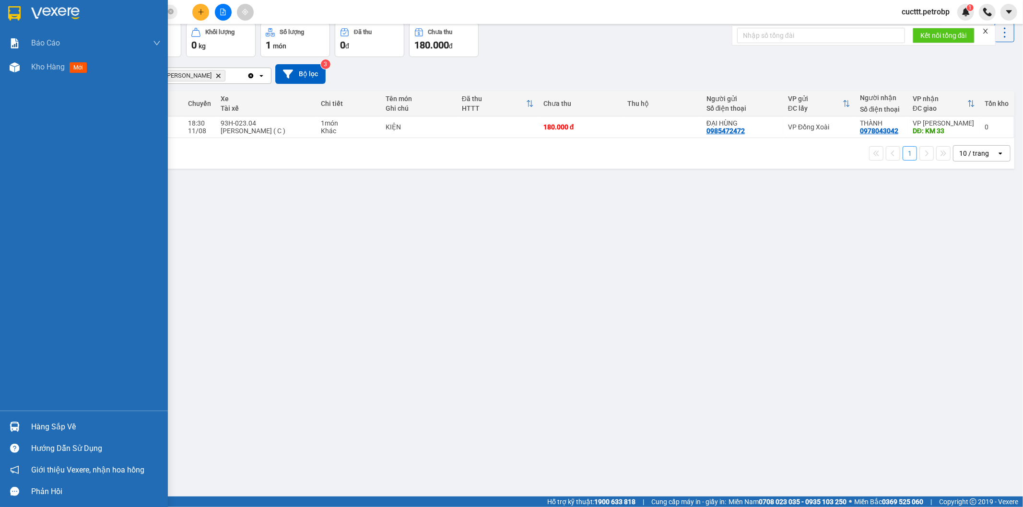
click at [31, 421] on div "Hàng sắp về" at bounding box center [96, 427] width 130 height 14
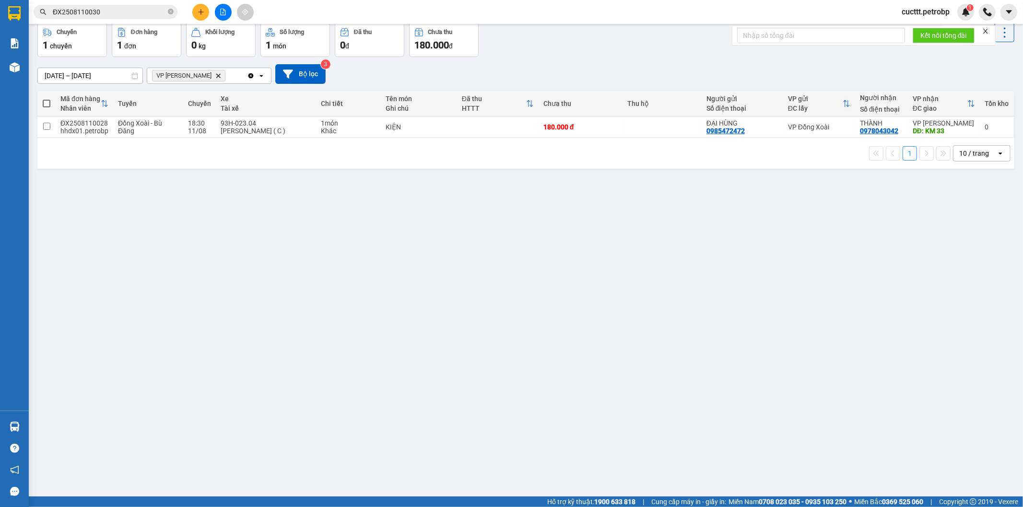
click at [268, 327] on section "Kết quả tìm kiếm ( 1 ) Bộ lọc Mã ĐH Trạng thái Món hàng Tổng cước Chưa cước Ngư…" at bounding box center [511, 253] width 1023 height 507
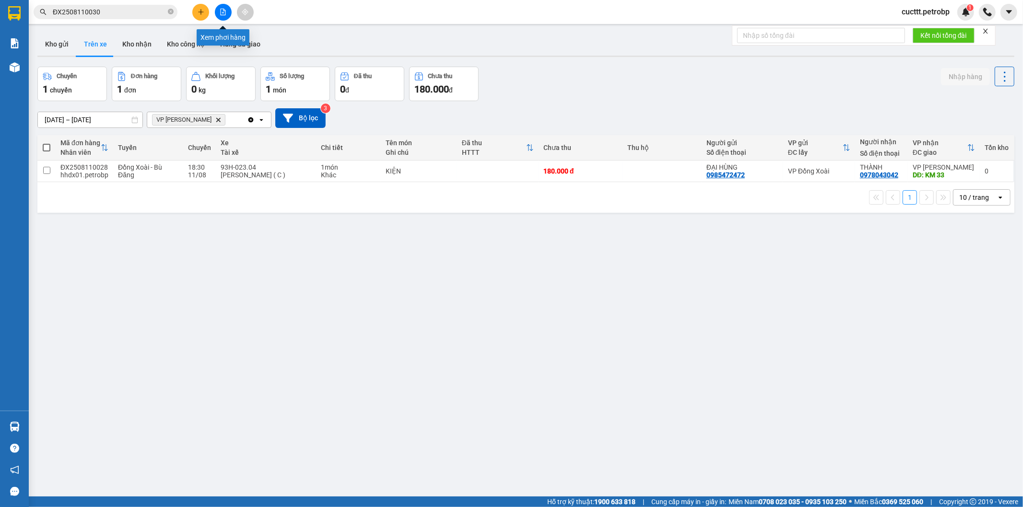
click at [228, 15] on button at bounding box center [223, 12] width 17 height 17
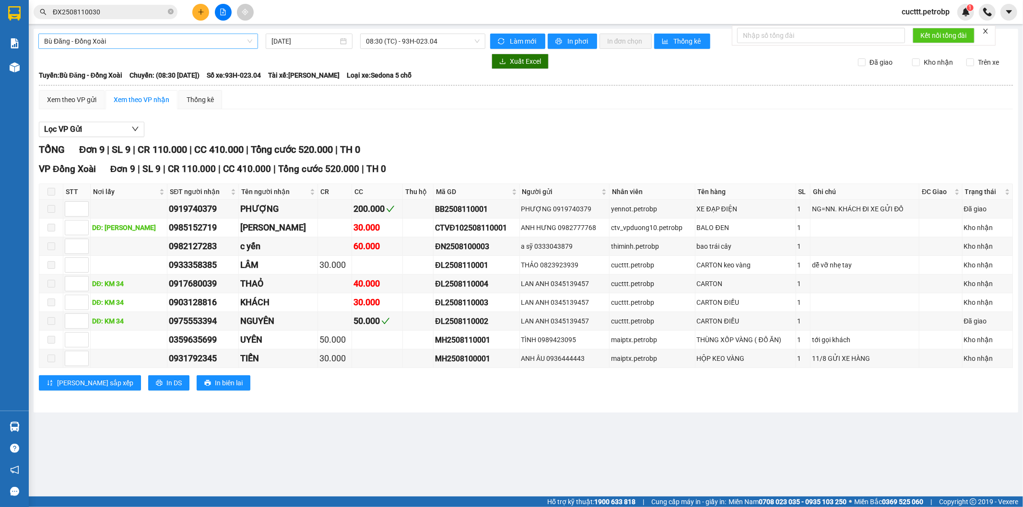
click at [177, 44] on span "Bù Đăng - Đồng Xoài" at bounding box center [148, 41] width 208 height 14
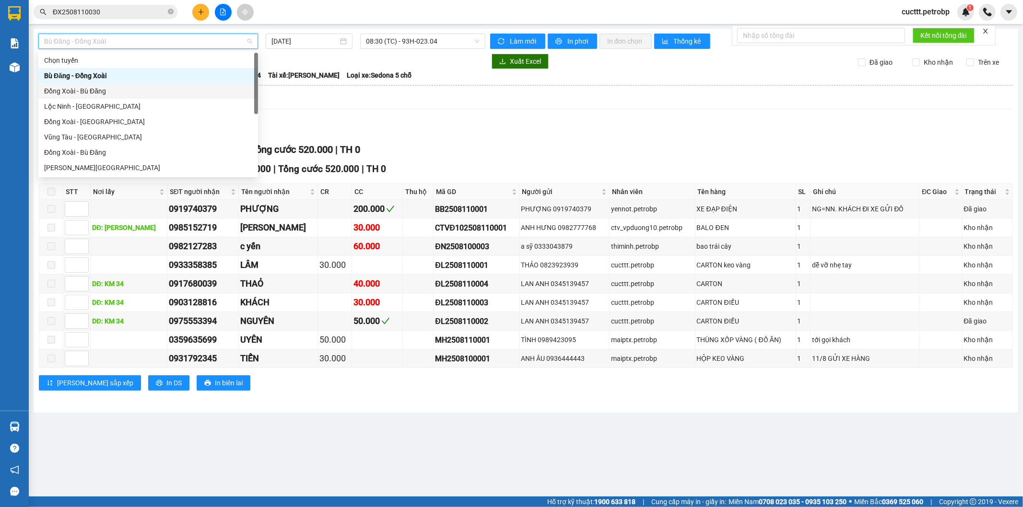
click at [100, 92] on div "Đồng Xoài - Bù Đăng" at bounding box center [148, 91] width 208 height 11
type input "[DATE]"
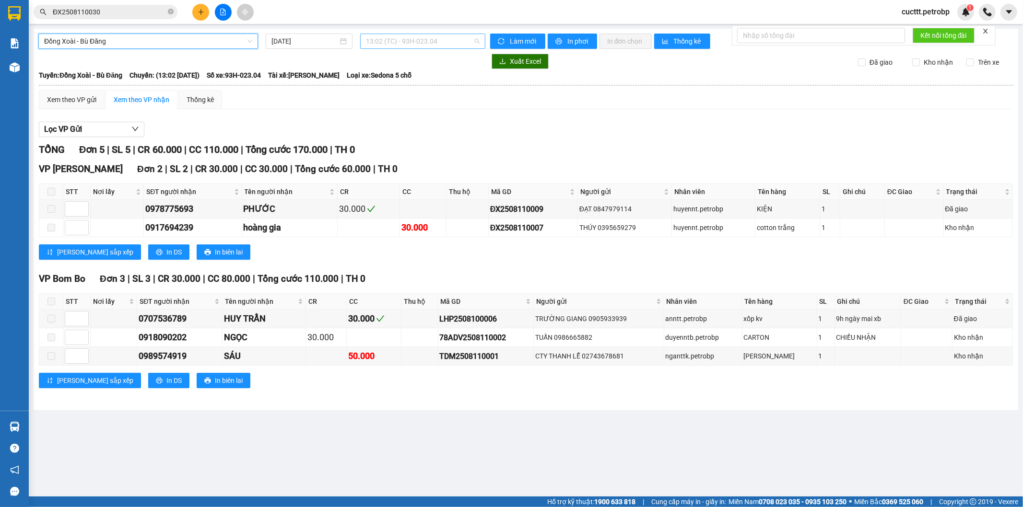
click at [409, 41] on span "13:02 (TC) - 93H-023.04" at bounding box center [422, 41] width 113 height 14
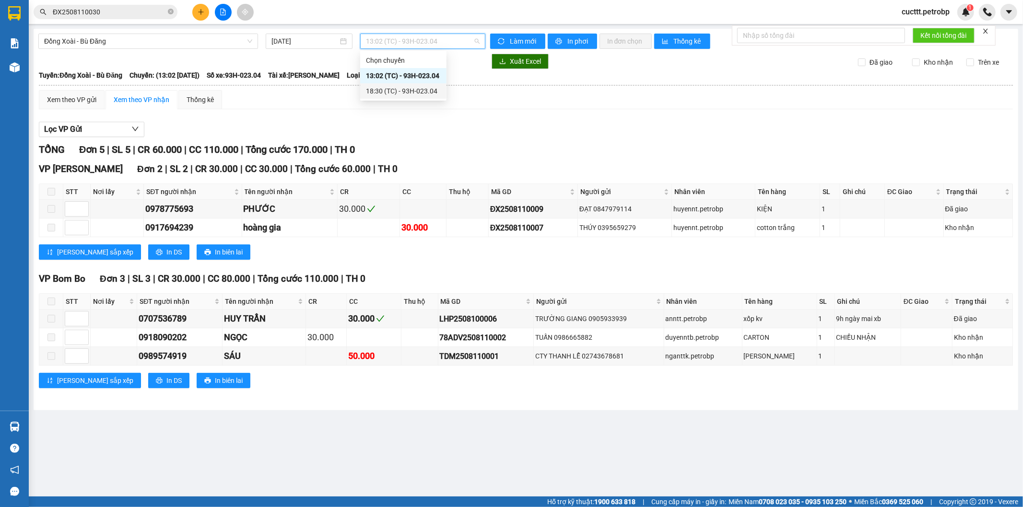
click at [420, 89] on div "18:30 (TC) - 93H-023.04" at bounding box center [403, 91] width 75 height 11
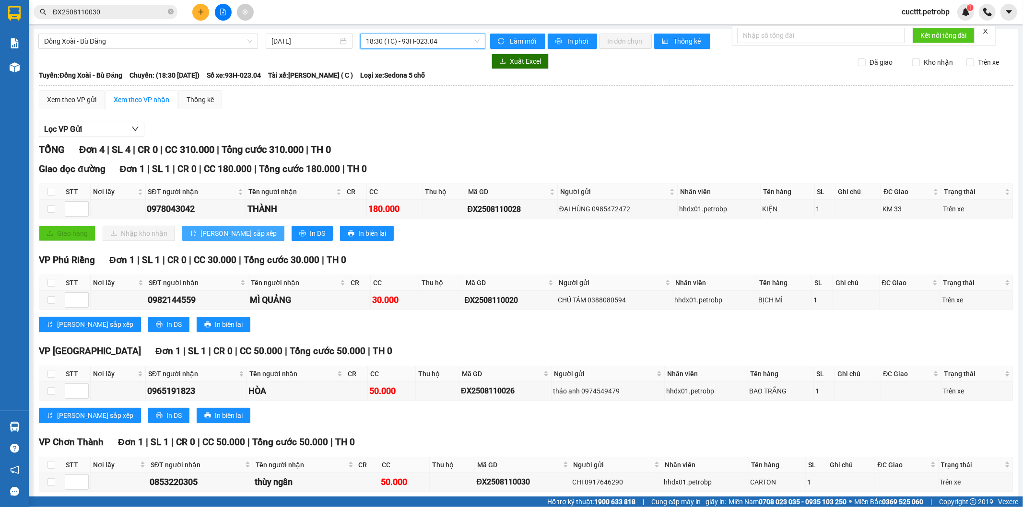
scroll to position [45, 0]
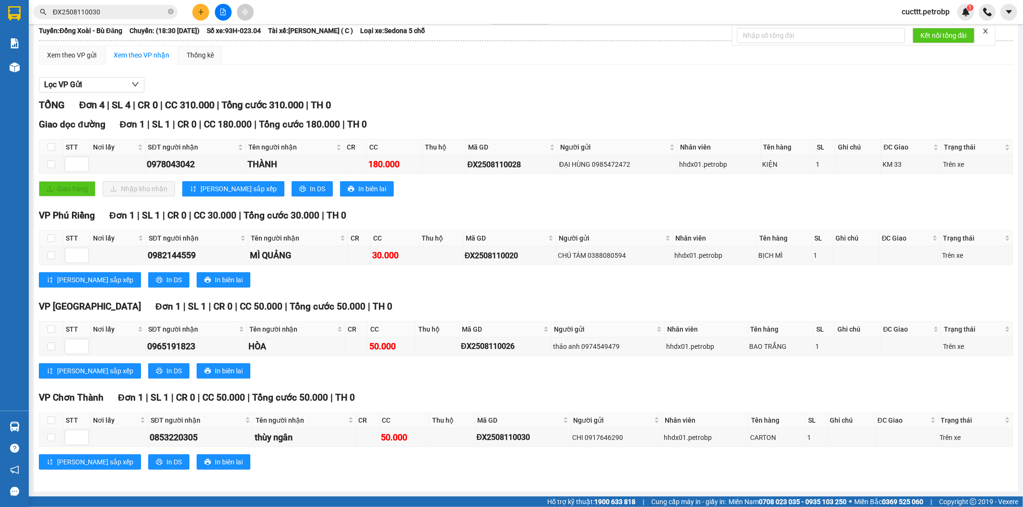
click at [734, 96] on div "Lọc VP Gửi TỔNG Đơn 4 | SL 4 | CR 0 | CC 310.000 | Tổng cước 310.000 | TH 0 Gi…" at bounding box center [526, 277] width 974 height 410
click at [730, 105] on div "TỔNG Đơn 4 | SL 4 | CR 0 | CC 310.000 | Tổng cước 310.000 | TH 0" at bounding box center [526, 105] width 974 height 15
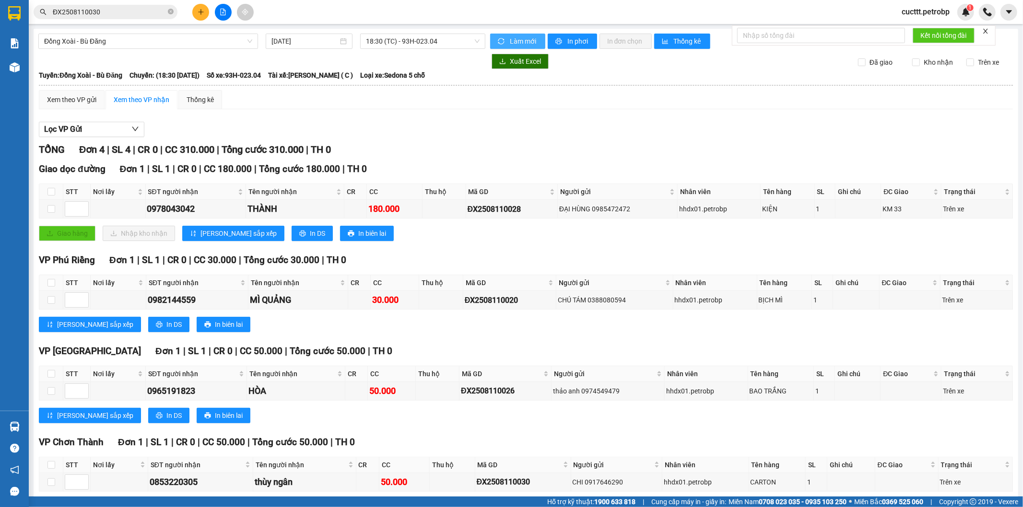
click at [520, 41] on span "Làm mới" at bounding box center [524, 41] width 28 height 11
click at [517, 41] on span "Làm mới" at bounding box center [524, 41] width 28 height 11
click at [517, 42] on span "Làm mới" at bounding box center [524, 41] width 28 height 11
click at [413, 40] on span "18:30 (TC) - 93H-023.04" at bounding box center [422, 41] width 113 height 14
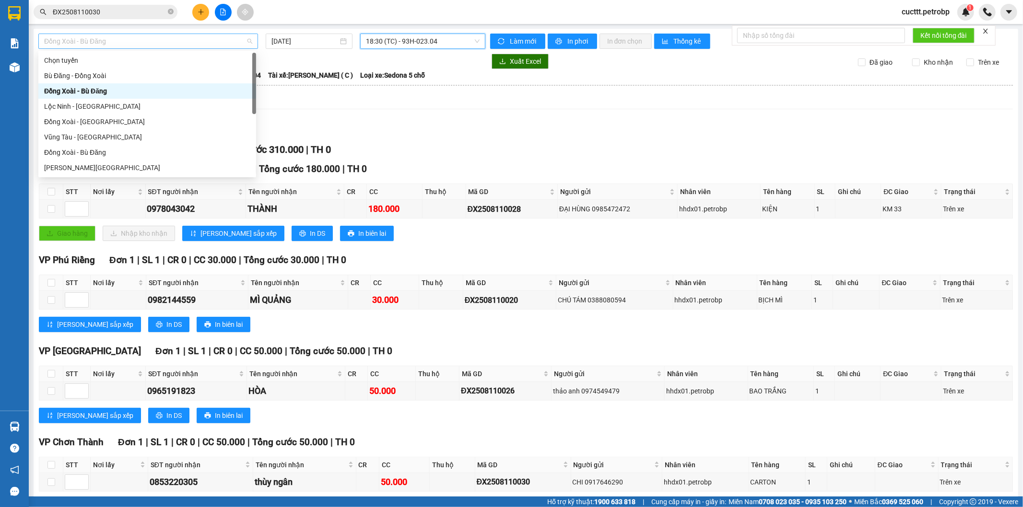
click at [155, 41] on span "Đồng Xoài - Bù Đăng" at bounding box center [148, 41] width 208 height 14
click at [130, 121] on div "Đồng Xoài - [GEOGRAPHIC_DATA]" at bounding box center [147, 122] width 206 height 11
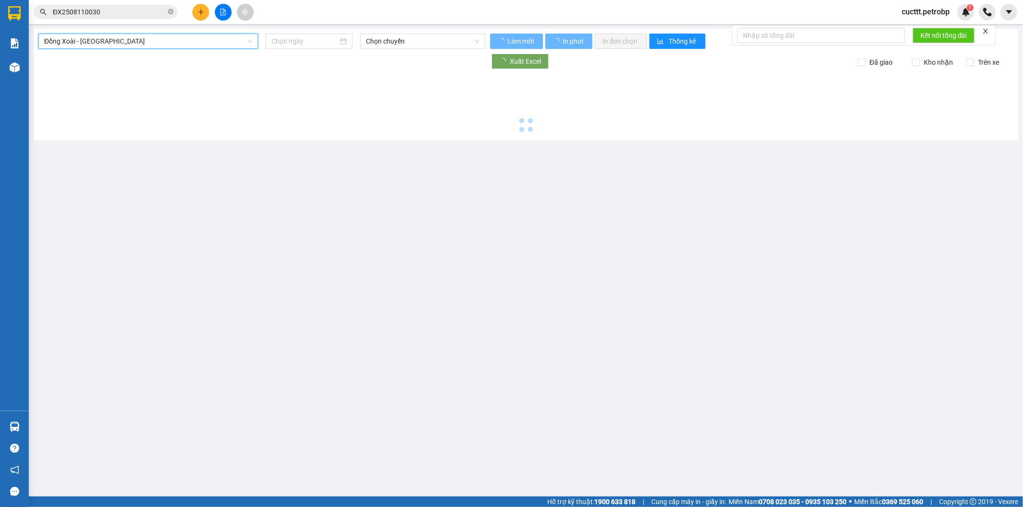
type input "[DATE]"
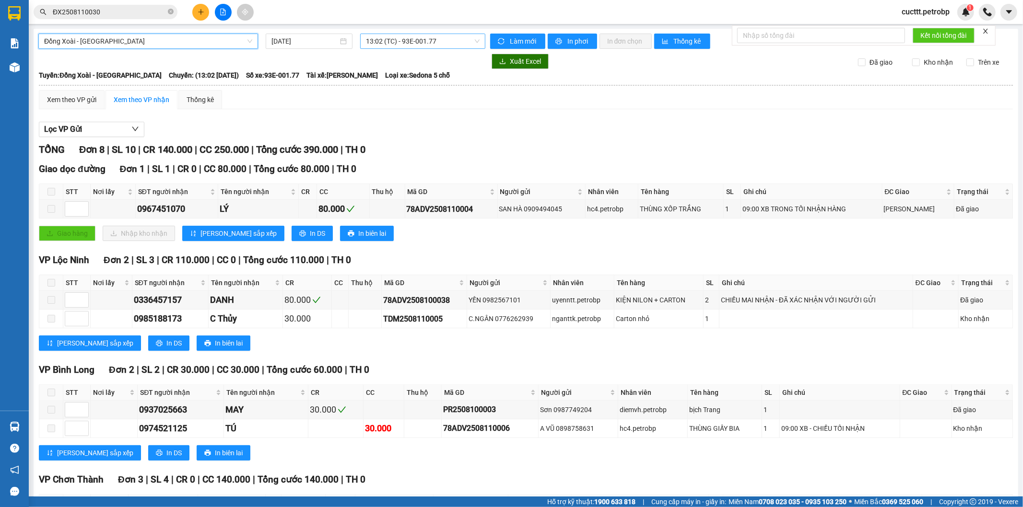
click at [425, 41] on span "13:02 (TC) - 93E-001.77" at bounding box center [422, 41] width 113 height 14
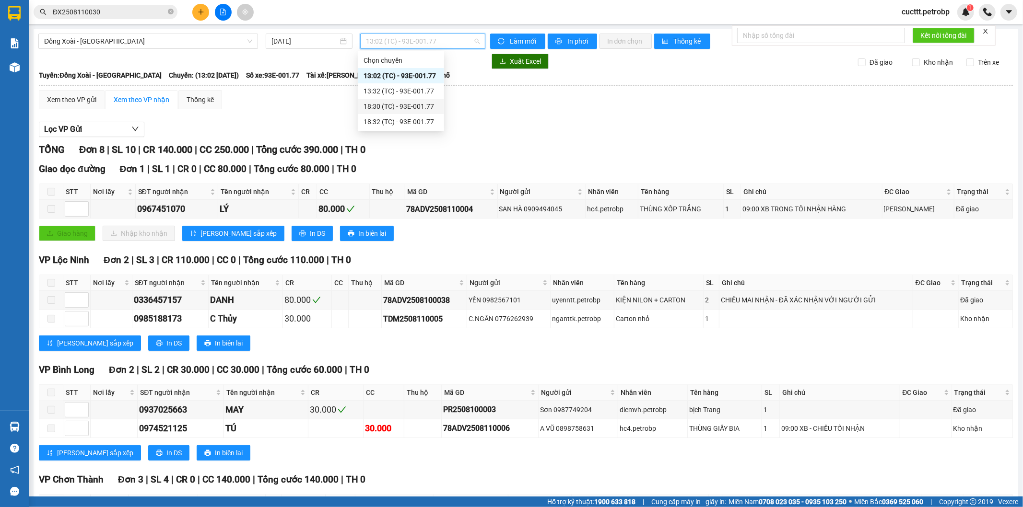
click at [415, 106] on div "18:30 (TC) - 93E-001.77" at bounding box center [401, 106] width 75 height 11
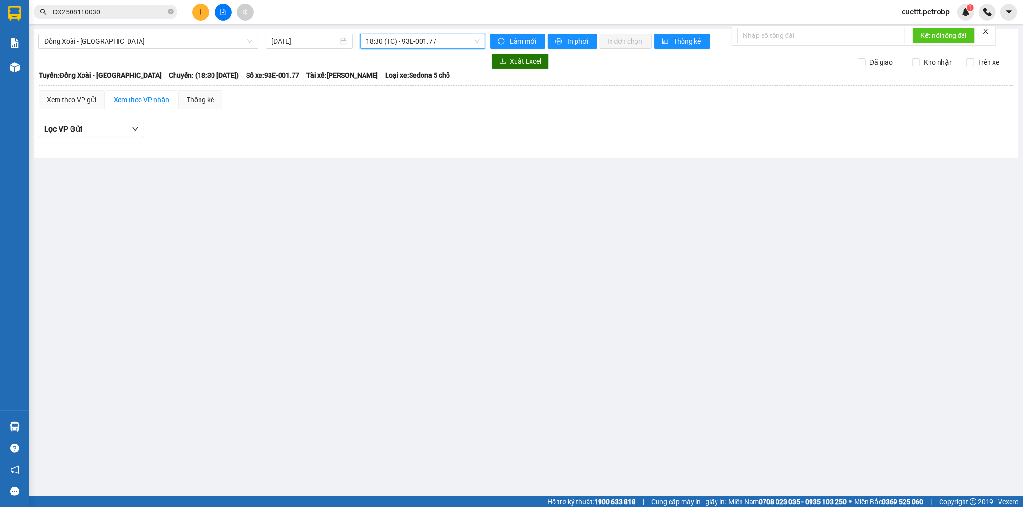
click at [414, 40] on span "18:30 (TC) - 93E-001.77" at bounding box center [422, 41] width 113 height 14
click at [417, 123] on div "18:32 (TC) - 93E-001.77" at bounding box center [403, 122] width 75 height 11
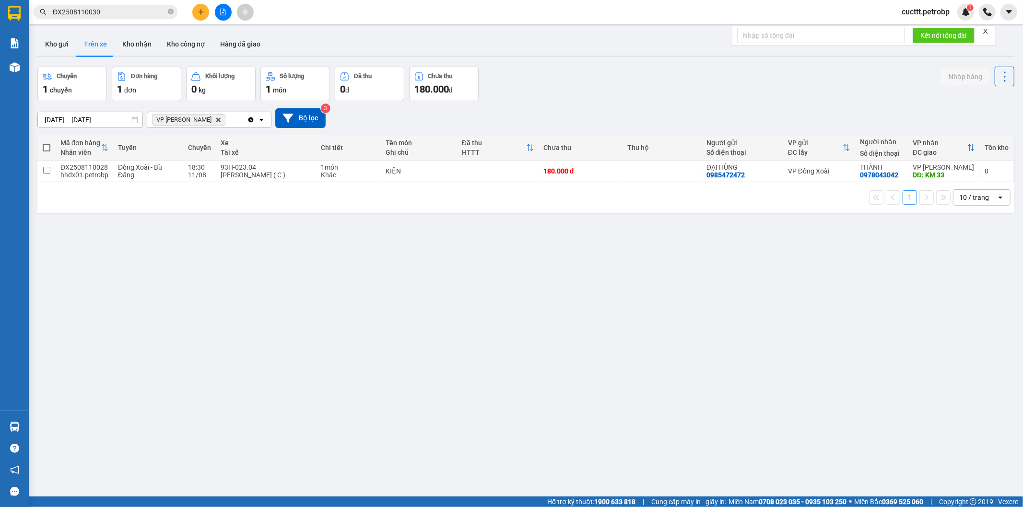
click at [156, 240] on div "ver 1.8.137 Kho gửi Trên xe Kho nhận Kho công nợ Hàng đã giao Chuyến 1 chuyến Đ…" at bounding box center [526, 282] width 985 height 507
click at [126, 41] on button "Kho nhận" at bounding box center [137, 44] width 45 height 23
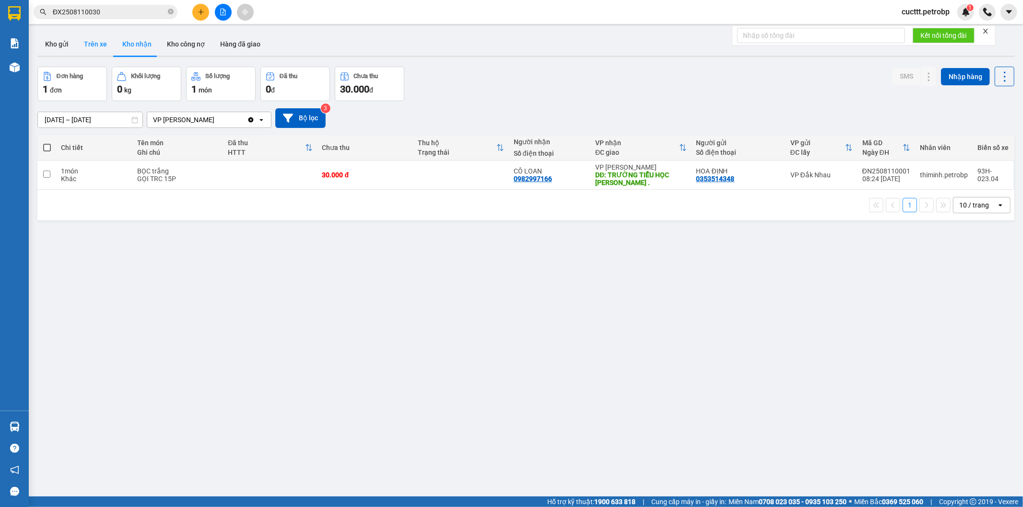
click at [100, 47] on button "Trên xe" at bounding box center [95, 44] width 38 height 23
type input "[DATE] – [DATE]"
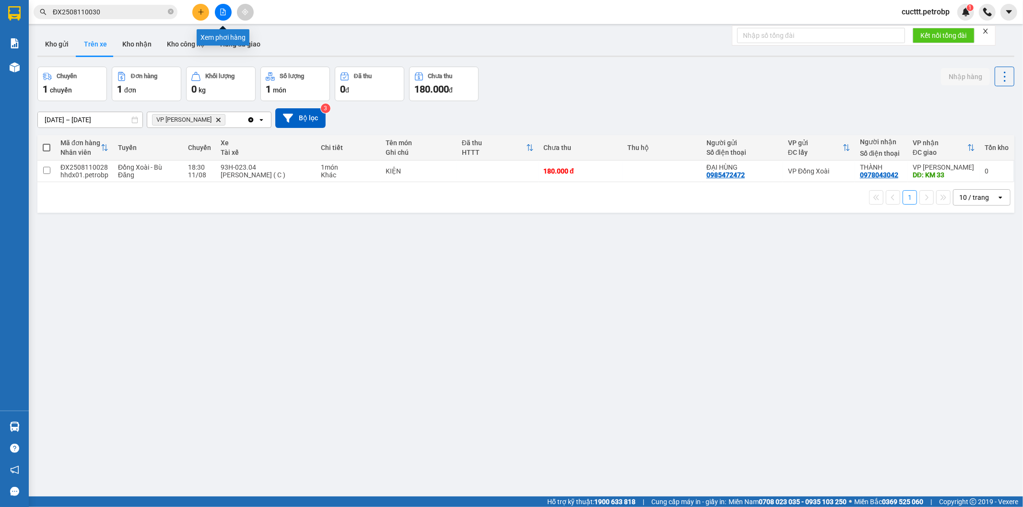
click at [224, 12] on icon "file-add" at bounding box center [223, 12] width 7 height 7
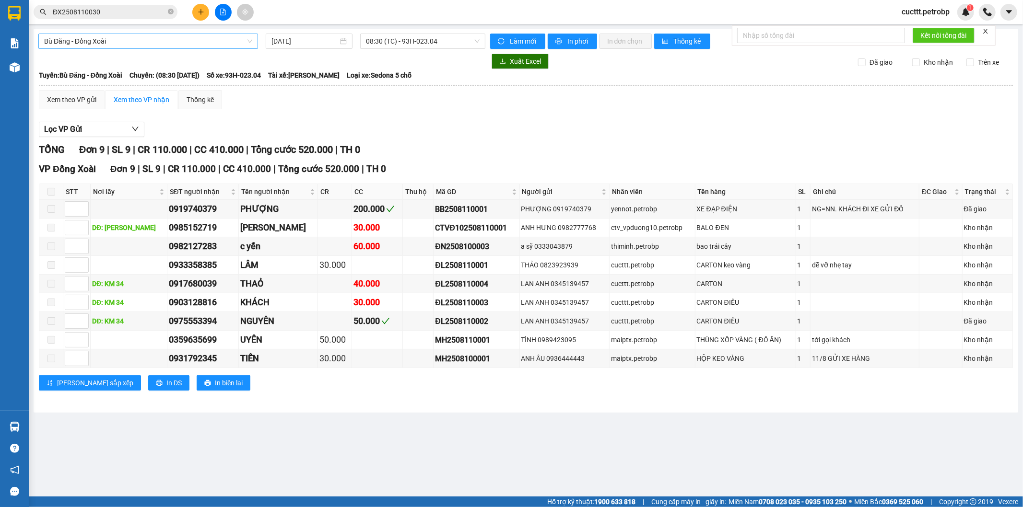
click at [178, 45] on span "Bù Đăng - Đồng Xoài" at bounding box center [148, 41] width 208 height 14
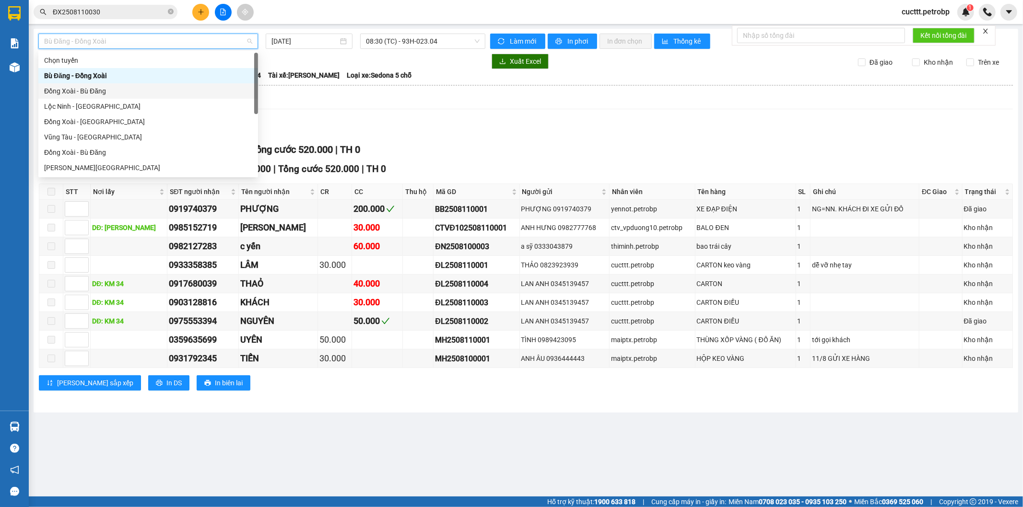
click at [112, 93] on div "Đồng Xoài - Bù Đăng" at bounding box center [148, 91] width 208 height 11
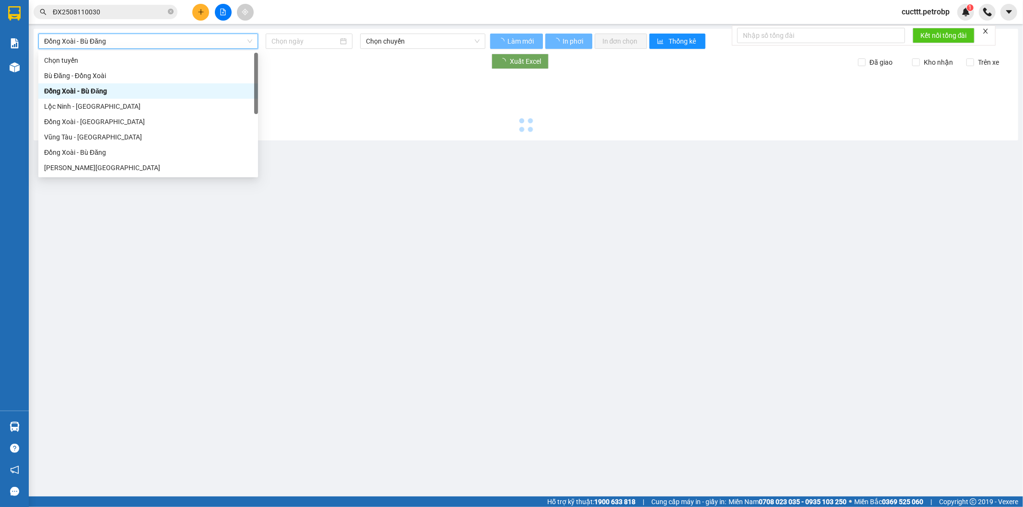
type input "[DATE]"
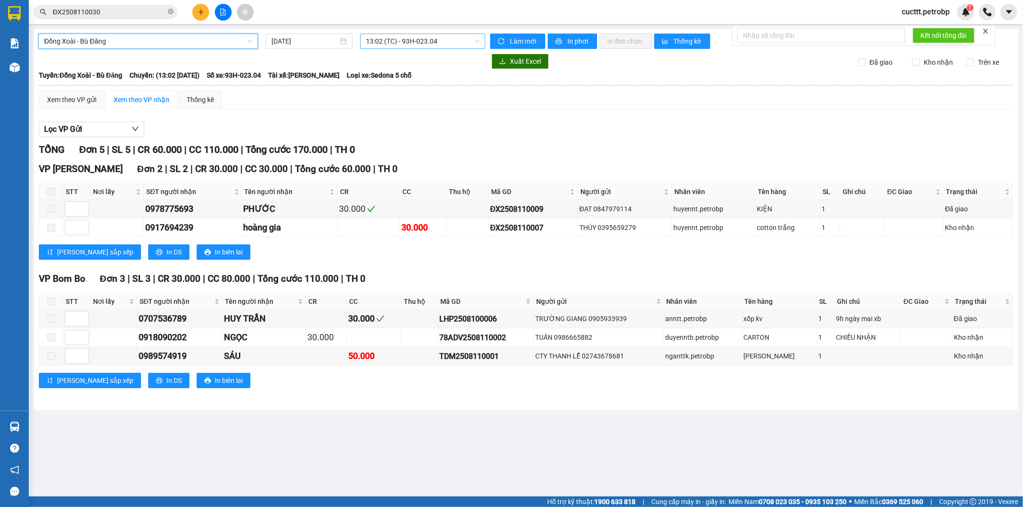
click at [413, 39] on span "13:02 (TC) - 93H-023.04" at bounding box center [422, 41] width 113 height 14
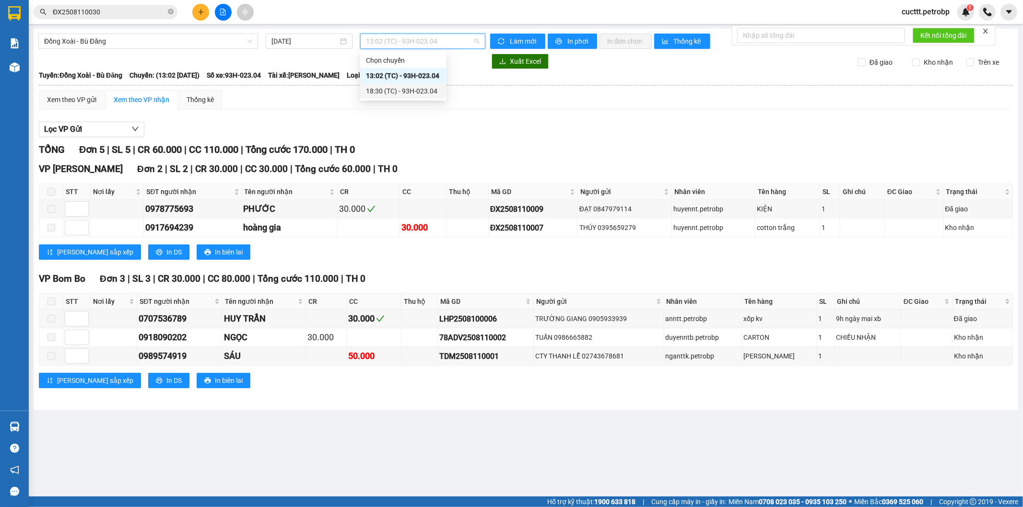
click at [418, 94] on div "18:30 (TC) - 93H-023.04" at bounding box center [403, 91] width 75 height 11
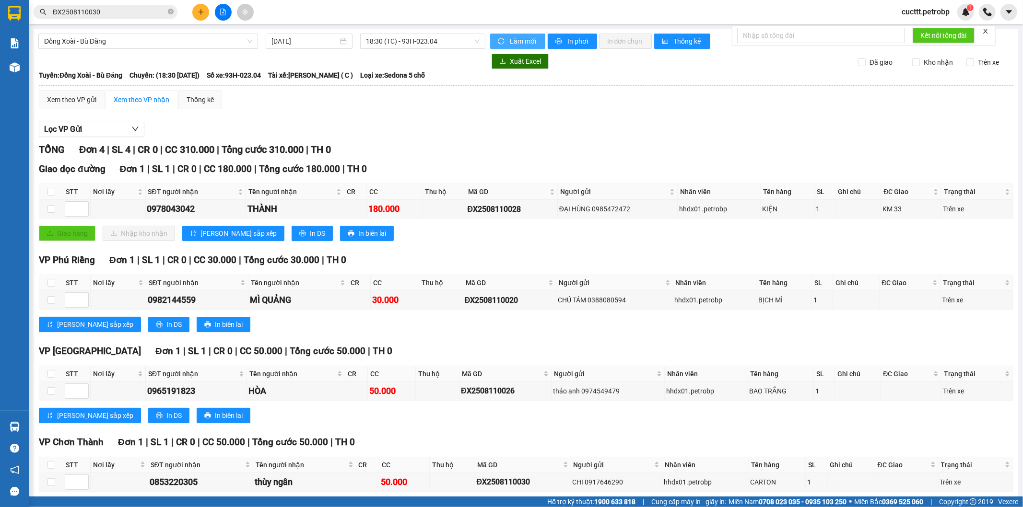
click at [510, 40] on span "Làm mới" at bounding box center [524, 41] width 28 height 11
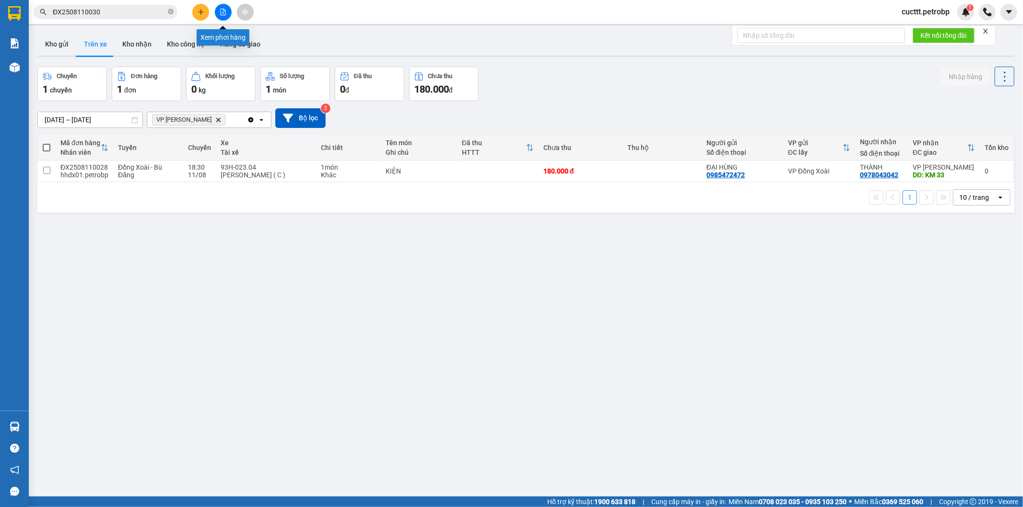
click at [221, 12] on icon "file-add" at bounding box center [223, 12] width 5 height 7
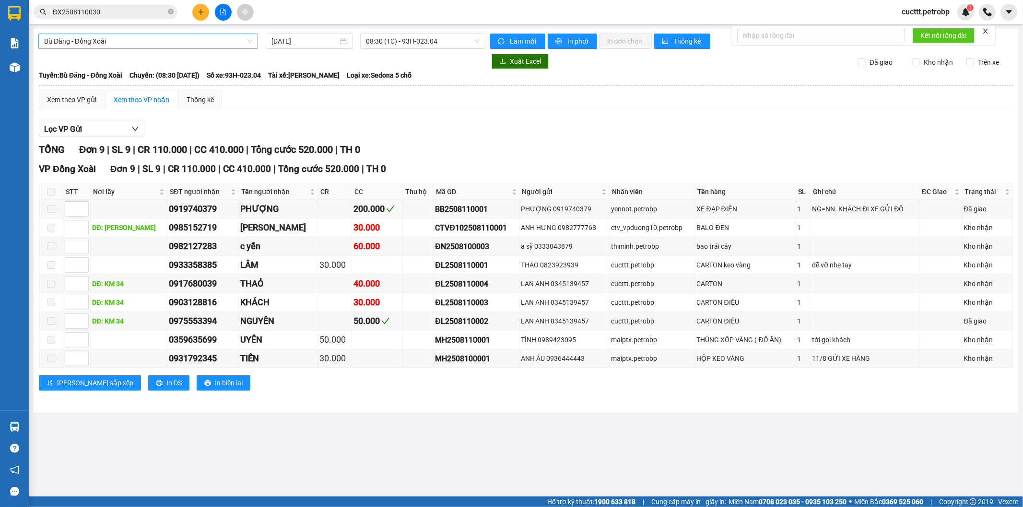
click at [173, 37] on span "Bù Đăng - Đồng Xoài" at bounding box center [148, 41] width 208 height 14
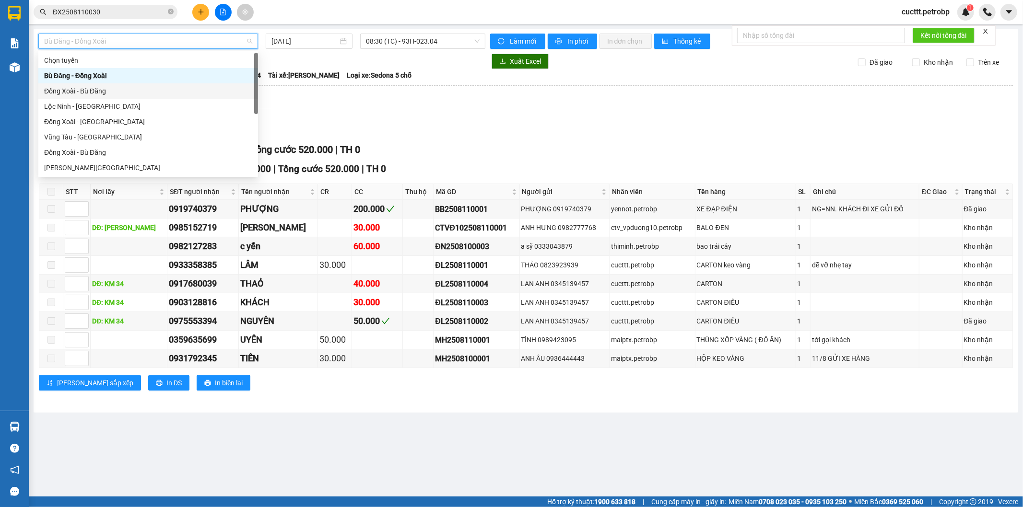
click at [89, 93] on div "Đồng Xoài - Bù Đăng" at bounding box center [148, 91] width 208 height 11
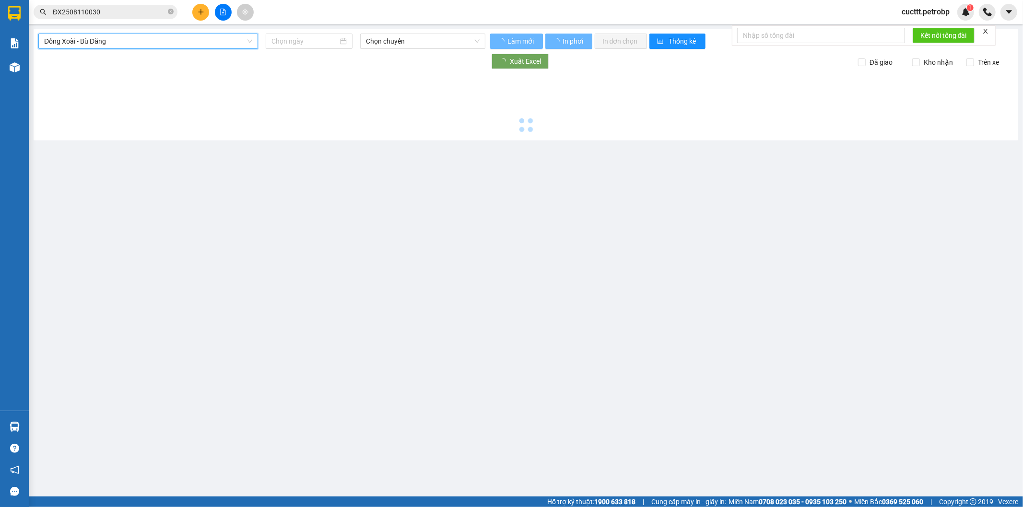
type input "[DATE]"
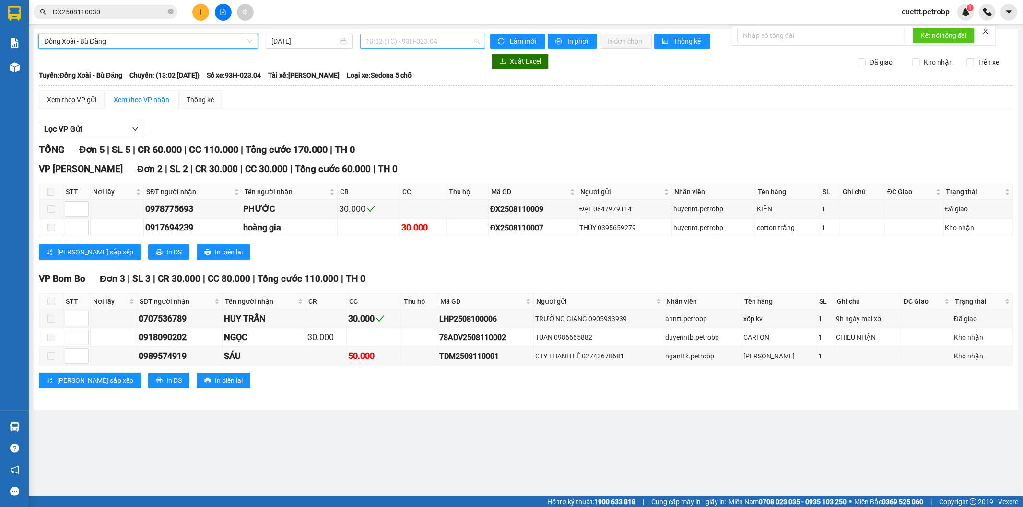
click at [403, 40] on span "13:02 (TC) - 93H-023.04" at bounding box center [422, 41] width 113 height 14
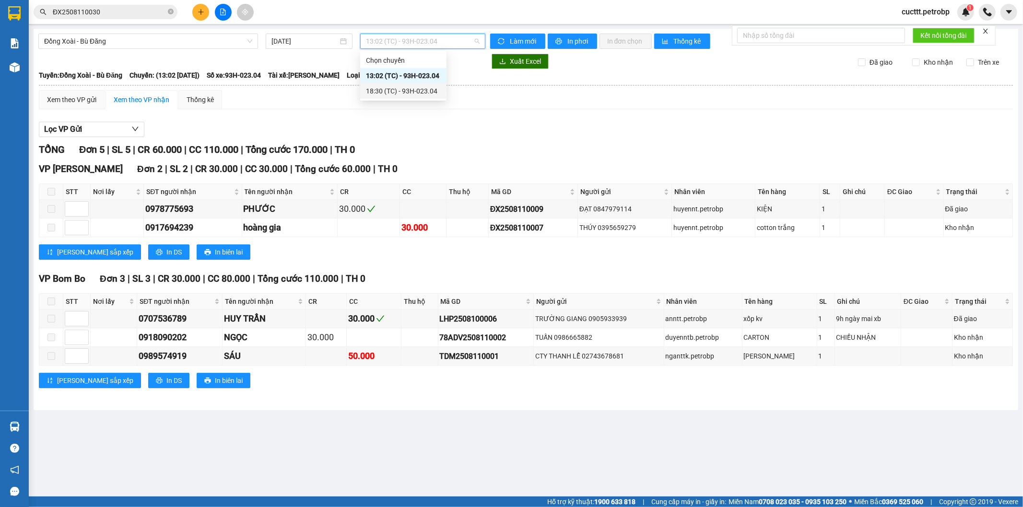
click at [401, 94] on div "18:30 (TC) - 93H-023.04" at bounding box center [403, 91] width 75 height 11
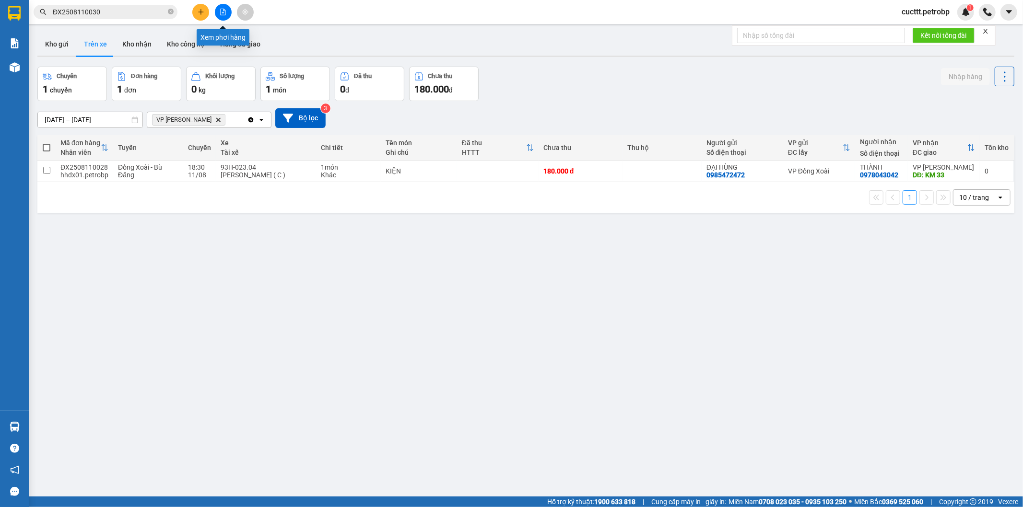
click at [221, 15] on button at bounding box center [223, 12] width 17 height 17
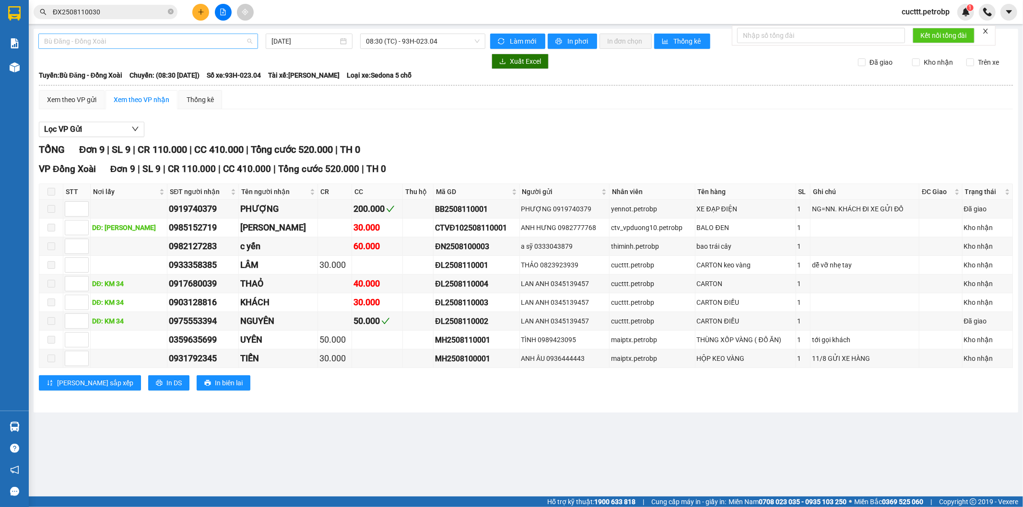
click at [120, 38] on span "Bù Đăng - Đồng Xoài" at bounding box center [148, 41] width 208 height 14
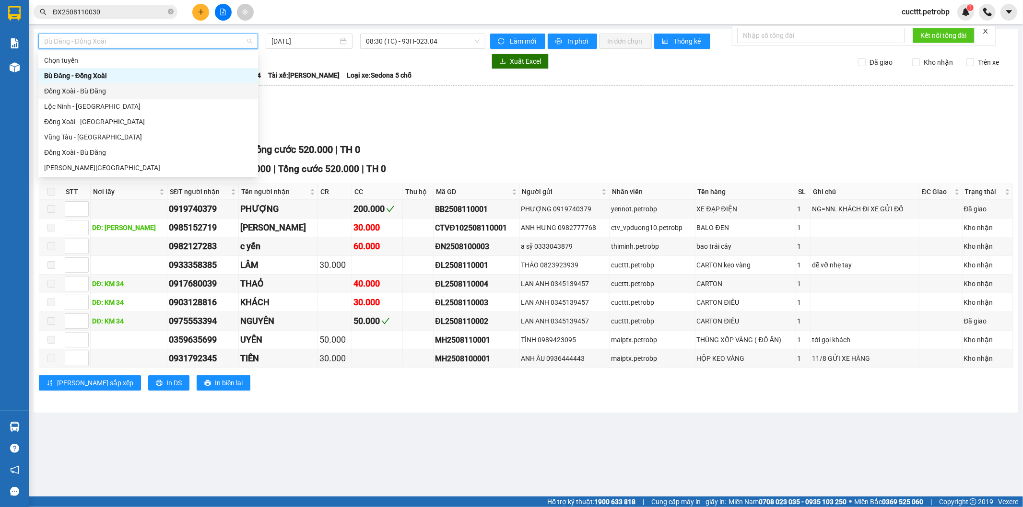
click at [114, 92] on div "Đồng Xoài - Bù Đăng" at bounding box center [148, 91] width 208 height 11
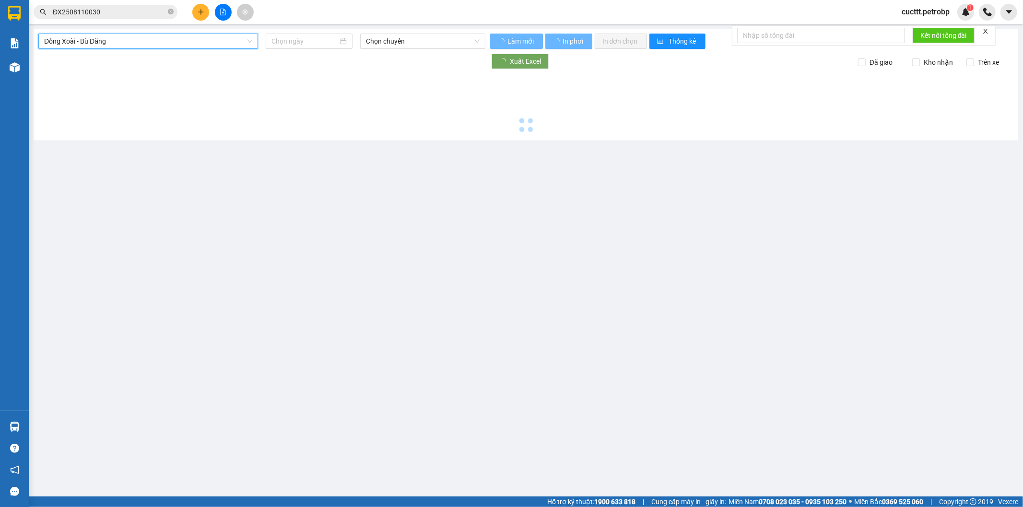
type input "[DATE]"
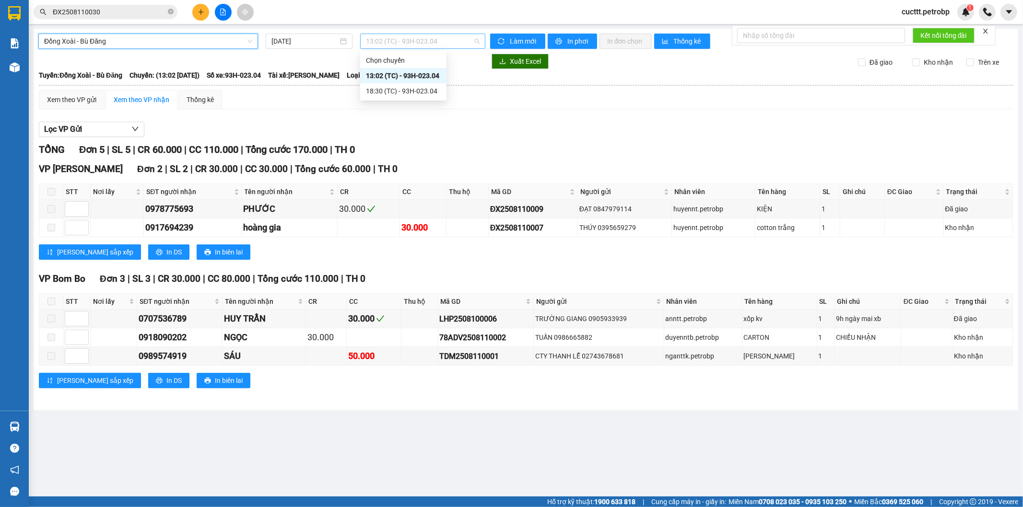
click at [437, 40] on span "13:02 (TC) - 93H-023.04" at bounding box center [422, 41] width 113 height 14
click at [418, 90] on div "18:30 (TC) - 93H-023.04" at bounding box center [403, 91] width 75 height 11
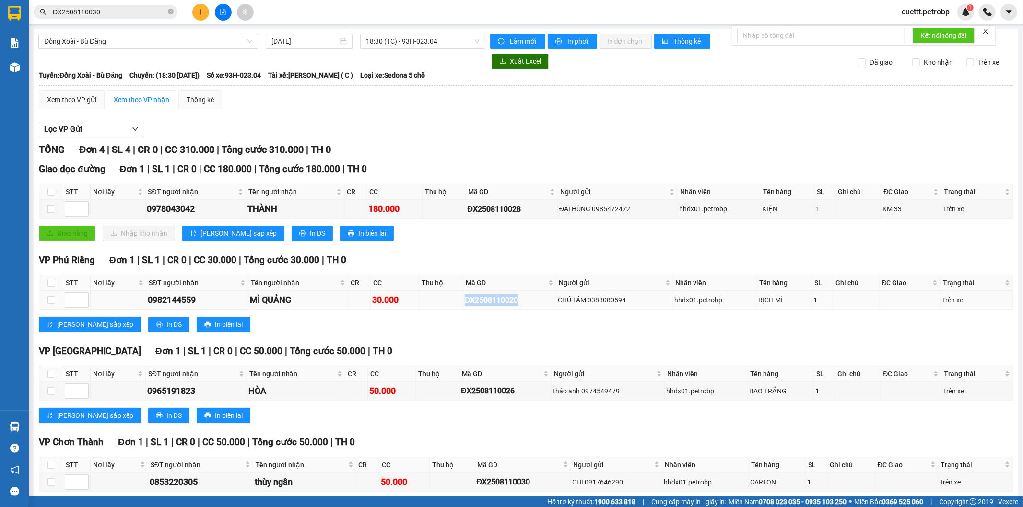
drag, startPoint x: 462, startPoint y: 301, endPoint x: 529, endPoint y: 300, distance: 67.2
click at [529, 300] on div "ĐX2508110020" at bounding box center [510, 301] width 90 height 12
copy div "ĐX2508110020"
click at [392, 432] on div "TỔNG Đơn 4 | SL 4 | CR 0 | CC 310.000 | Tổng cước 310.000 | TH 0 Giao dọc đường…" at bounding box center [526, 334] width 974 height 384
drag, startPoint x: 461, startPoint y: 390, endPoint x: 518, endPoint y: 399, distance: 57.7
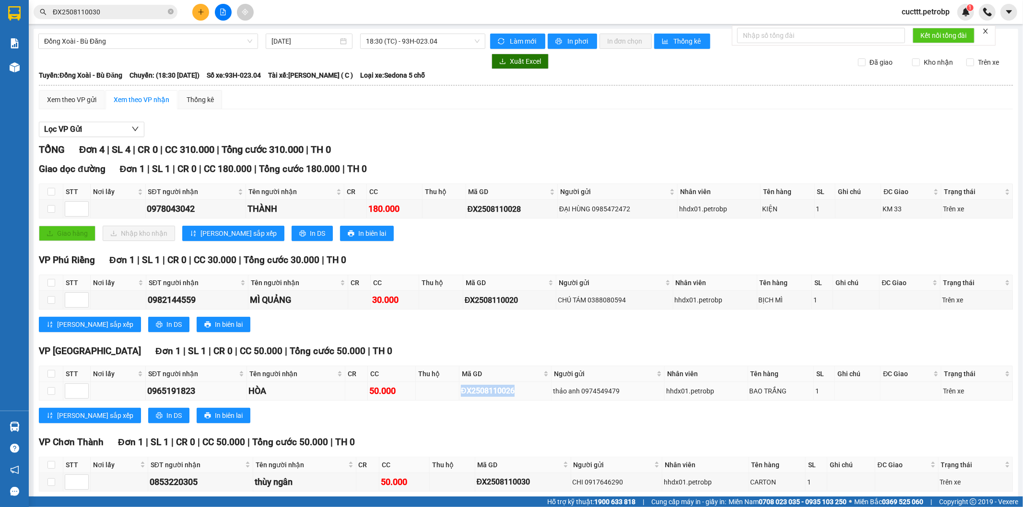
click at [518, 399] on td "ĐX2508110026" at bounding box center [506, 391] width 92 height 19
copy div "ĐX2508110026"
click at [452, 437] on div "VP Chơn Thành Đơn 1 | SL 1 | CR 0 | CC 50.000 | Tổng cước 50.000 | TH 0" at bounding box center [526, 443] width 974 height 14
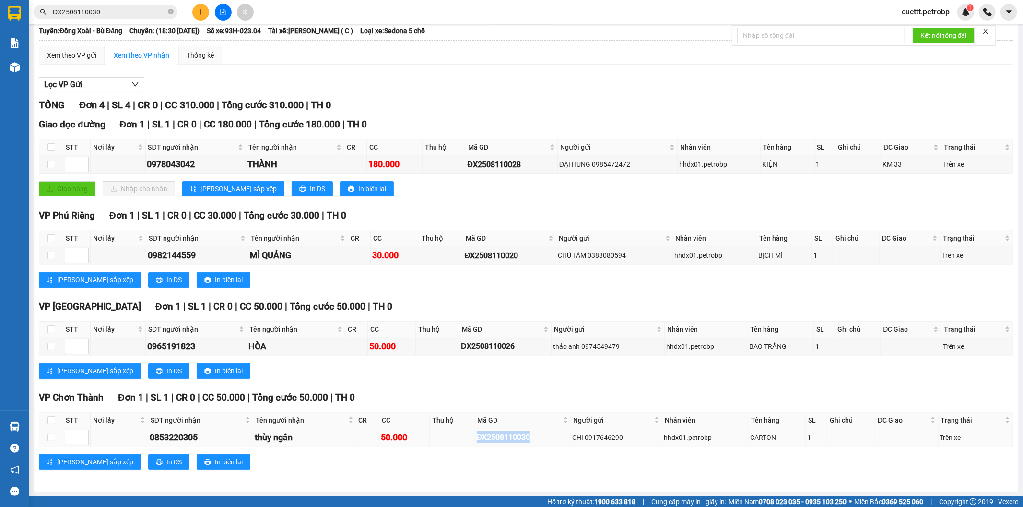
drag, startPoint x: 473, startPoint y: 435, endPoint x: 547, endPoint y: 442, distance: 74.7
click at [547, 442] on td "ĐX2508110030" at bounding box center [523, 438] width 96 height 19
copy div "ĐX2508110030"
click at [825, 109] on div "TỔNG Đơn 4 | SL 4 | CR 0 | CC 310.000 | Tổng cước 310.000 | TH 0" at bounding box center [526, 105] width 974 height 15
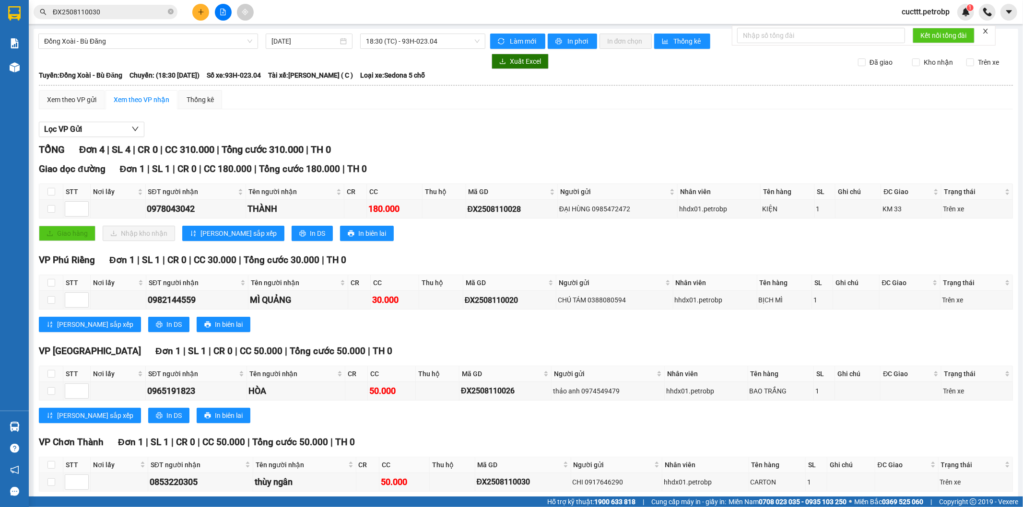
click at [698, 153] on div "TỔNG Đơn 4 | SL 4 | CR 0 | CC 310.000 | Tổng cước 310.000 | TH 0" at bounding box center [526, 149] width 974 height 15
click at [517, 36] on span "Làm mới" at bounding box center [524, 41] width 28 height 11
click at [514, 39] on span "Làm mới" at bounding box center [524, 41] width 28 height 11
